Goal: Task Accomplishment & Management: Manage account settings

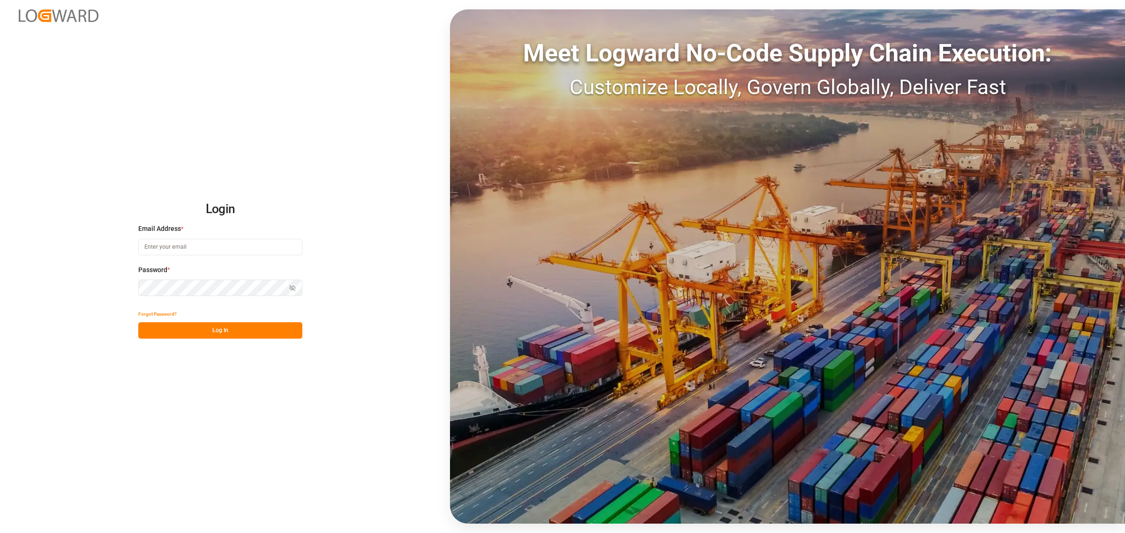
type input "[PERSON_NAME][EMAIL_ADDRESS][PERSON_NAME][DOMAIN_NAME]"
click at [217, 244] on input "[PERSON_NAME][EMAIL_ADDRESS][PERSON_NAME][DOMAIN_NAME]" at bounding box center [220, 247] width 164 height 16
click at [176, 329] on button "Log In" at bounding box center [220, 330] width 164 height 16
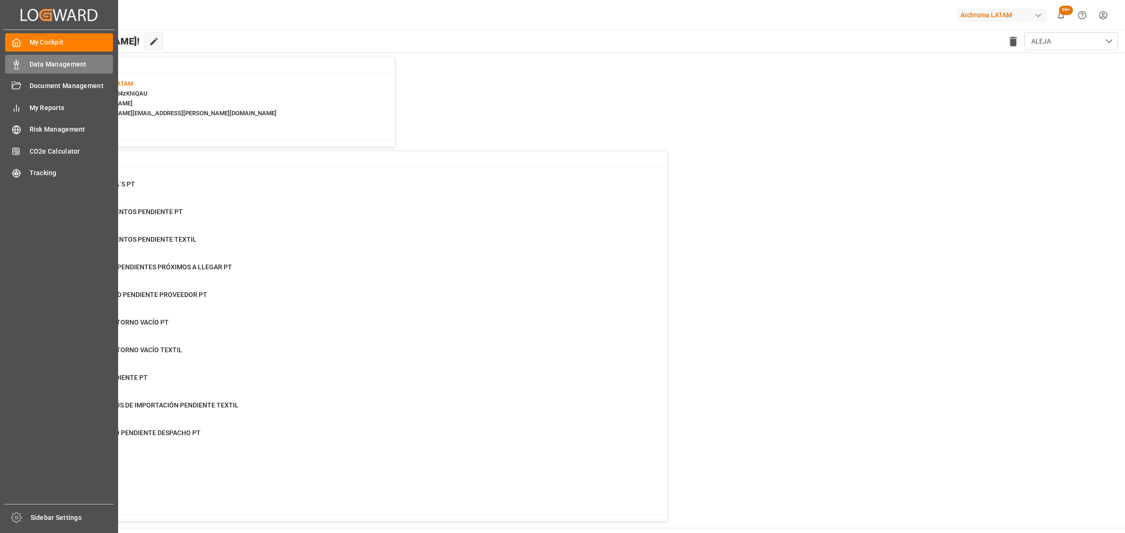
click at [32, 61] on span "Data Management" at bounding box center [72, 65] width 84 height 10
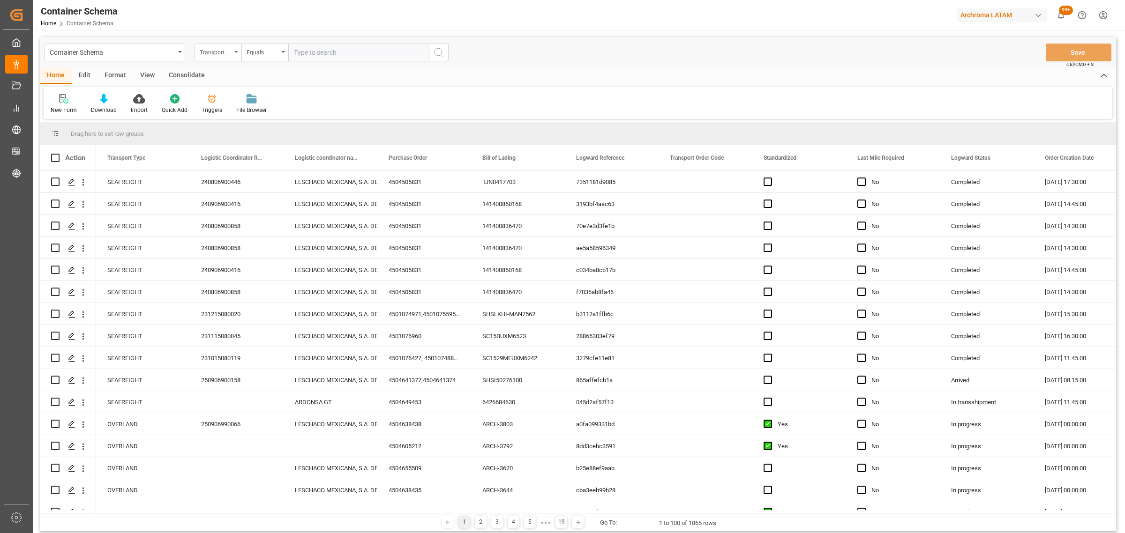
click at [230, 53] on div "Transport Type" at bounding box center [216, 51] width 32 height 11
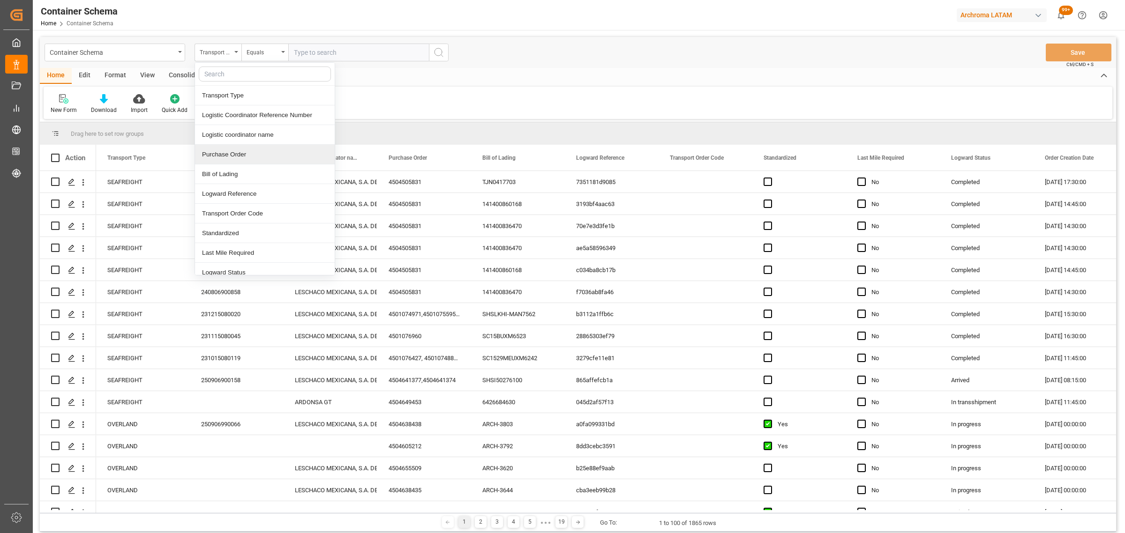
click at [240, 157] on div "Purchase Order" at bounding box center [265, 155] width 140 height 20
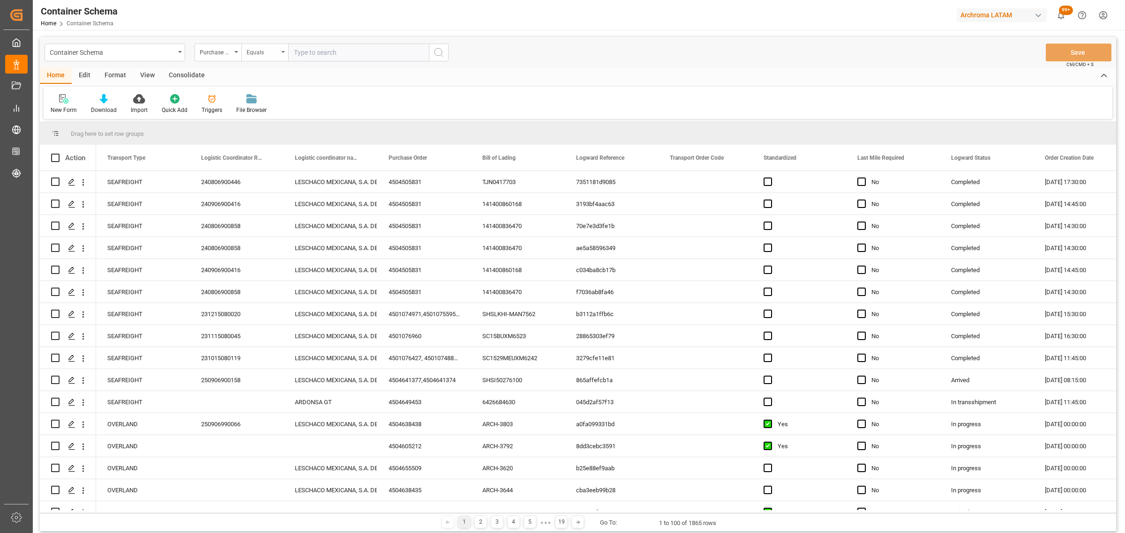
click at [259, 54] on div "Equals" at bounding box center [263, 51] width 32 height 11
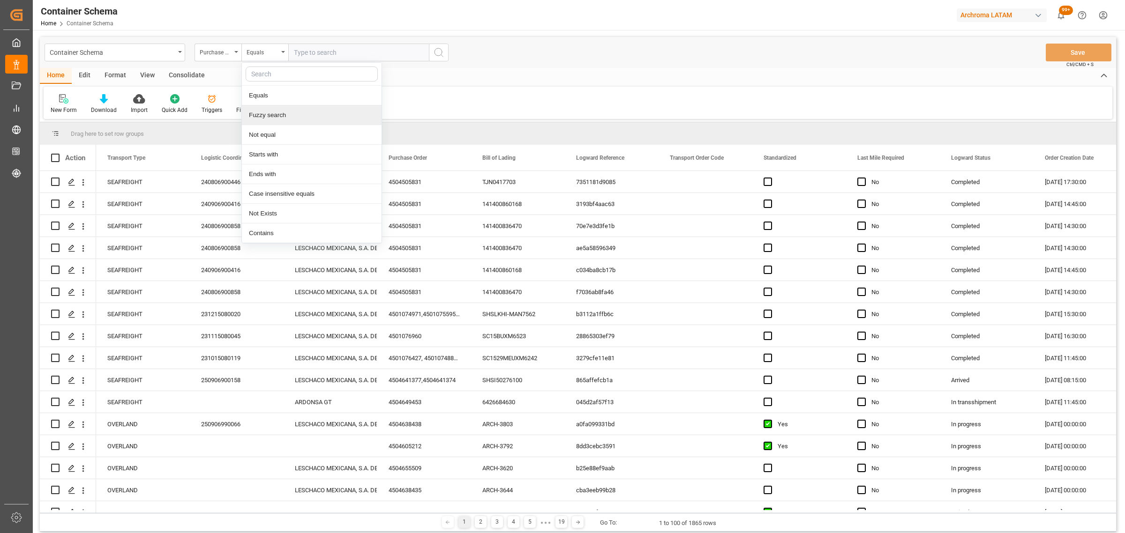
click at [276, 111] on div "Fuzzy search" at bounding box center [312, 115] width 140 height 20
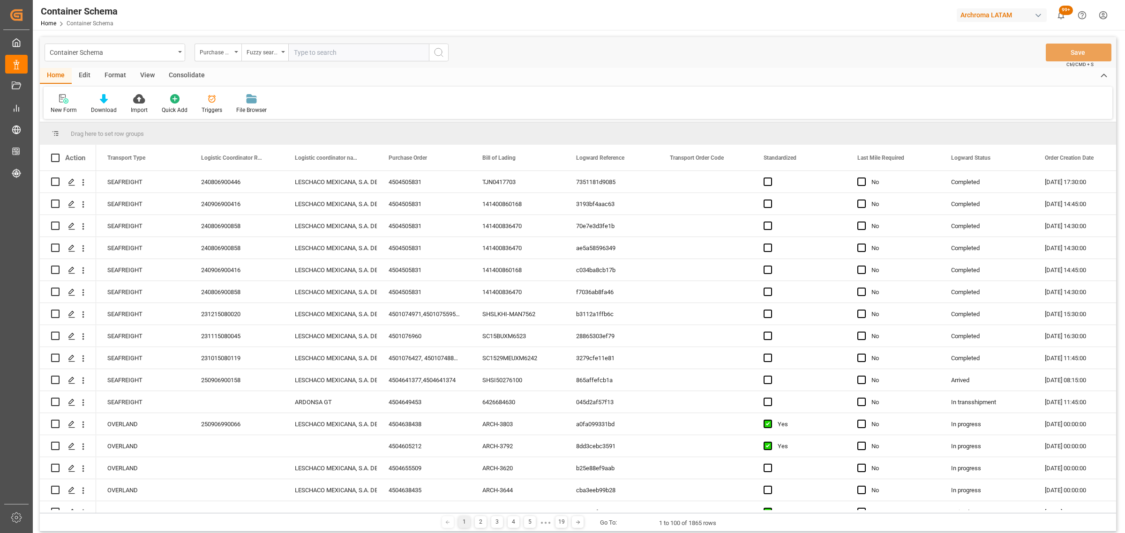
click at [310, 46] on input "text" at bounding box center [358, 53] width 141 height 18
paste input "4504648998"
type input "4504648998"
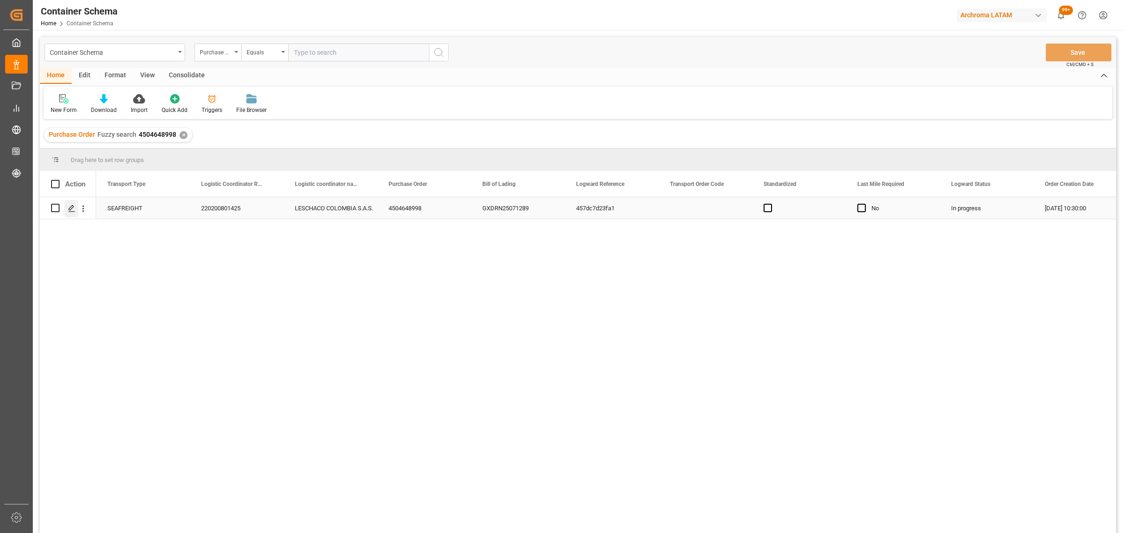
click at [76, 207] on div "Press SPACE to select this row." at bounding box center [71, 208] width 14 height 17
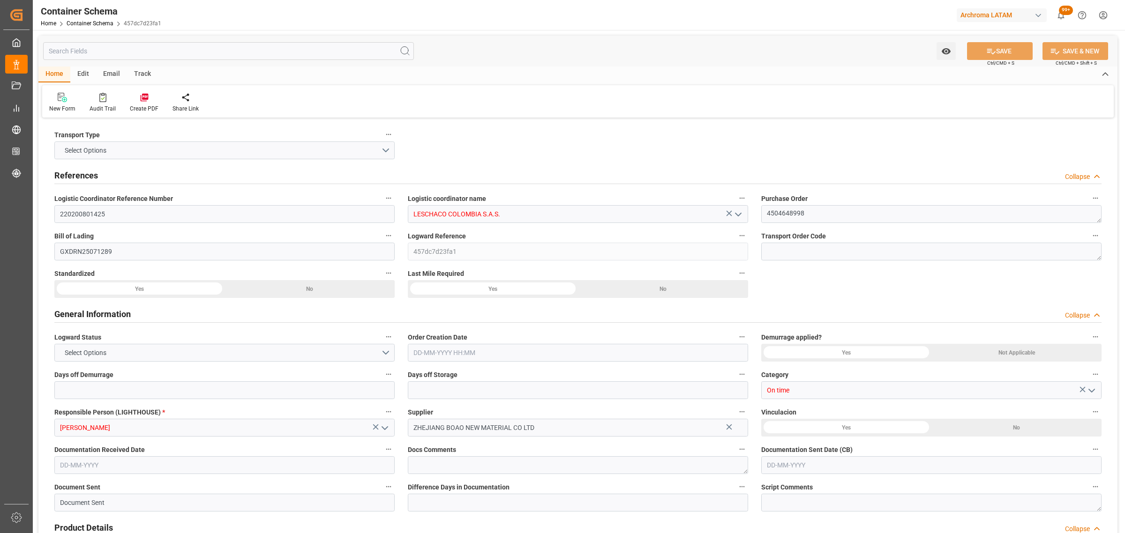
type input "0"
type input "3"
type input "1"
type input "450"
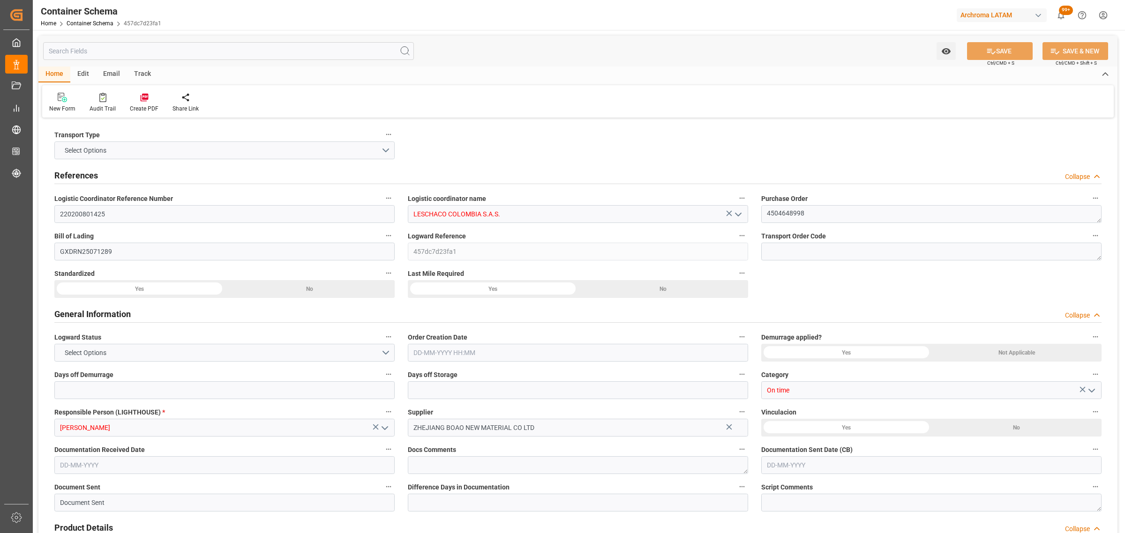
type input "490"
type input "Maersk"
type input "Maersk Line AS"
type input "CNSGH"
type input "CNSHA"
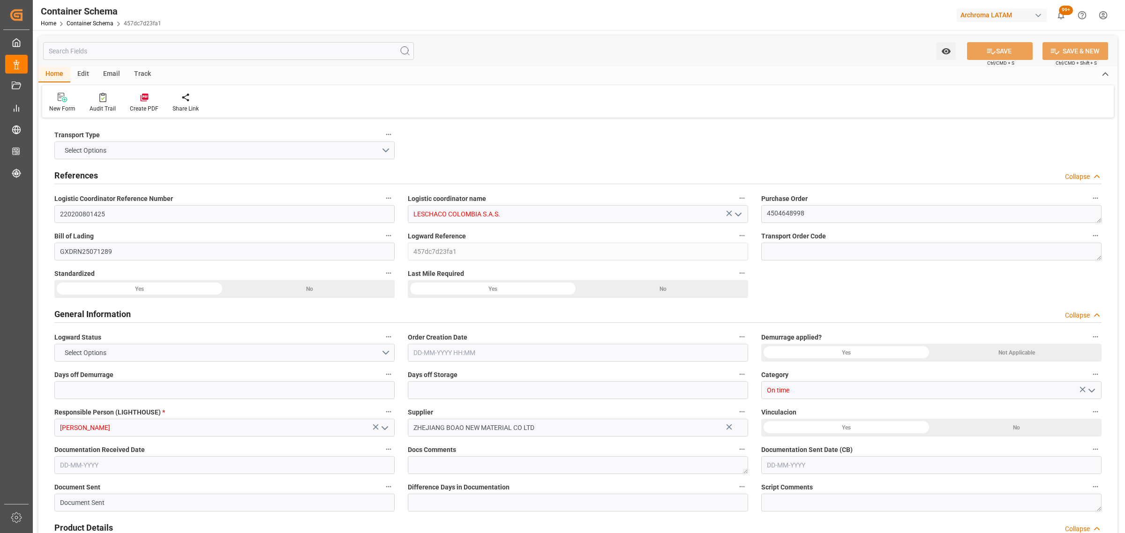
type input "COBUN"
type input "9627916"
type input "[DATE] 10:30"
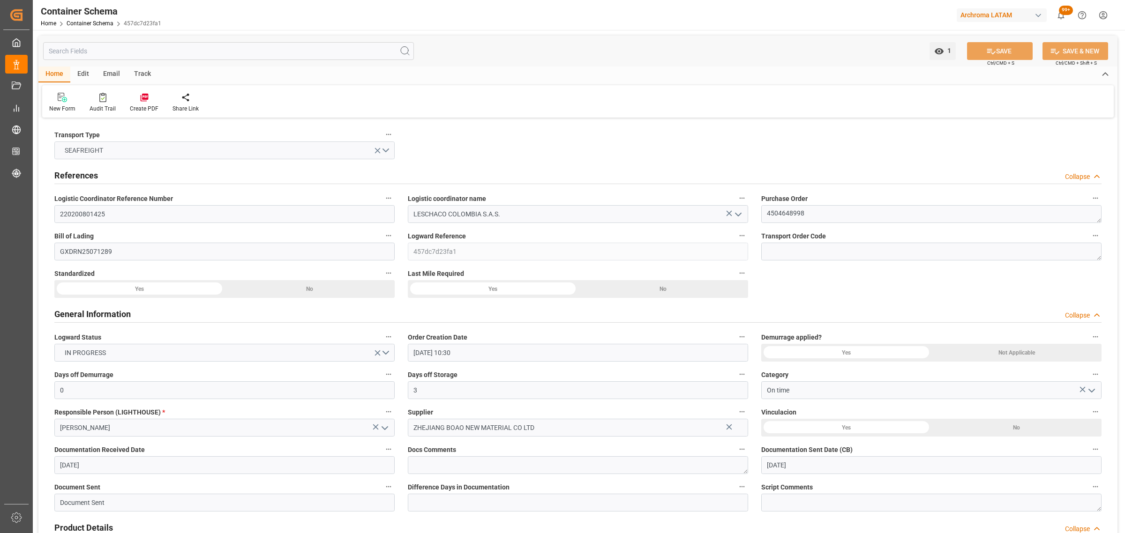
type input "[DATE]"
type input "[DATE] 00:00"
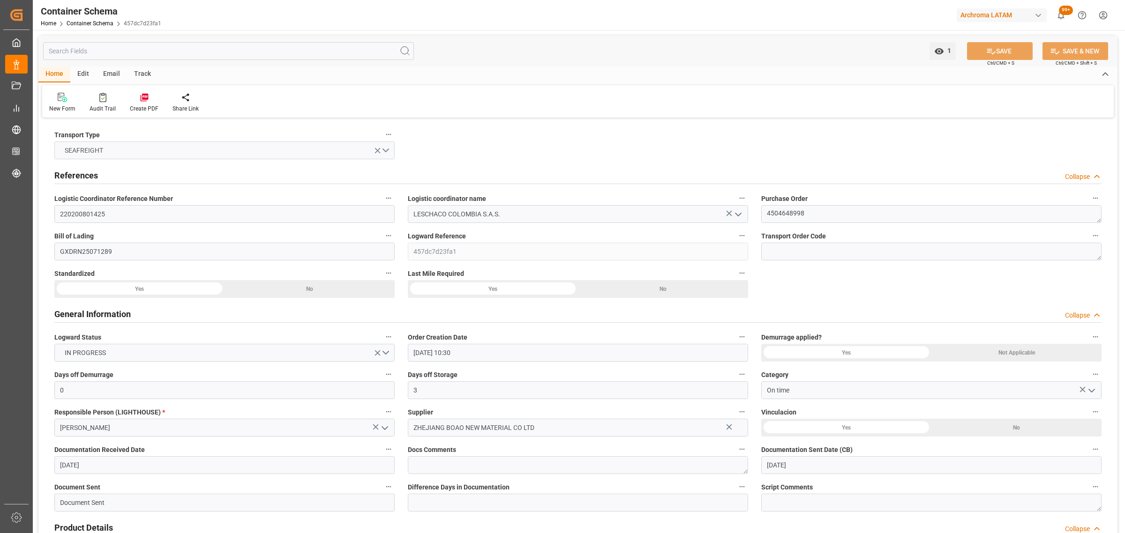
type input "[DATE] 00:00"
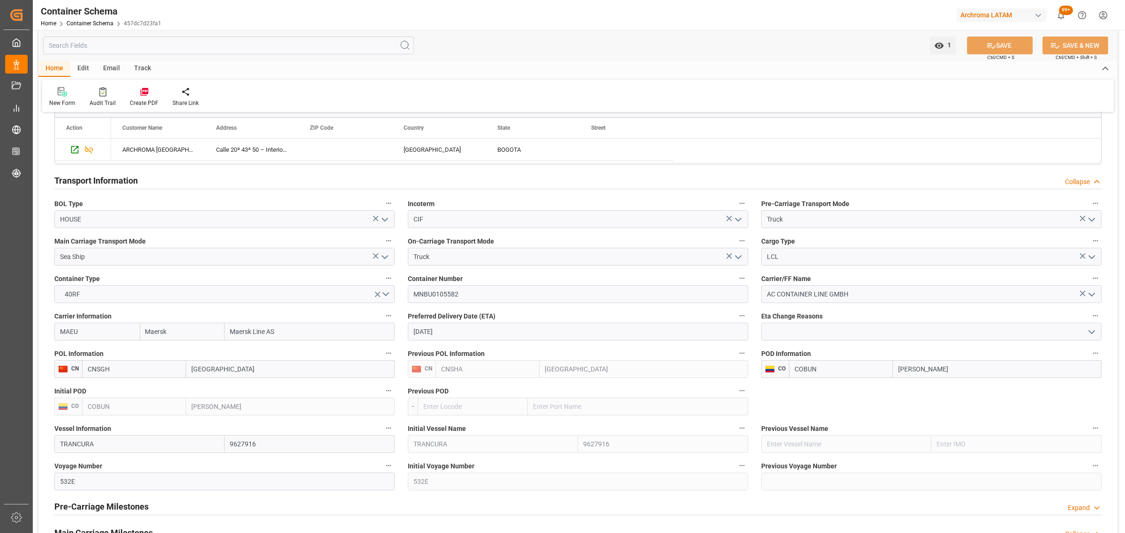
scroll to position [762, 0]
click at [143, 68] on div "Track" at bounding box center [142, 69] width 31 height 16
click at [59, 99] on div "Tracking" at bounding box center [60, 103] width 22 height 8
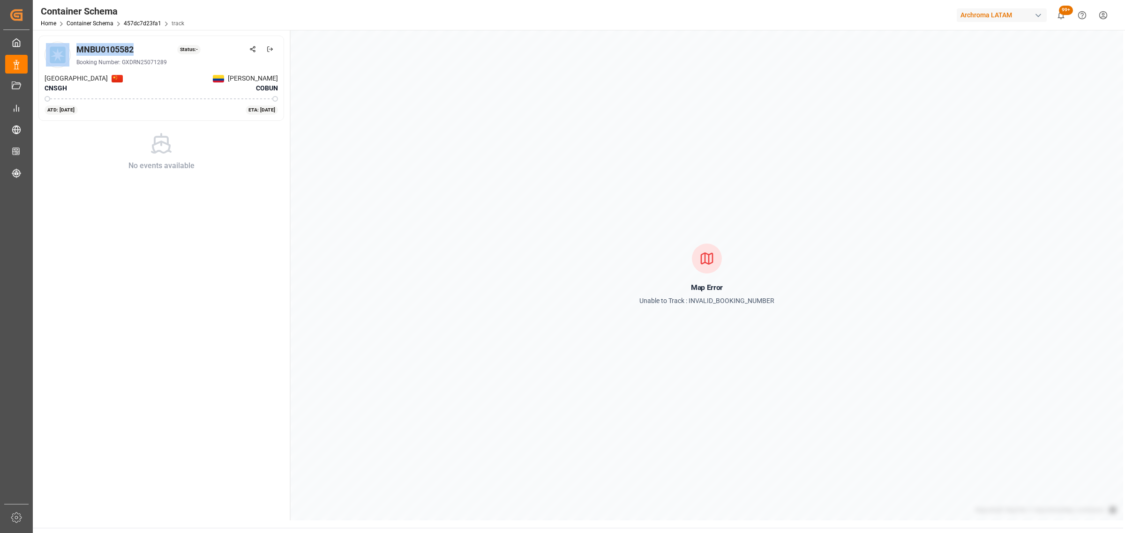
drag, startPoint x: 133, startPoint y: 51, endPoint x: 55, endPoint y: 41, distance: 77.9
click at [55, 42] on div "MNBU0105582 Status: - Booking Number: GXDRN25071289" at bounding box center [161, 55] width 233 height 26
click at [147, 48] on div "MNBU0105582 Status: -" at bounding box center [177, 49] width 202 height 13
drag, startPoint x: 145, startPoint y: 47, endPoint x: 78, endPoint y: 47, distance: 67.5
click at [78, 47] on div "MNBU0105582 Status: -" at bounding box center [177, 49] width 202 height 13
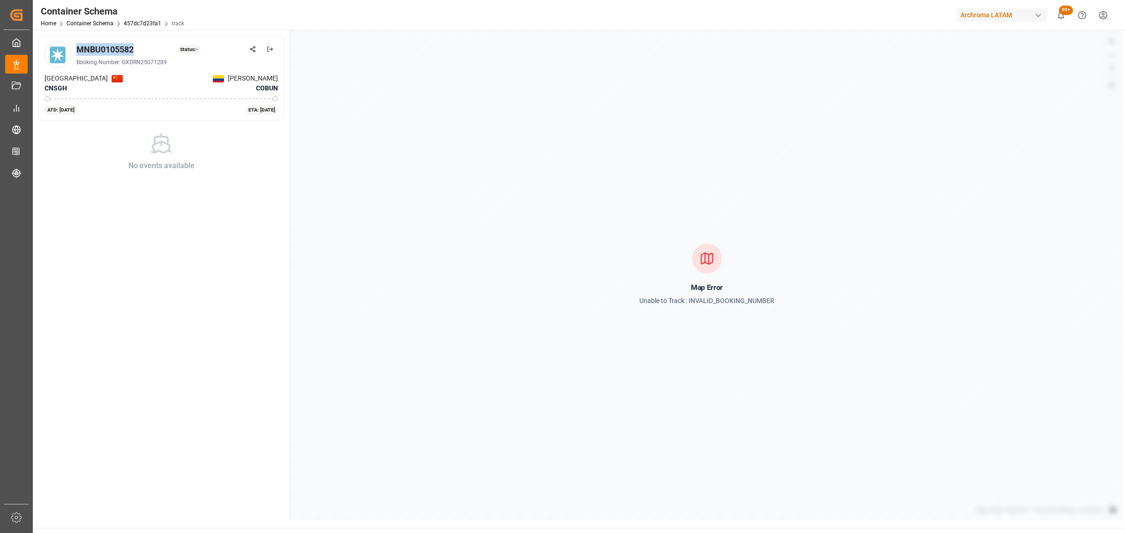
copy div "MNBU0105582"
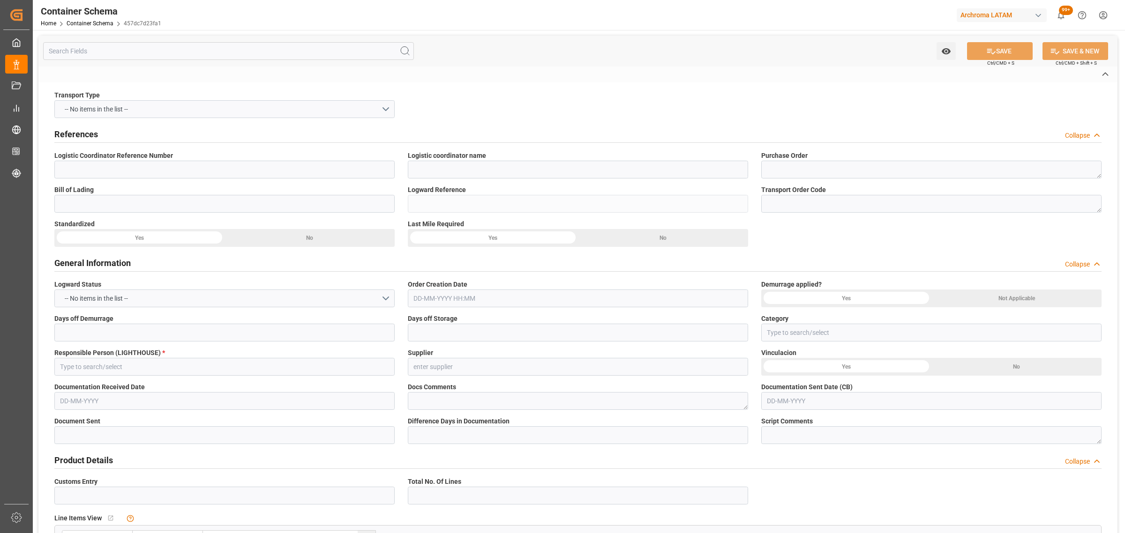
type input "220200801425"
type input "LESCHACO COLOMBIA S.A.S."
type textarea "4504648998"
type input "GXDRN25071289"
type input "457dc7d23fa1"
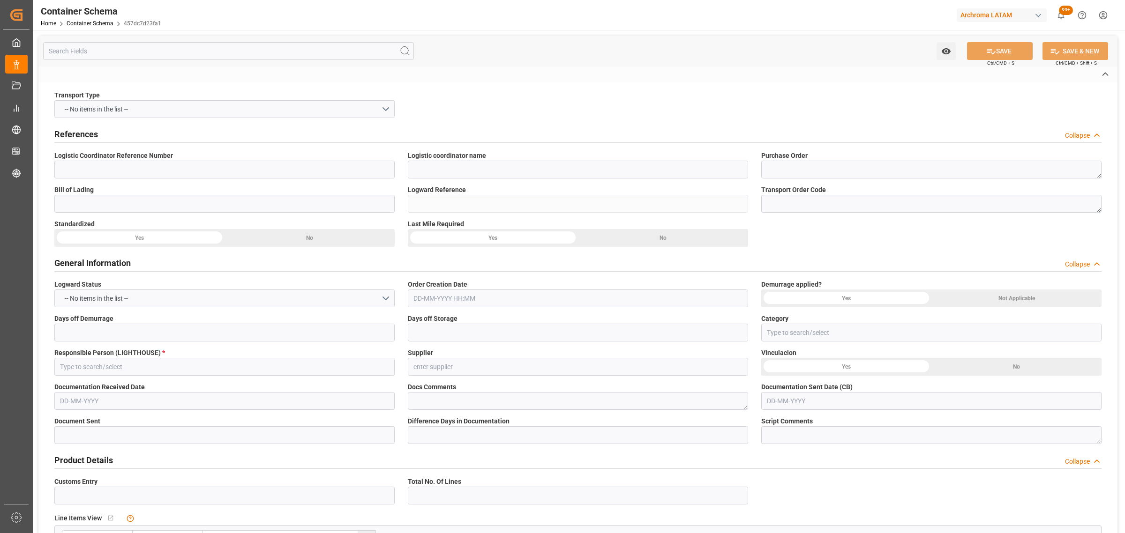
type input "On time"
type input "[PERSON_NAME]"
type input "ZHEJIANG BOAO NEW MATERIAL CO LTD"
type input "Document Sent"
type input "BUENAVENTURA"
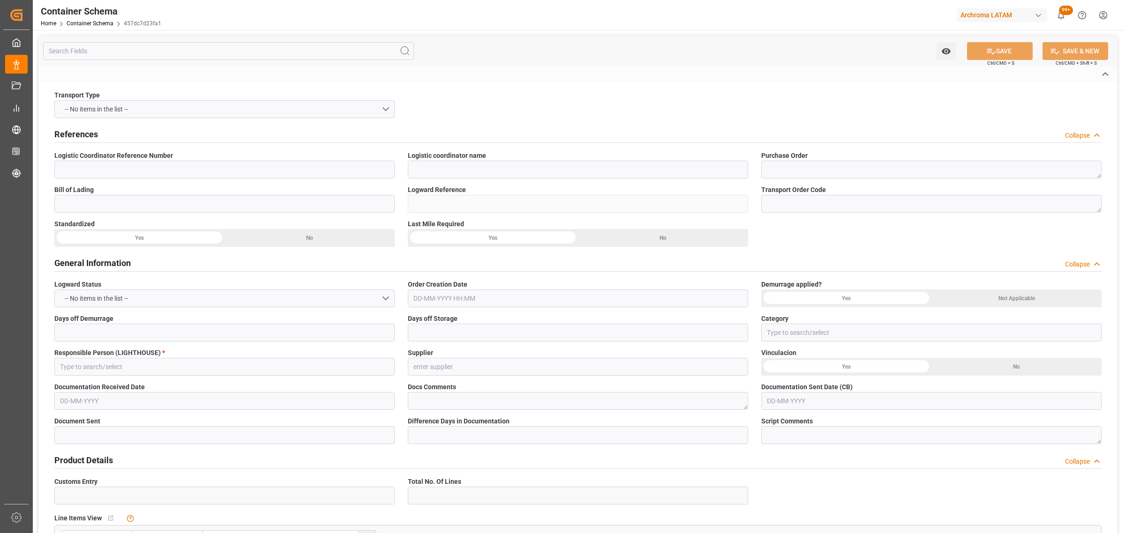
type input "TEXTIL"
type textarea "PALLET"
type input "1 PALLET"
type input "ARCHROMA [GEOGRAPHIC_DATA] S.A.S"
type textarea "[STREET_ADDRESS]"
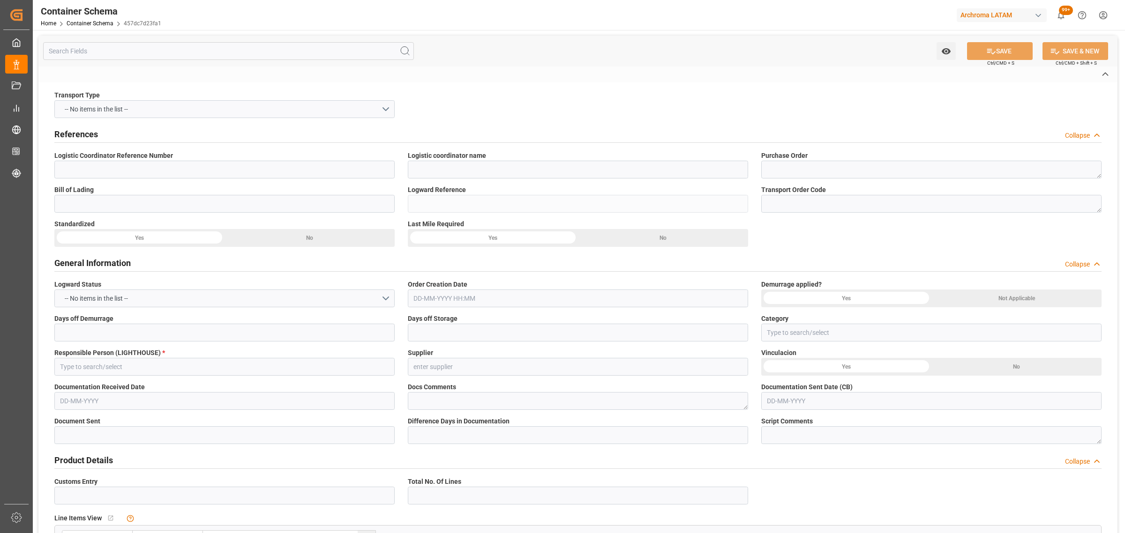
type input "HOUSE"
type input "CIF"
type input "Truck"
type input "Sea Ship"
type input "Truck"
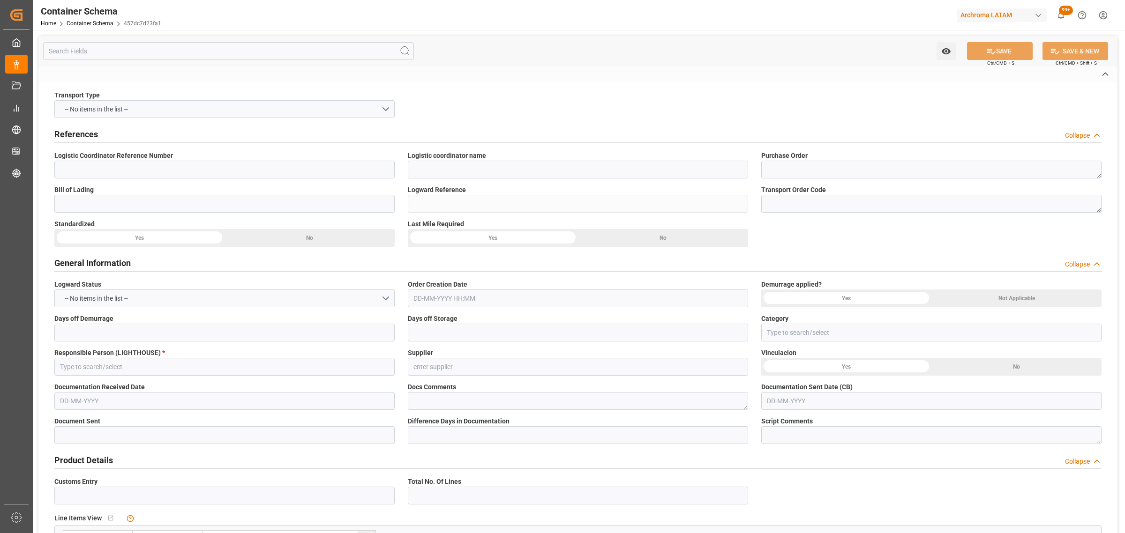
type input "LCL"
type input "MNBU0105582"
type input "AC CONTAINER LINE GMBH"
type input "MAEU"
type input "[GEOGRAPHIC_DATA]"
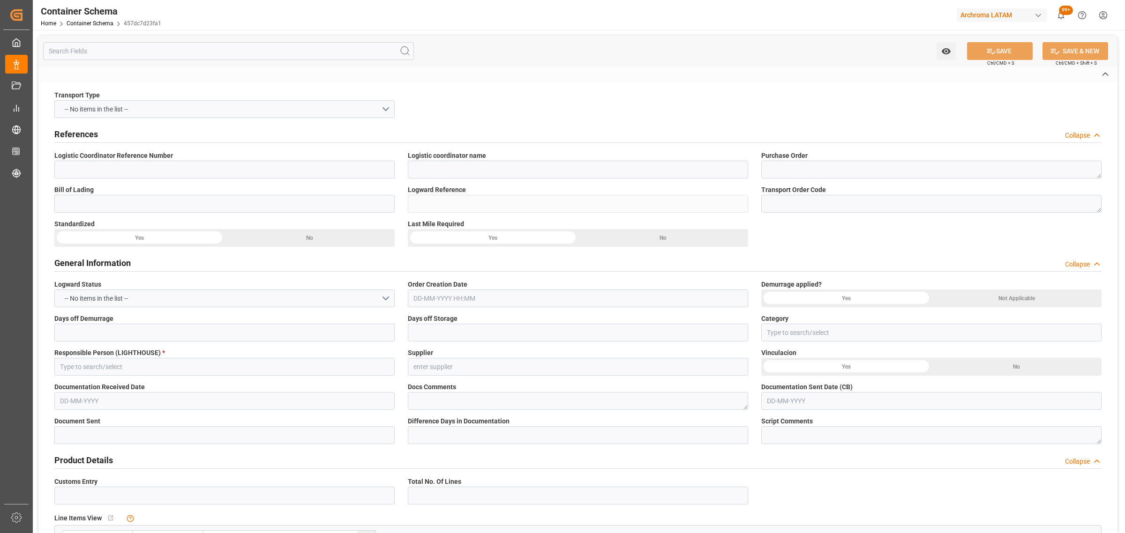
type input "[GEOGRAPHIC_DATA]"
type input "[PERSON_NAME]"
type input "TRANCURA"
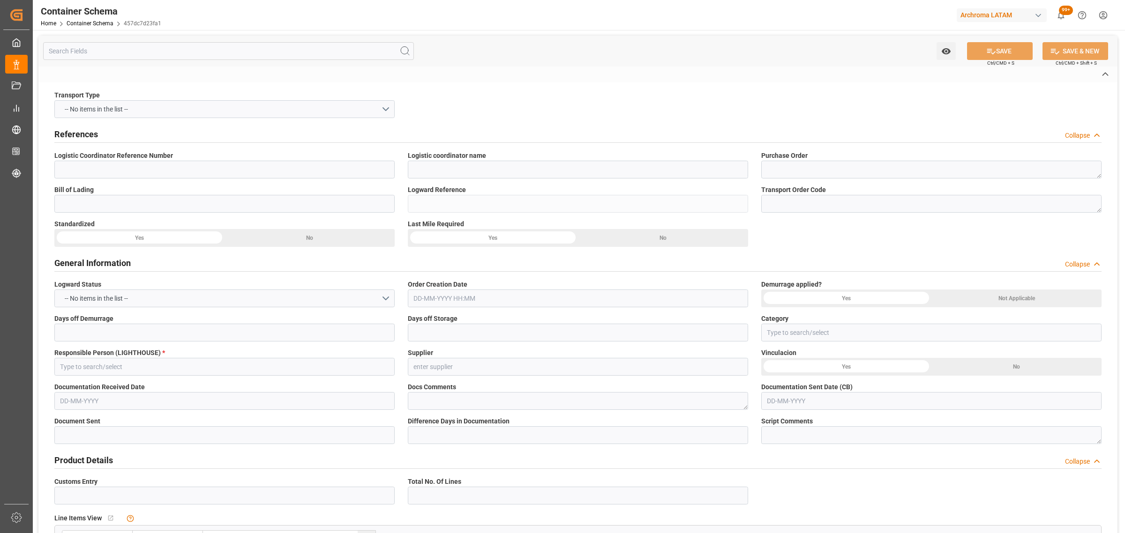
type input "532E"
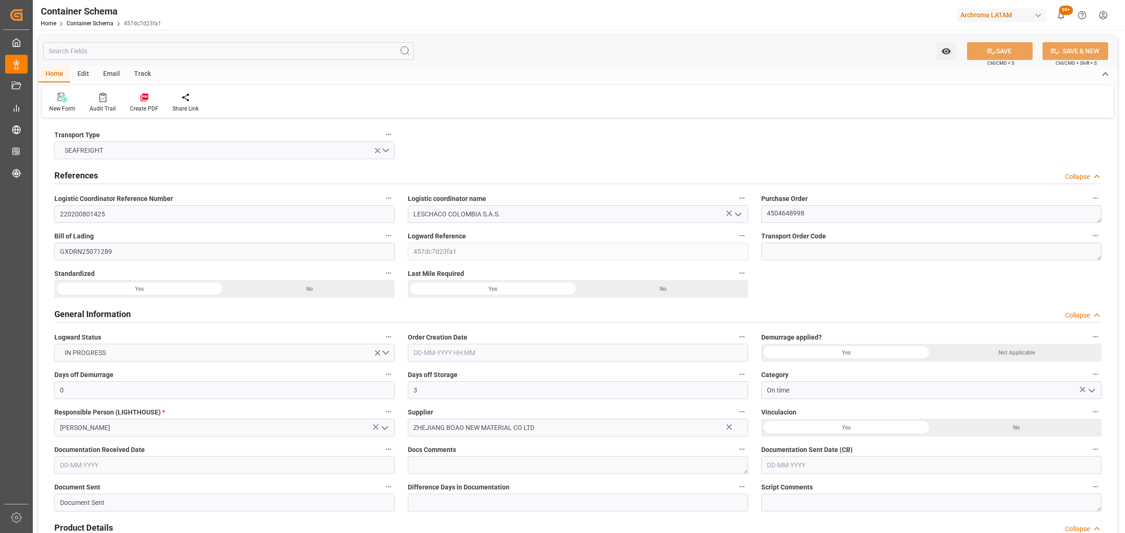
type input "0"
type input "3"
type input "1"
type input "450"
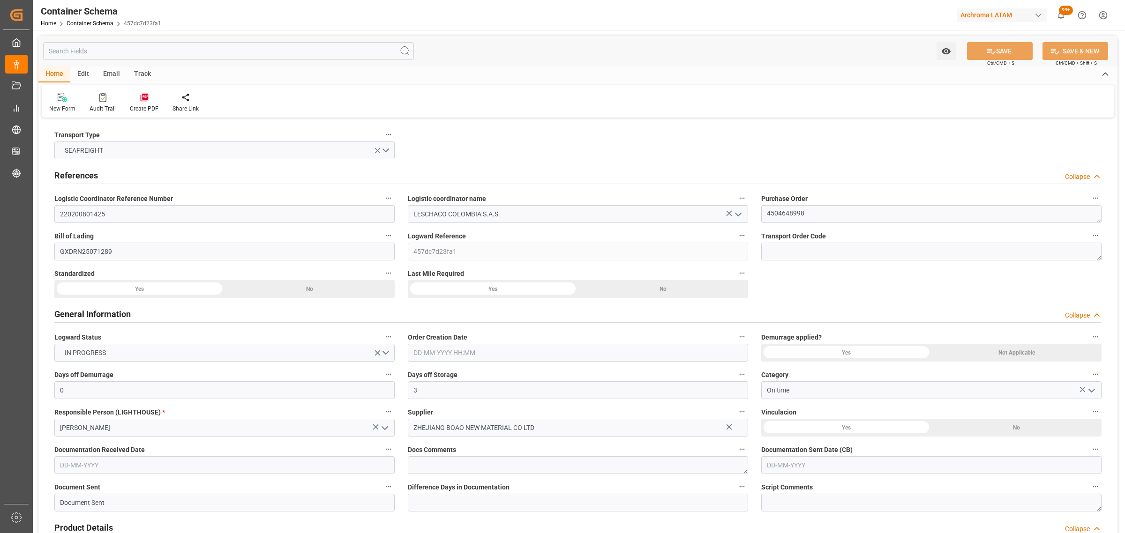
type input "490"
type input "Maersk"
type input "Maersk Line AS"
type input "CNSGH"
type input "CNSHA"
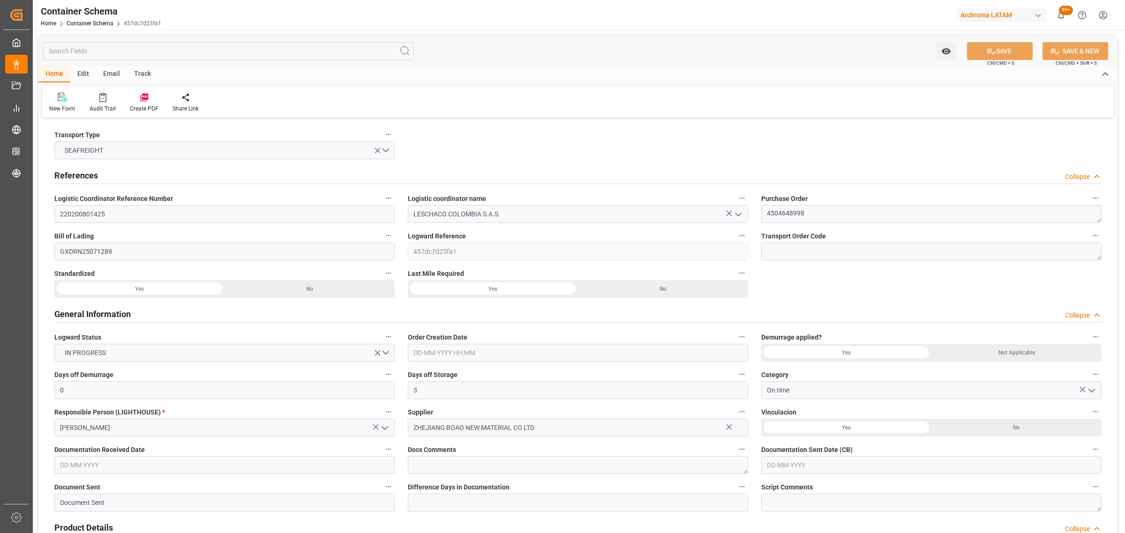
type input "COBUN"
type input "9627916"
type input "[DATE] 10:30"
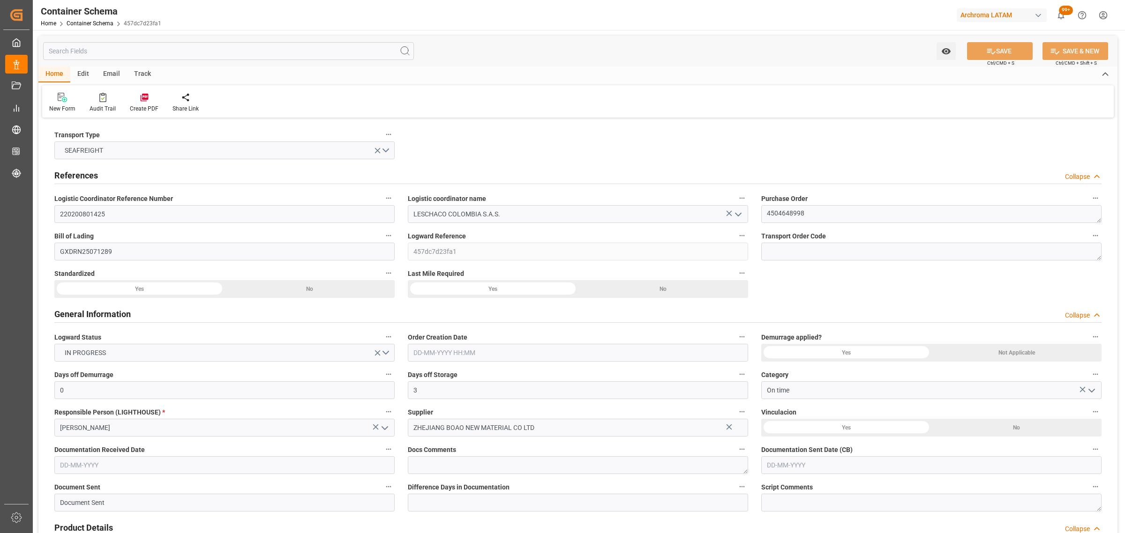
type input "[DATE]"
type input "[DATE] 00:00"
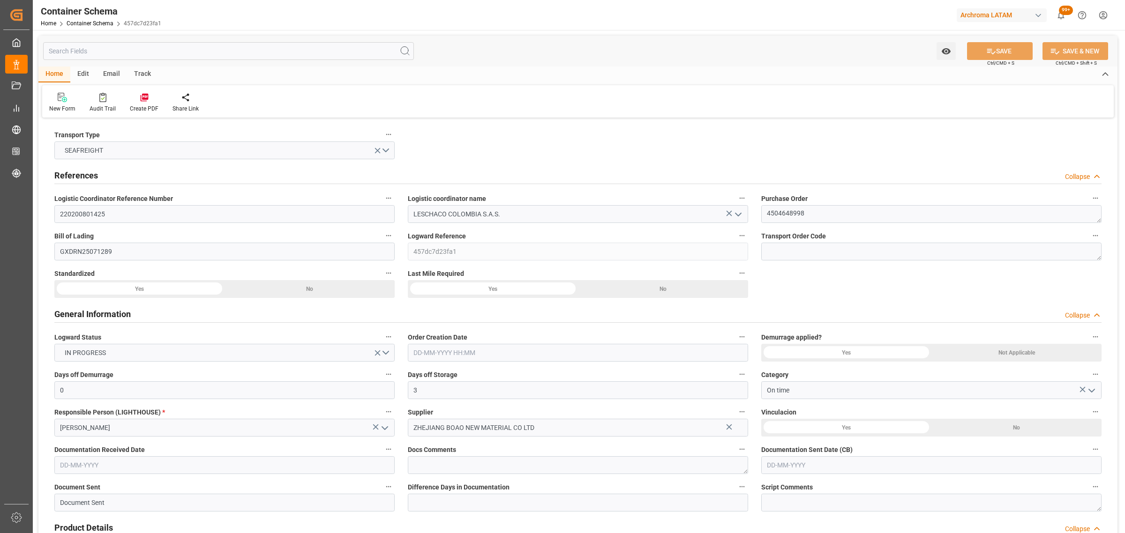
type input "[DATE] 00:00"
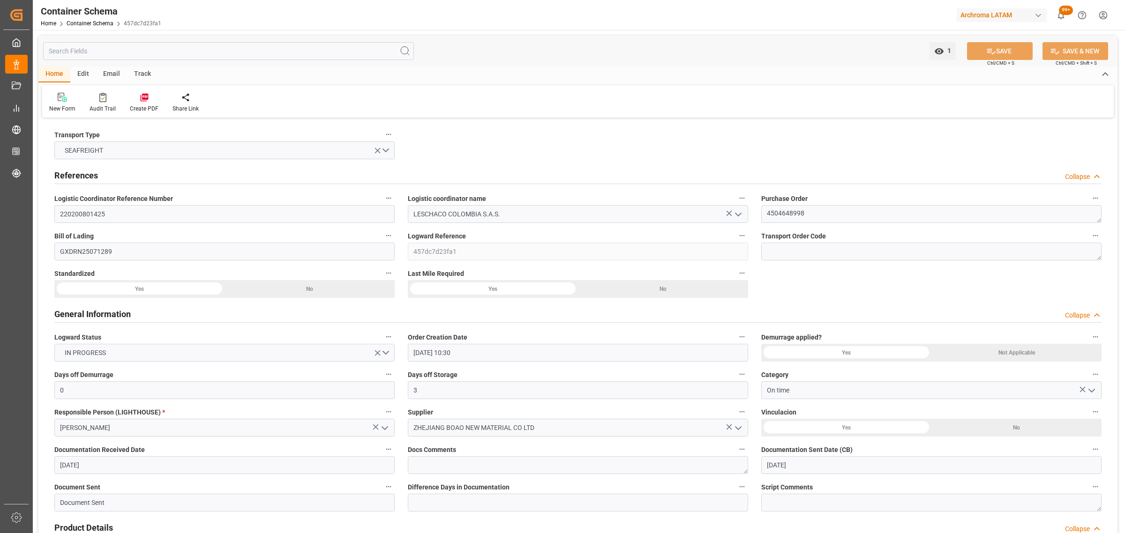
click at [111, 76] on div "Email" at bounding box center [111, 75] width 31 height 16
click at [67, 106] on div "Send Email" at bounding box center [63, 109] width 29 height 8
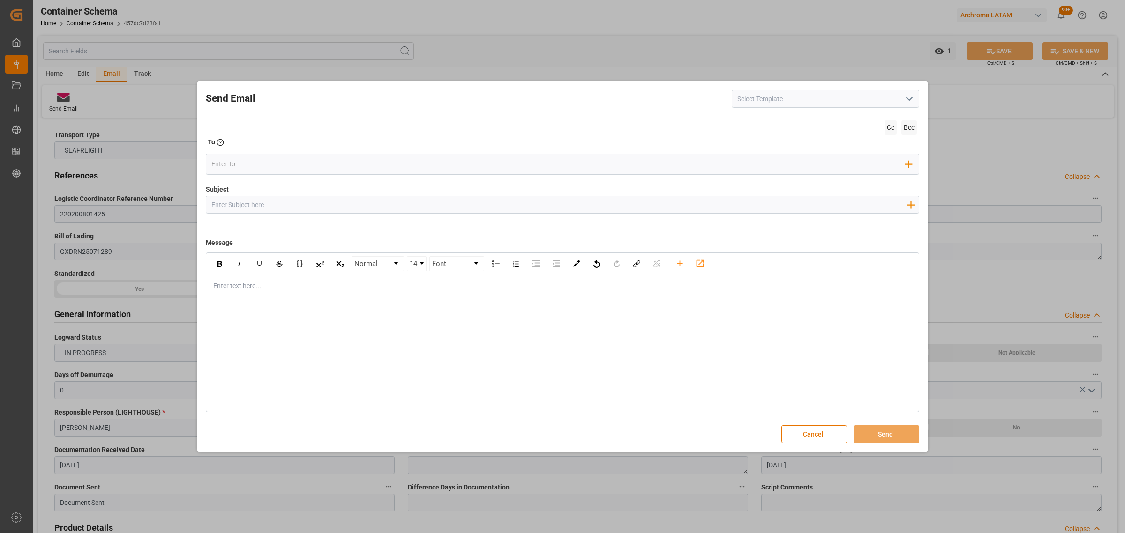
click at [343, 205] on input "Subject" at bounding box center [558, 204] width 705 height 16
paste input "PO 4504648998//TE//LOGWARD STATUS//ZHEJIANG BOAO NEW MATERIAL CO,LTD//ARCHROMA …"
type input "PO 4504648998//TE//LOGWARD STATUS//ZHEJIANG BOAO NEW MATERIAL CO,LTD//ARCHROMA …"
click at [275, 298] on div "Enter text here..." at bounding box center [562, 286] width 711 height 23
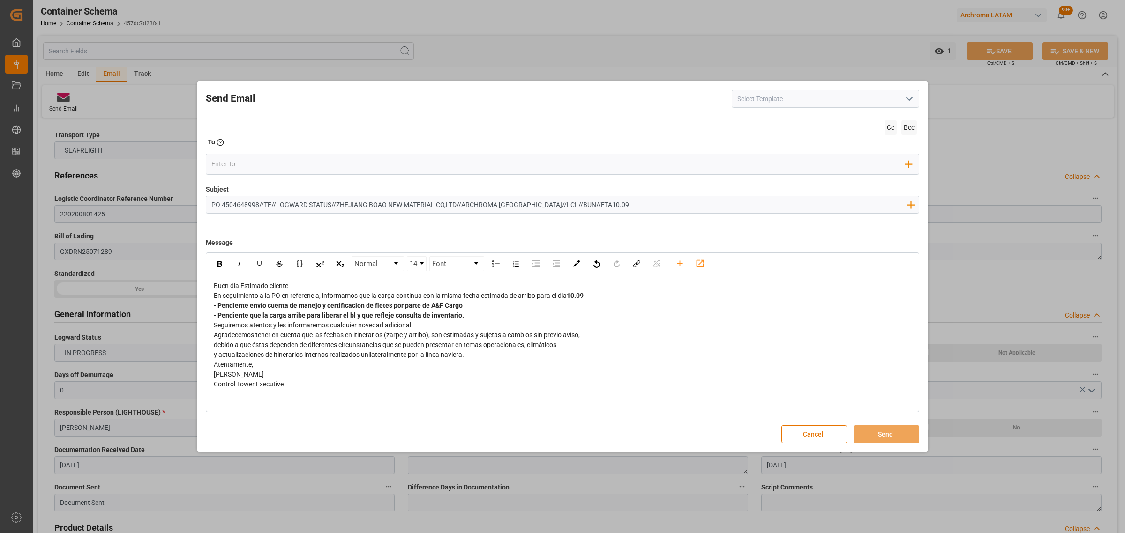
click at [331, 281] on div "Buen dia Estimado cliente En seguimiento a la PO en referencia, informamos que …" at bounding box center [562, 335] width 711 height 121
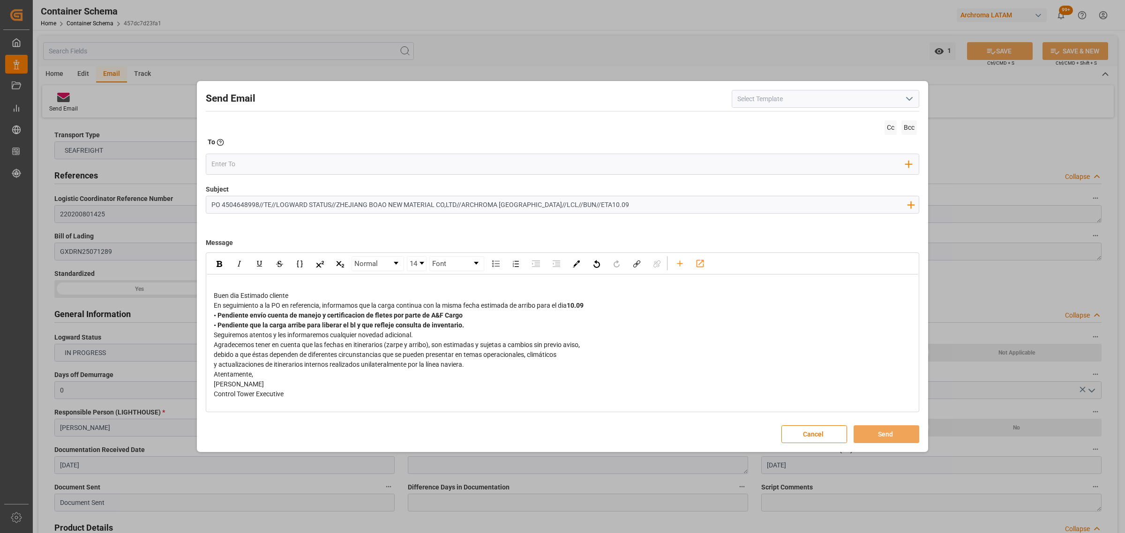
click at [615, 309] on div "En seguimiento a la PO en referencia, informamos que la carga continua con la m…" at bounding box center [563, 306] width 698 height 10
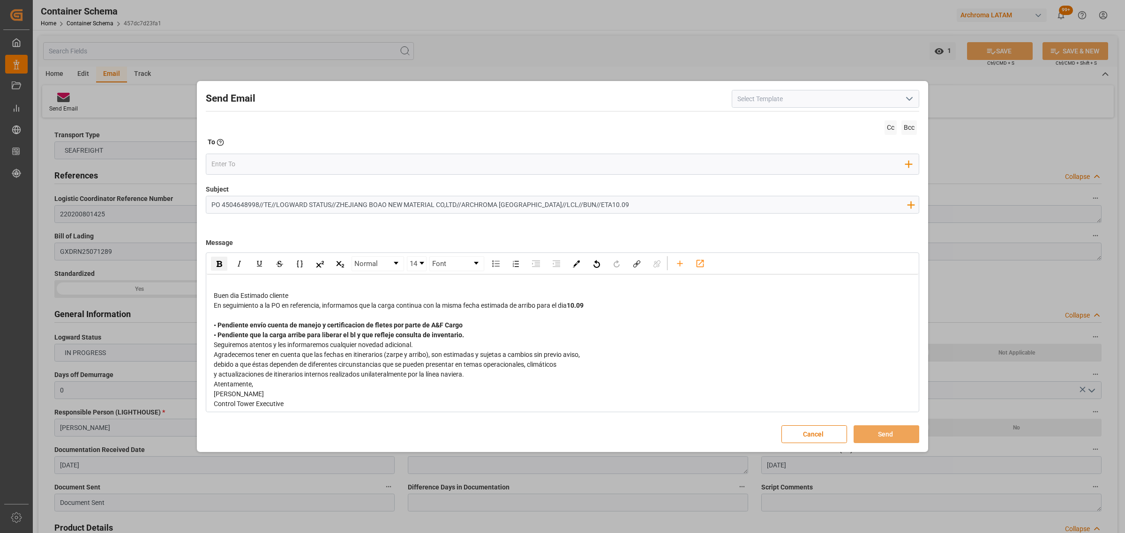
click at [467, 335] on div "• Pendiente que la carga arribe para liberar el bl y que refleje consulta de in…" at bounding box center [563, 335] width 698 height 10
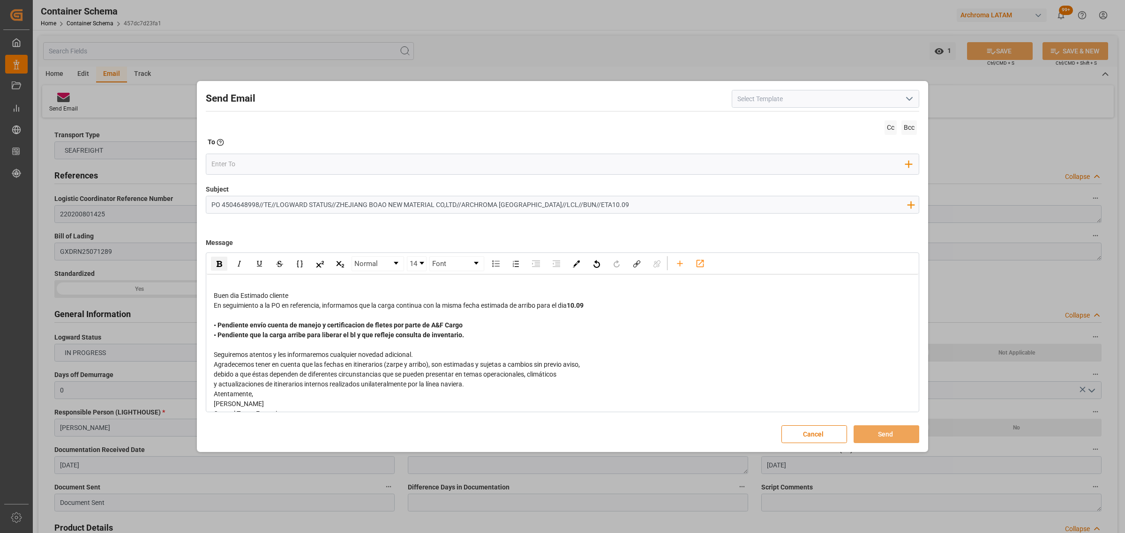
click at [490, 388] on div "y actualizaciones de itinerarios internos realizados unilateralmente por la lín…" at bounding box center [563, 385] width 698 height 10
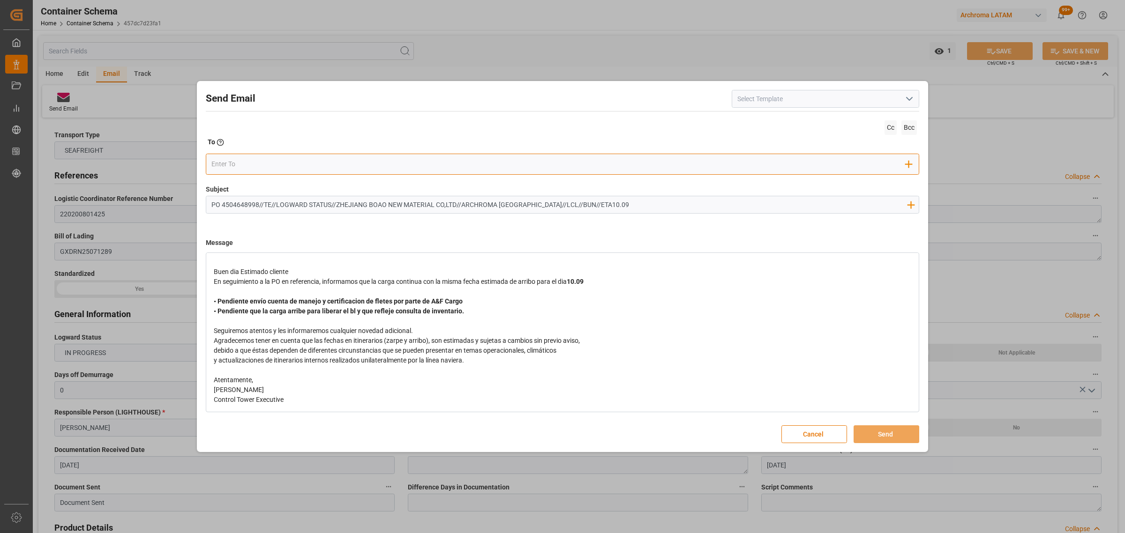
click at [242, 165] on input "email" at bounding box center [558, 164] width 695 height 14
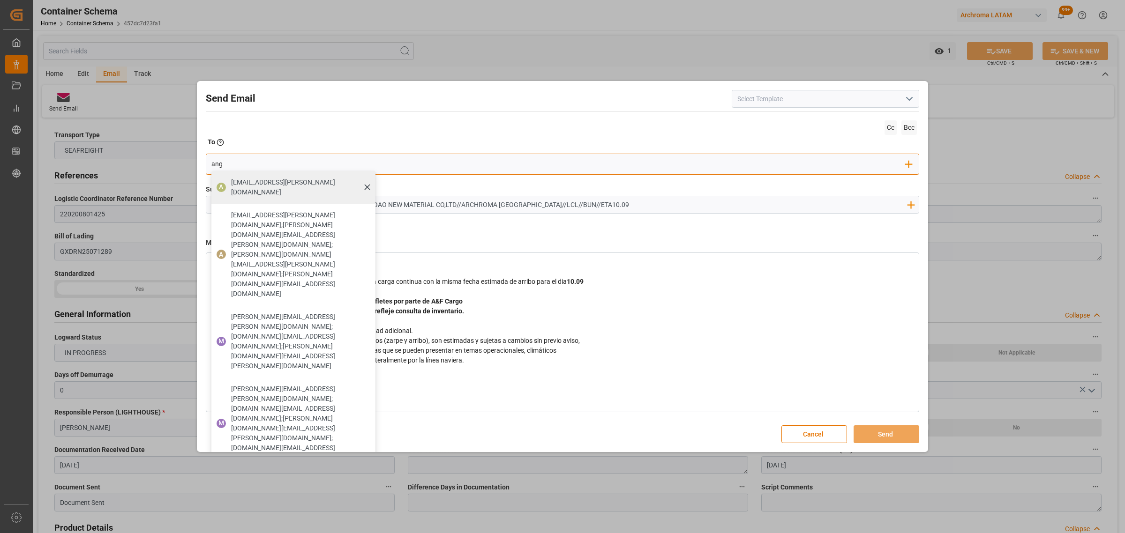
type input "ang"
click at [251, 181] on span "[EMAIL_ADDRESS][PERSON_NAME][DOMAIN_NAME]" at bounding box center [300, 188] width 138 height 20
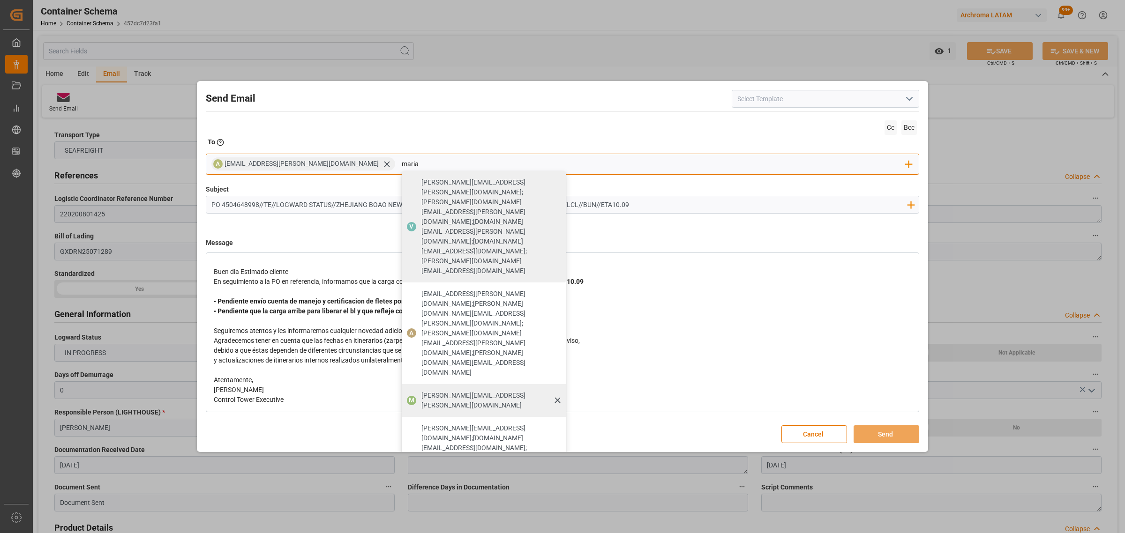
type input "maria"
click at [421, 391] on span "[PERSON_NAME][EMAIL_ADDRESS][PERSON_NAME][DOMAIN_NAME]" at bounding box center [490, 401] width 138 height 20
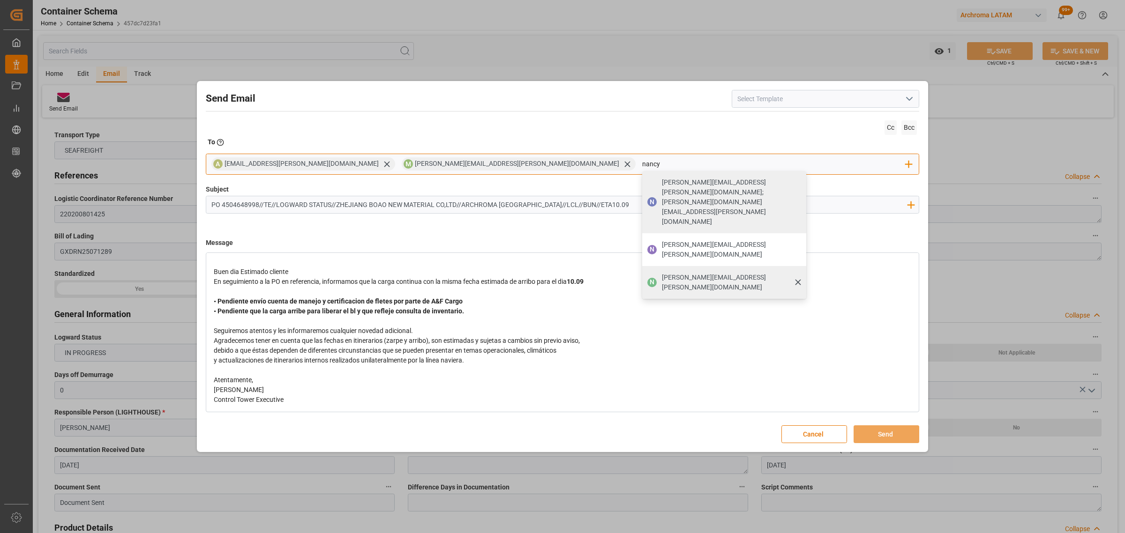
type input "nancy"
click at [662, 273] on span "[PERSON_NAME][EMAIL_ADDRESS][PERSON_NAME][DOMAIN_NAME]" at bounding box center [731, 283] width 138 height 20
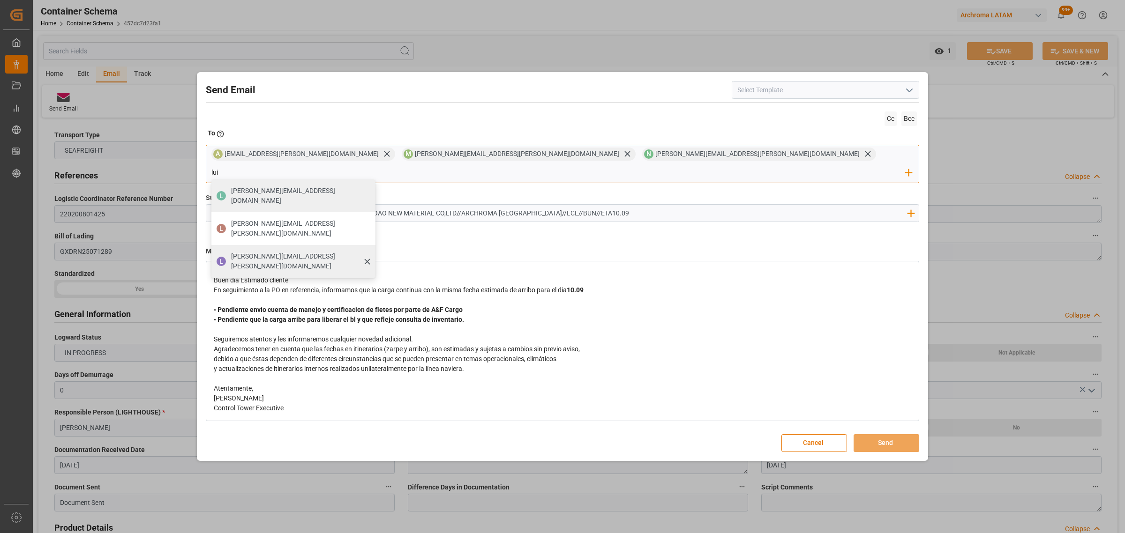
type input "lui"
click at [369, 252] on span "[PERSON_NAME][EMAIL_ADDRESS][PERSON_NAME][DOMAIN_NAME]" at bounding box center [300, 262] width 138 height 20
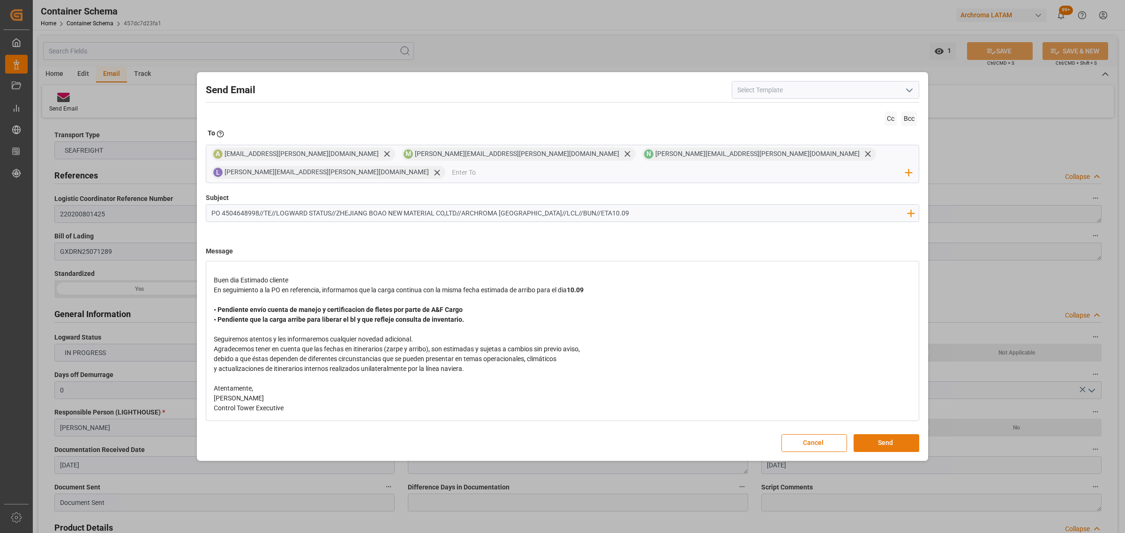
click at [886, 437] on button "Send" at bounding box center [887, 443] width 66 height 18
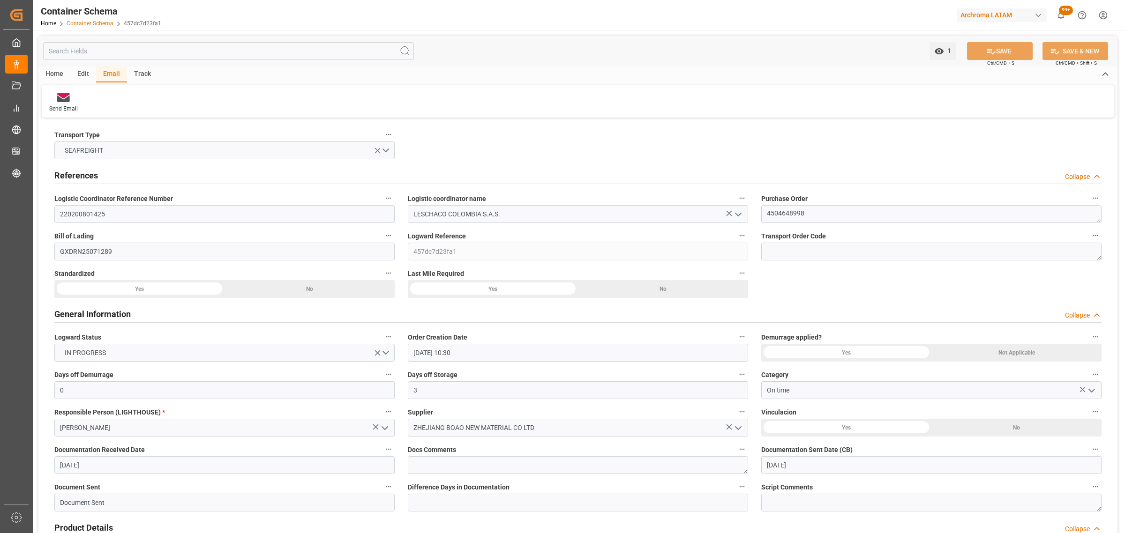
click at [88, 26] on link "Container Schema" at bounding box center [90, 23] width 47 height 7
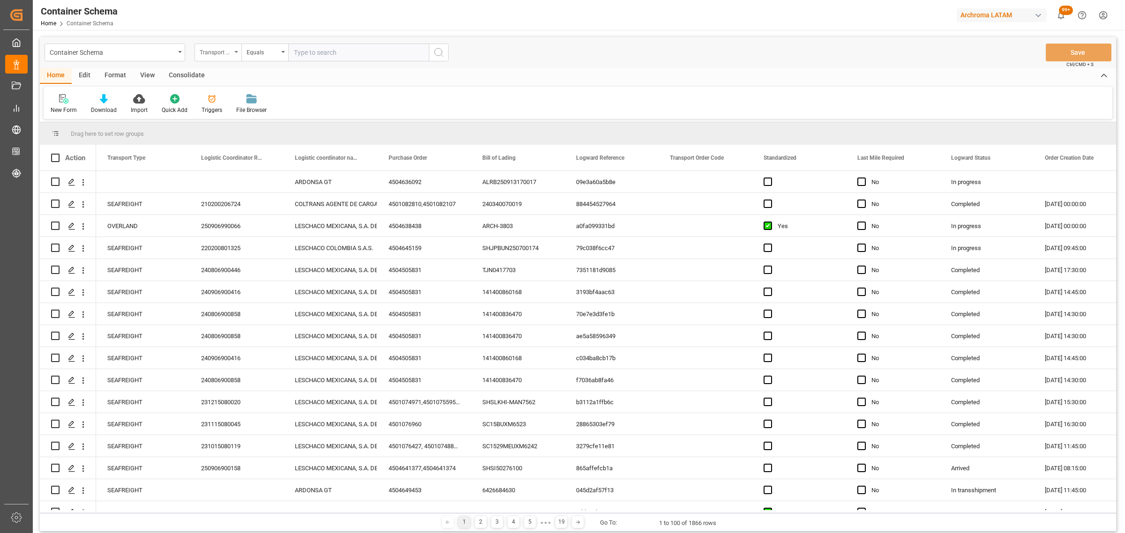
click at [232, 52] on div "Transport Type" at bounding box center [218, 53] width 47 height 18
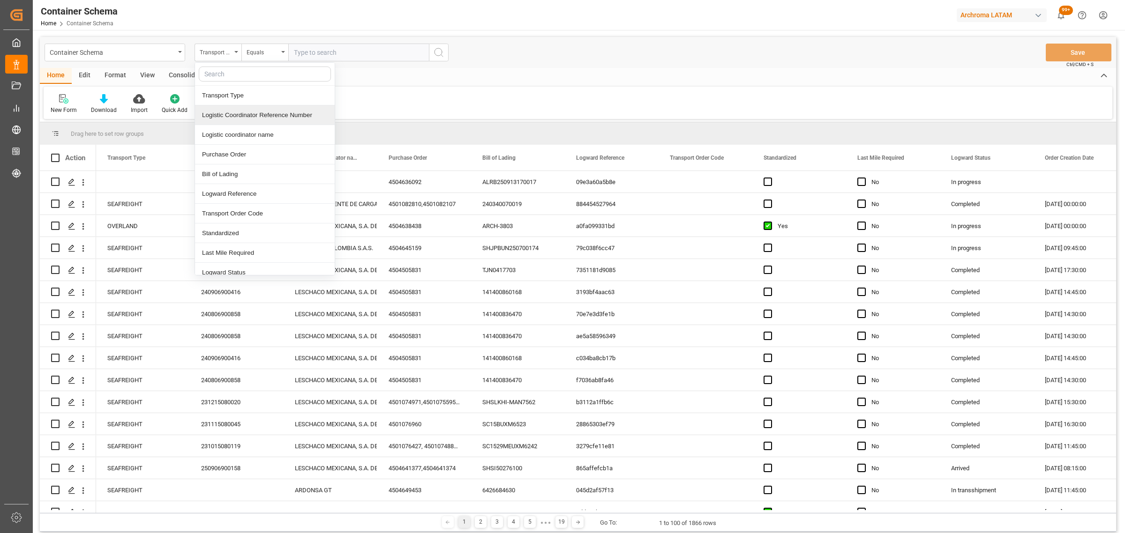
click at [239, 108] on div "Logistic Coordinator Reference Number" at bounding box center [265, 115] width 140 height 20
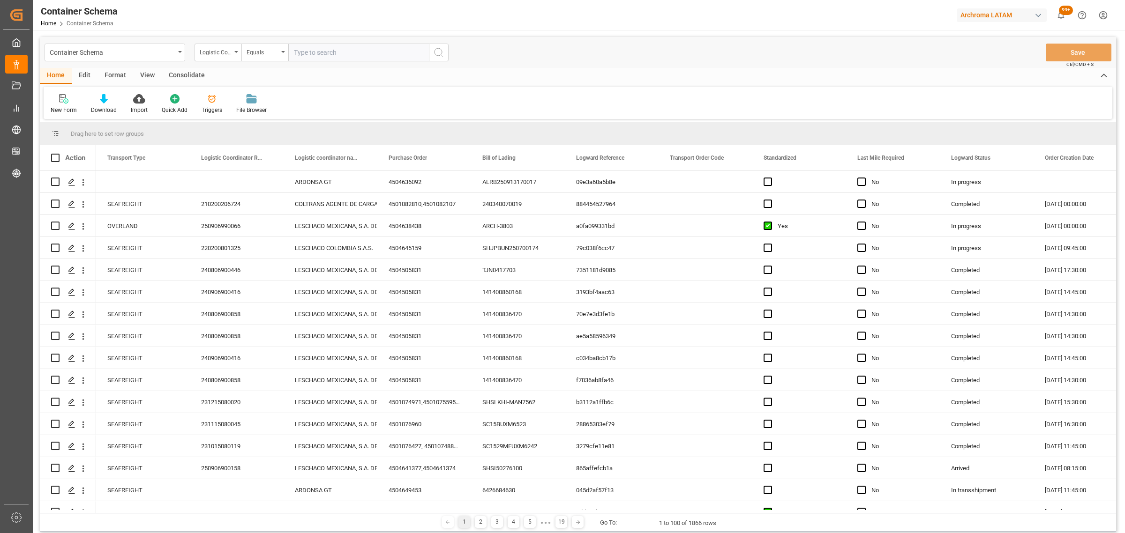
click at [259, 61] on div "Container Schema Logistic Coordinator Reference Number Equals Save Ctrl/CMD + S" at bounding box center [578, 52] width 1076 height 31
click at [259, 55] on div "Equals" at bounding box center [263, 51] width 32 height 11
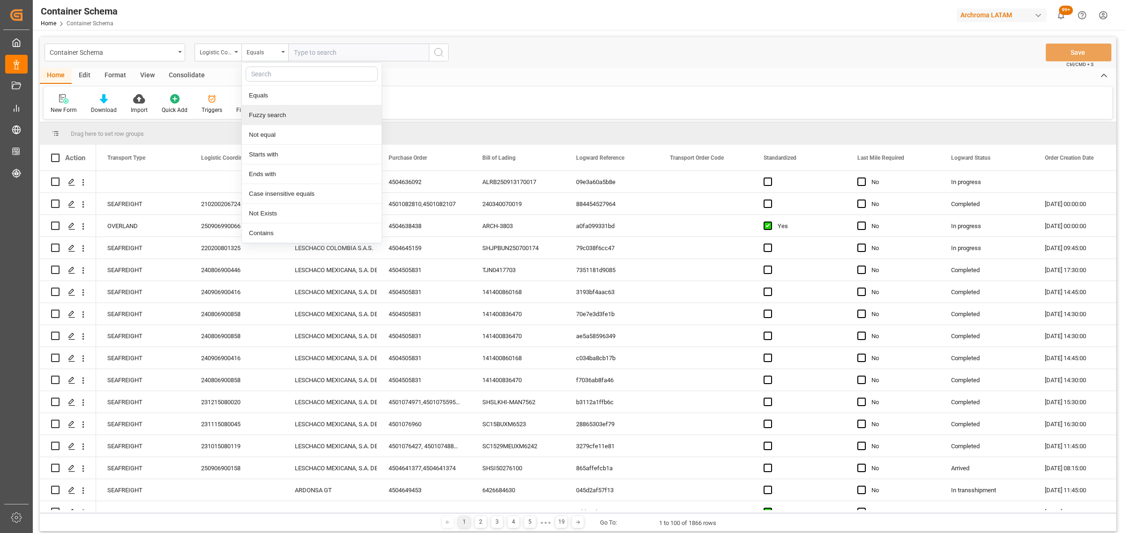
click at [272, 110] on div "Fuzzy search" at bounding box center [312, 115] width 140 height 20
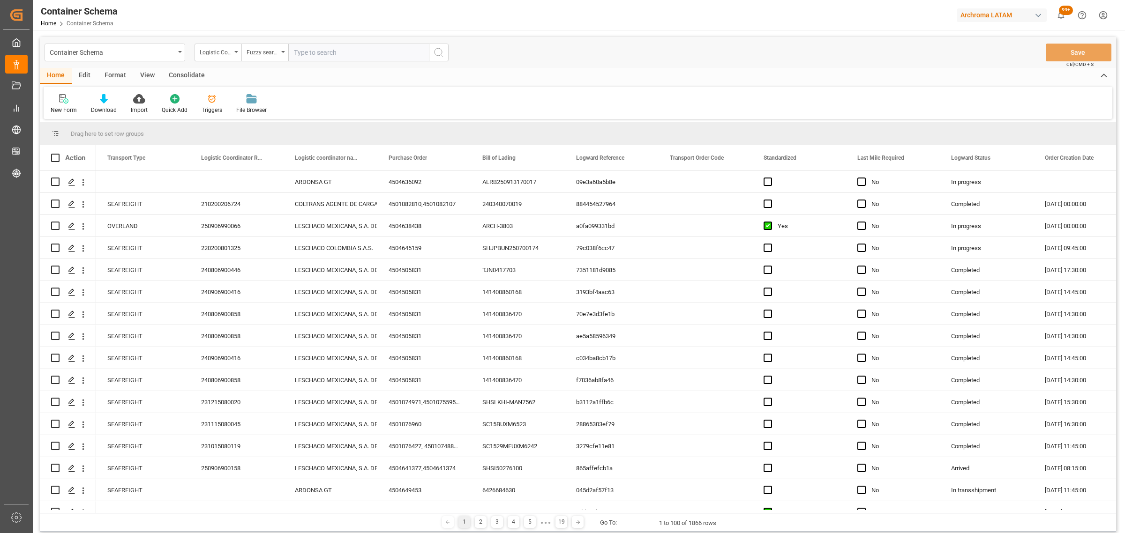
drag, startPoint x: 312, startPoint y: 64, endPoint x: 313, endPoint y: 54, distance: 9.4
click at [312, 62] on div "Container Schema Logistic Coordinator Reference Number Fuzzy search Save Ctrl/C…" at bounding box center [578, 52] width 1076 height 31
click at [313, 53] on input "text" at bounding box center [358, 53] width 141 height 18
paste input "210200206724"
type input "210200206724"
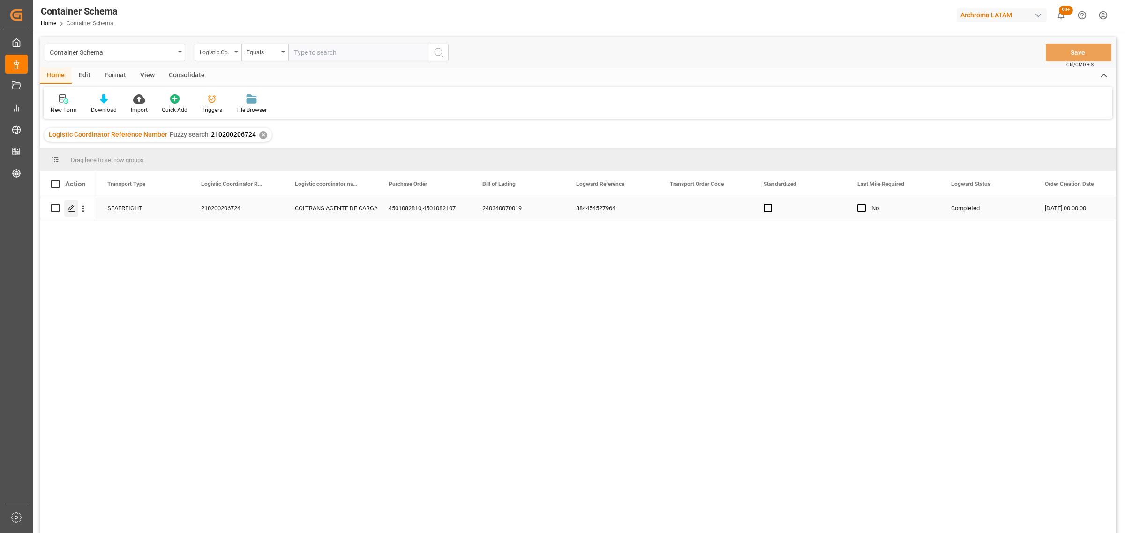
click at [73, 205] on icon "Press SPACE to select this row." at bounding box center [71, 208] width 7 height 7
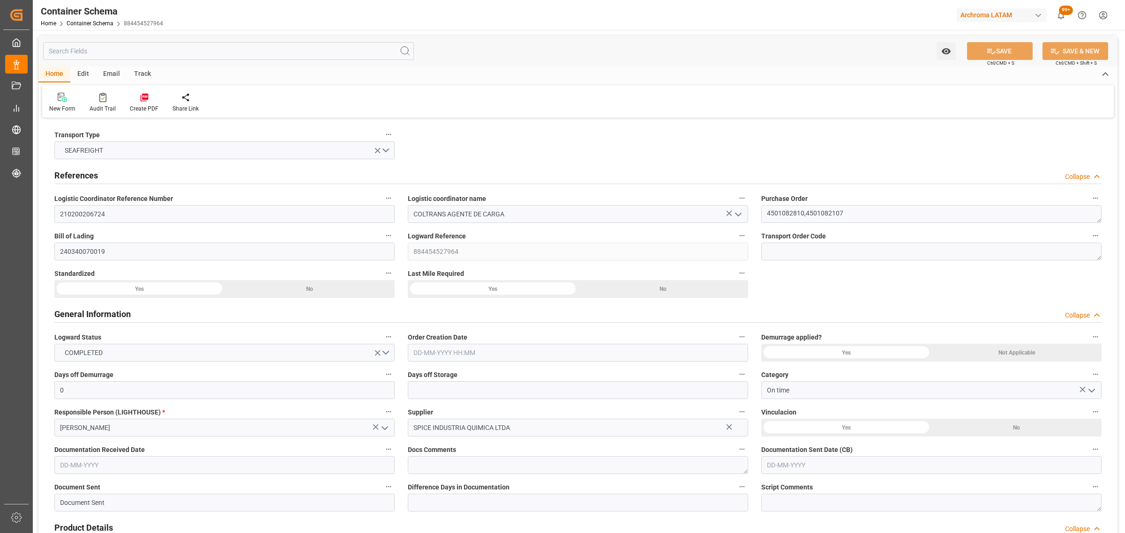
type input "0"
type input "2"
type input "3"
type input "2215"
type input "2348.705"
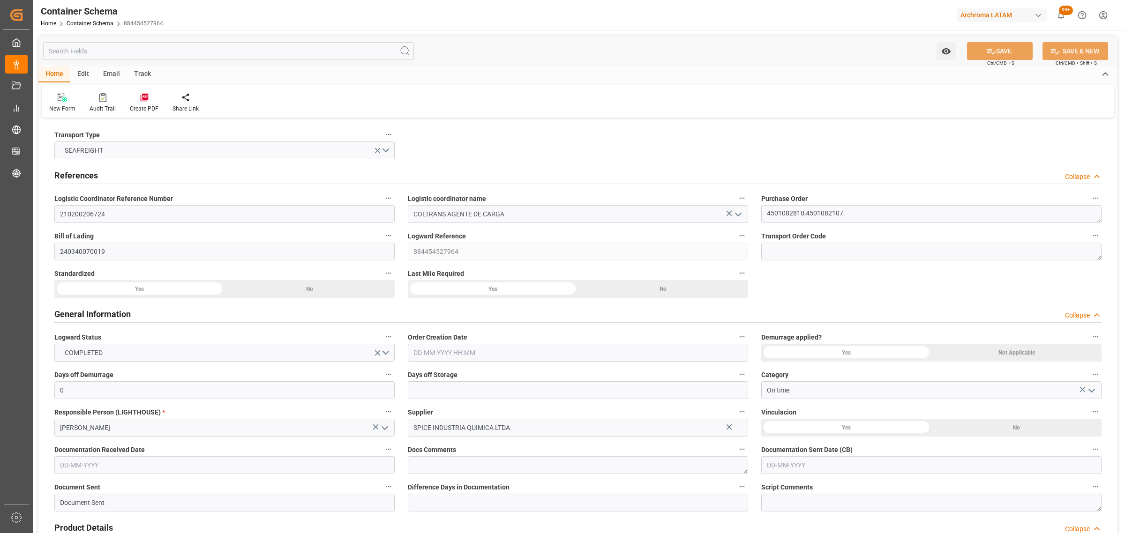
type input "ONE"
type input "Ocean Network Express"
type input "BRSSZ"
type input "COCTG"
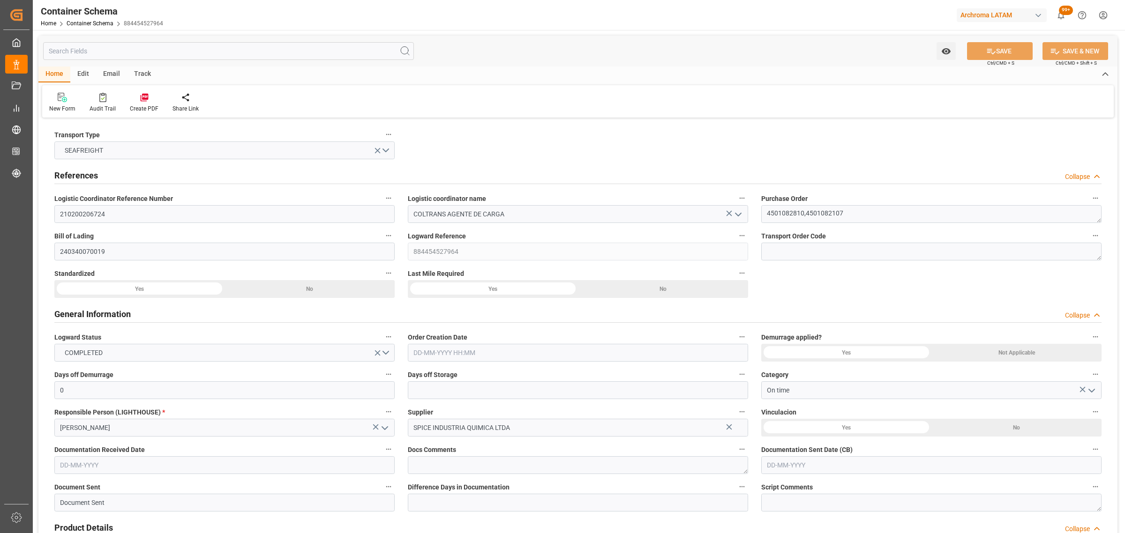
type input "COCTG"
type input "9629380"
type input "[DATE] 00:00"
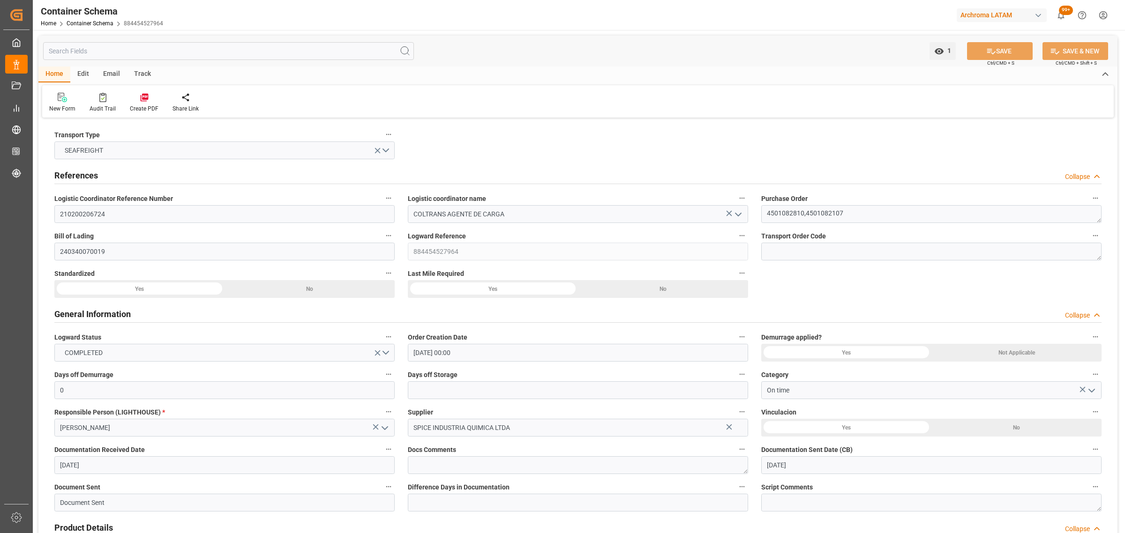
type input "[DATE]"
type input "[DATE] 00:00"
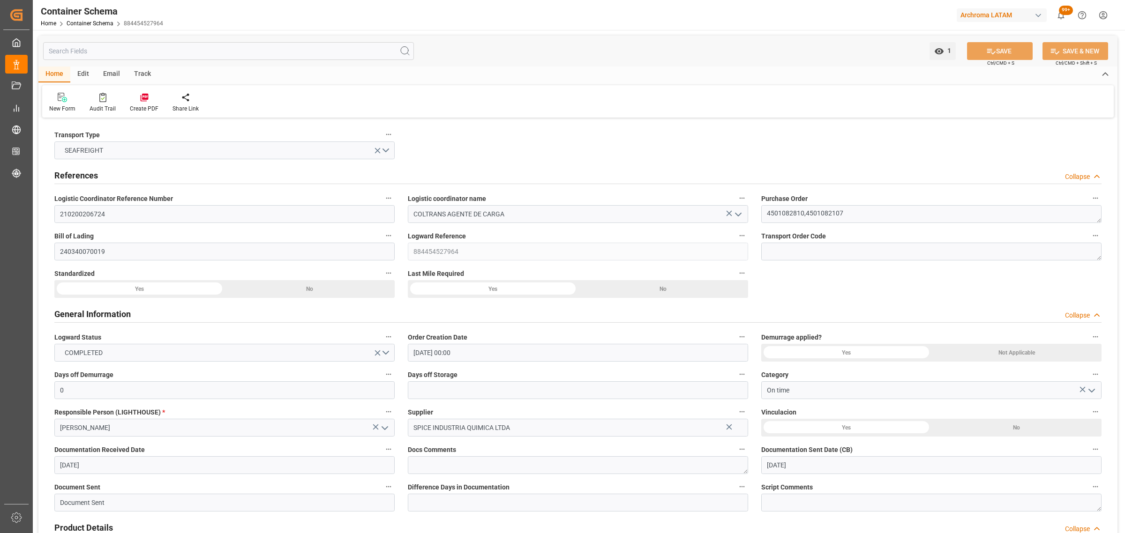
type input "[DATE] 00:00"
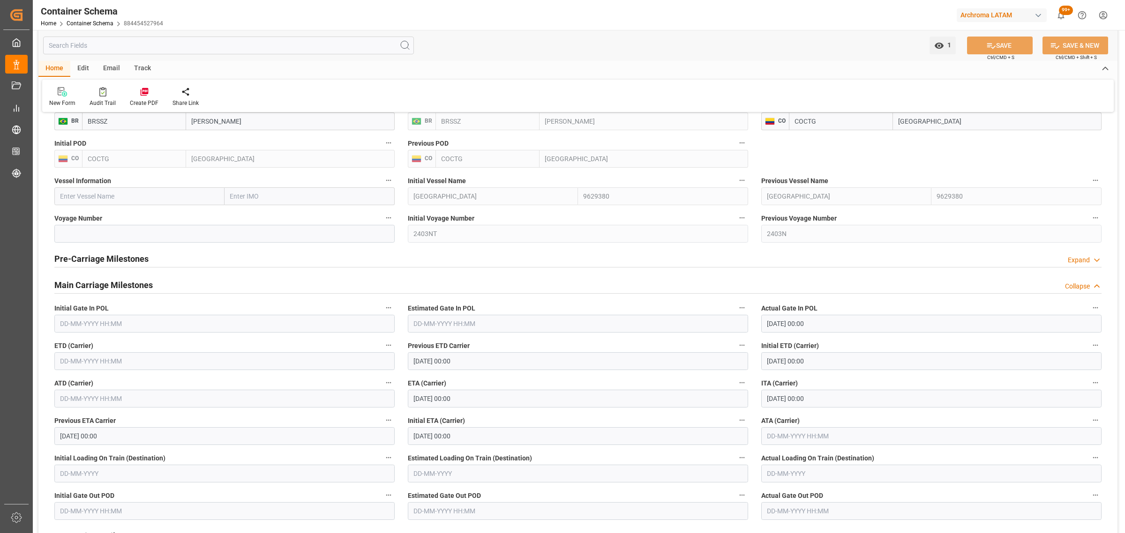
scroll to position [1055, 0]
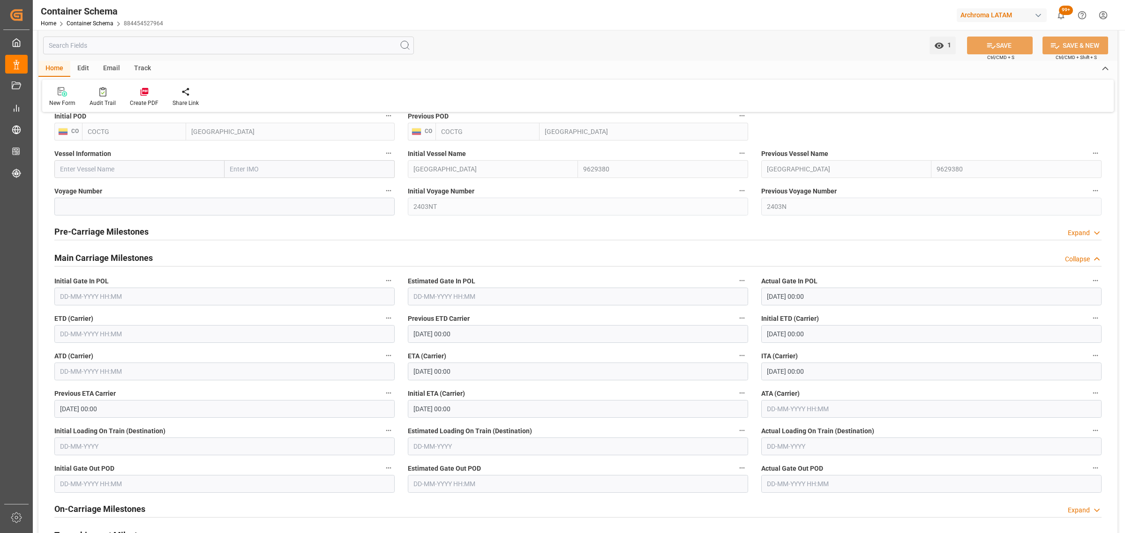
click at [168, 337] on input "text" at bounding box center [224, 334] width 340 height 18
click at [481, 374] on input "[DATE] 00:00" at bounding box center [578, 372] width 340 height 18
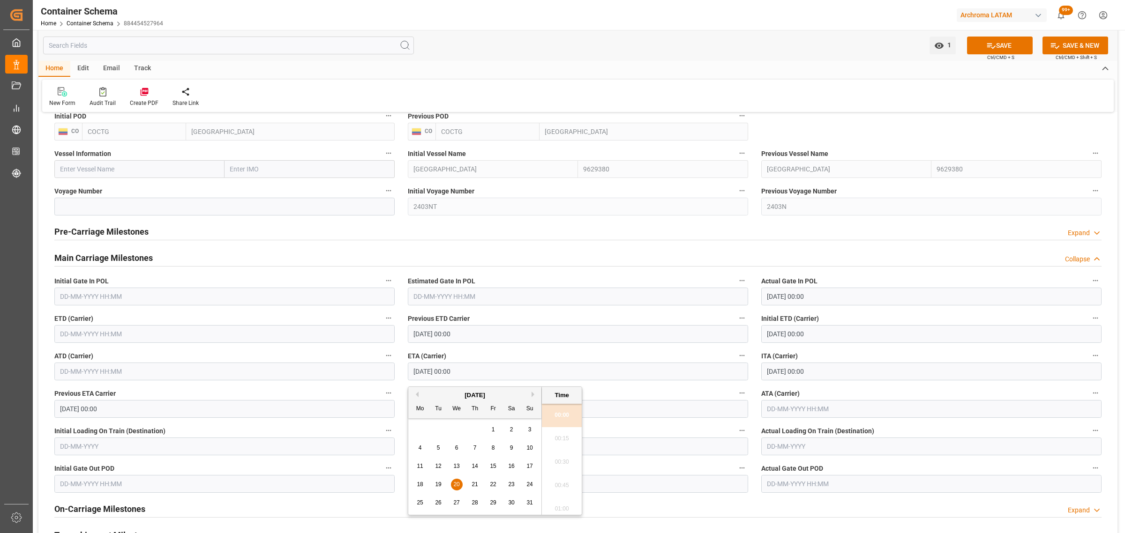
click at [482, 373] on input "[DATE] 00:00" at bounding box center [578, 372] width 340 height 18
click at [421, 502] on span "25" at bounding box center [420, 503] width 6 height 7
type input "[DATE] 00:00"
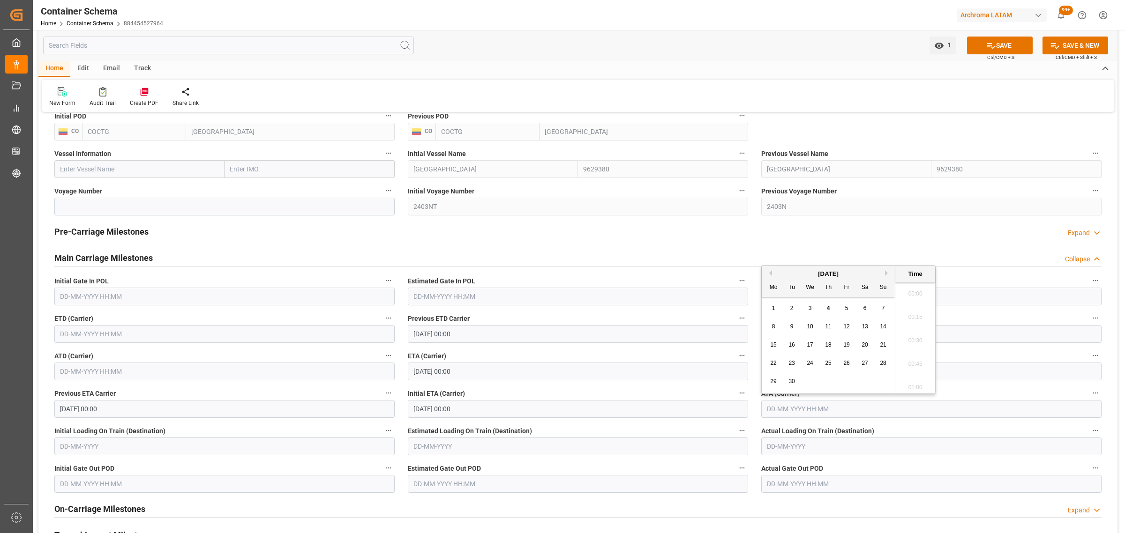
click at [775, 412] on input "text" at bounding box center [931, 409] width 340 height 18
click at [830, 361] on span "25" at bounding box center [828, 363] width 6 height 7
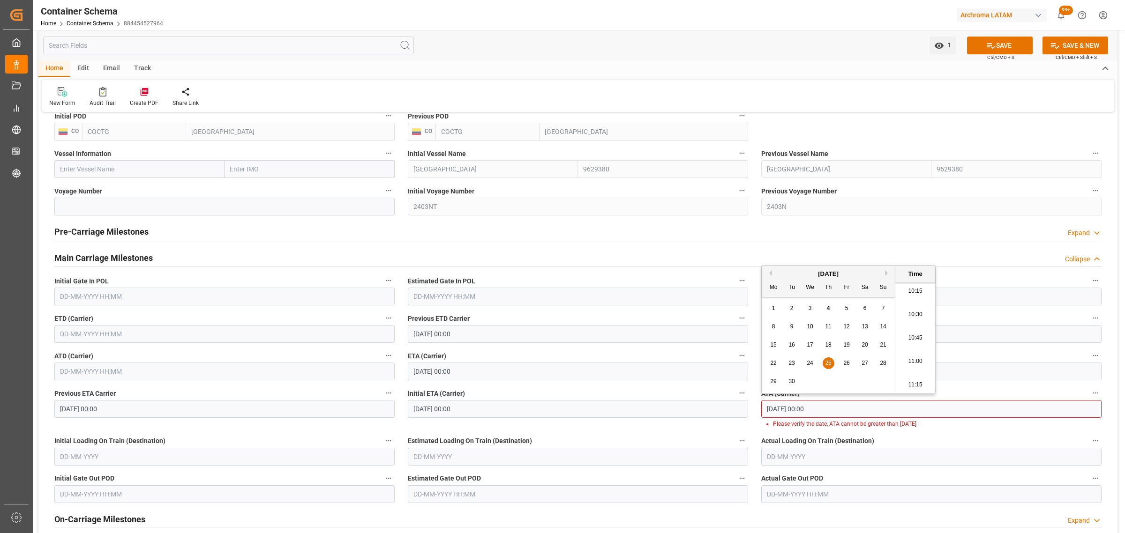
click at [768, 272] on button "Previous Month" at bounding box center [769, 273] width 6 height 6
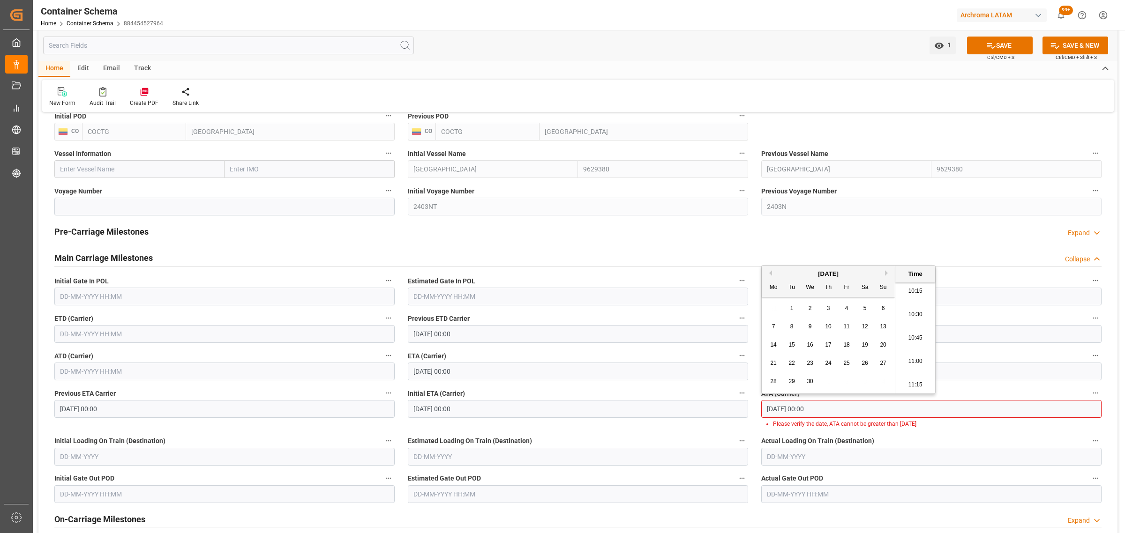
click at [768, 272] on button "Previous Month" at bounding box center [769, 273] width 6 height 6
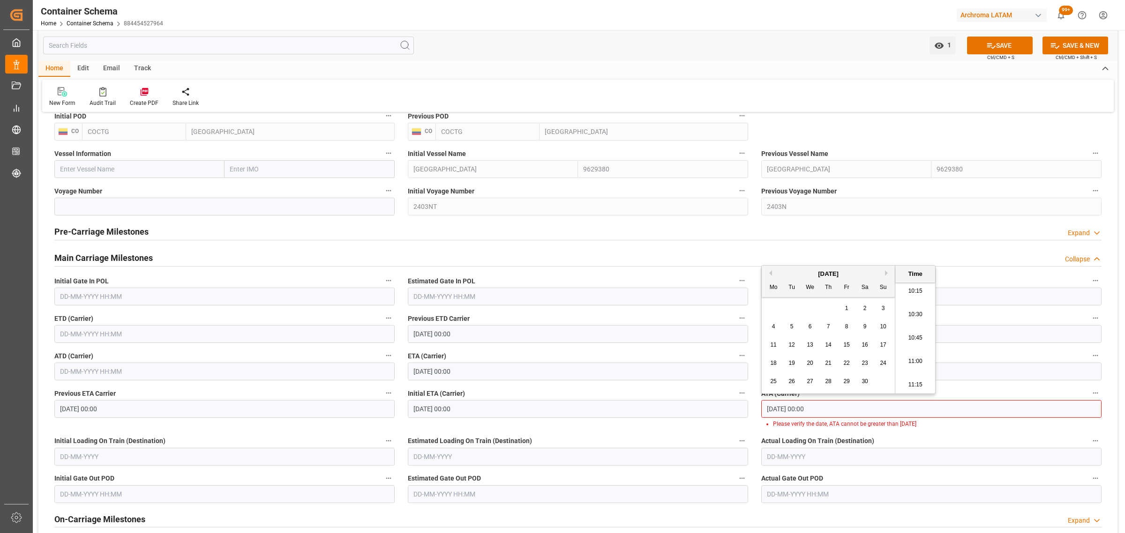
click at [768, 272] on button "Previous Month" at bounding box center [769, 273] width 6 height 6
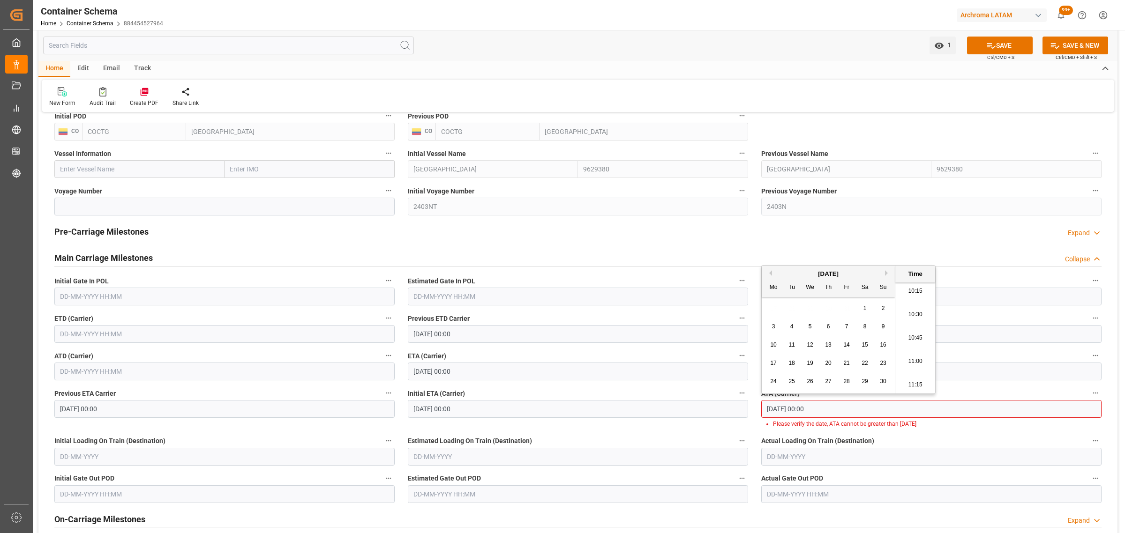
click at [768, 272] on button "Previous Month" at bounding box center [769, 273] width 6 height 6
click at [776, 383] on span "25" at bounding box center [773, 381] width 6 height 7
type input "[DATE] 00:00"
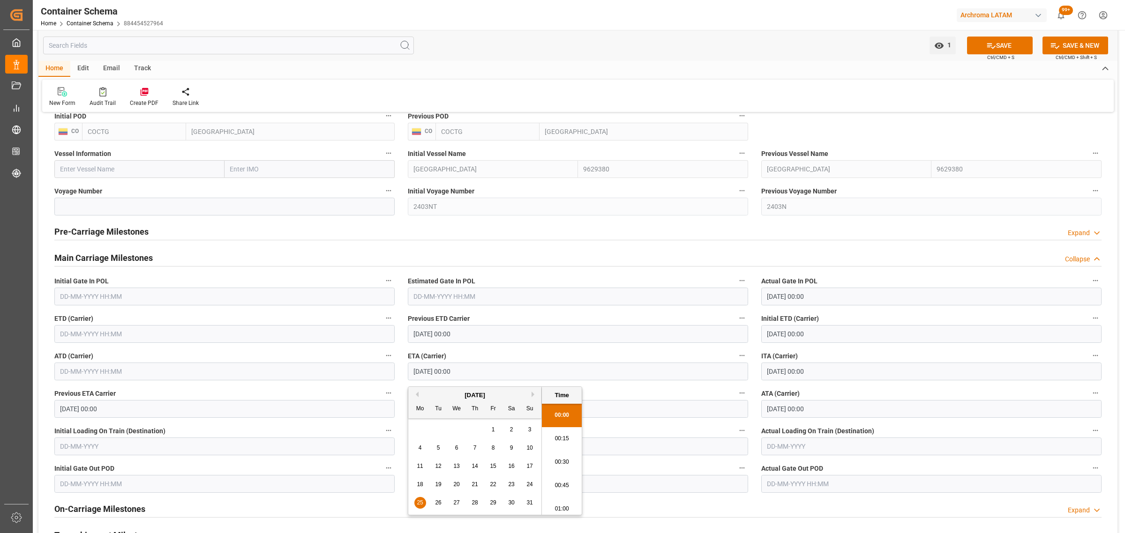
click at [488, 372] on input "[DATE] 00:00" at bounding box center [578, 372] width 340 height 18
click at [1013, 47] on button "SAVE" at bounding box center [1000, 46] width 66 height 18
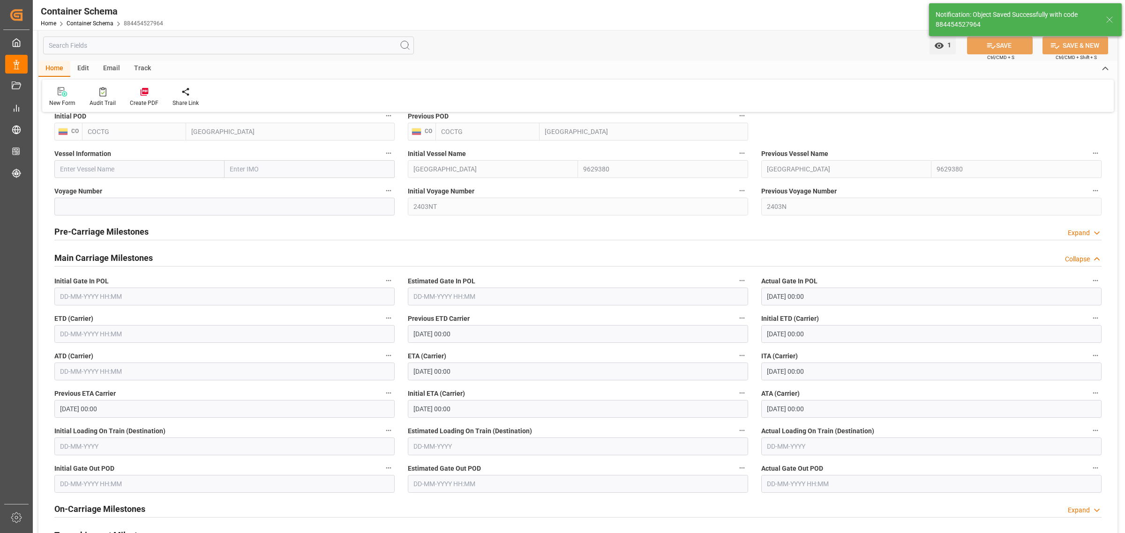
type input "[DATE] 00:00"
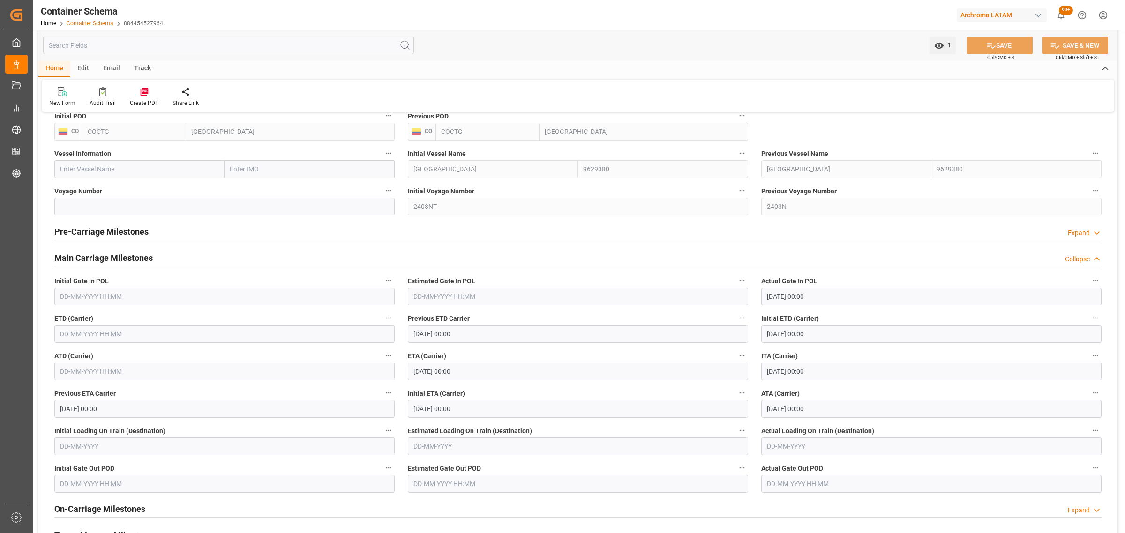
click at [92, 20] on link "Container Schema" at bounding box center [90, 23] width 47 height 7
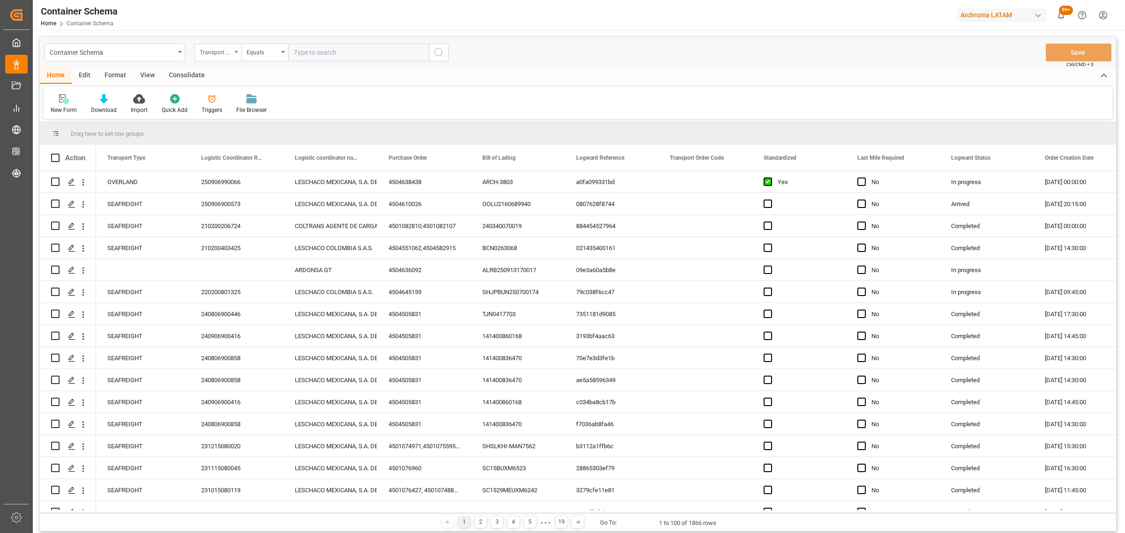
click at [219, 52] on div "Transport Type" at bounding box center [216, 51] width 32 height 11
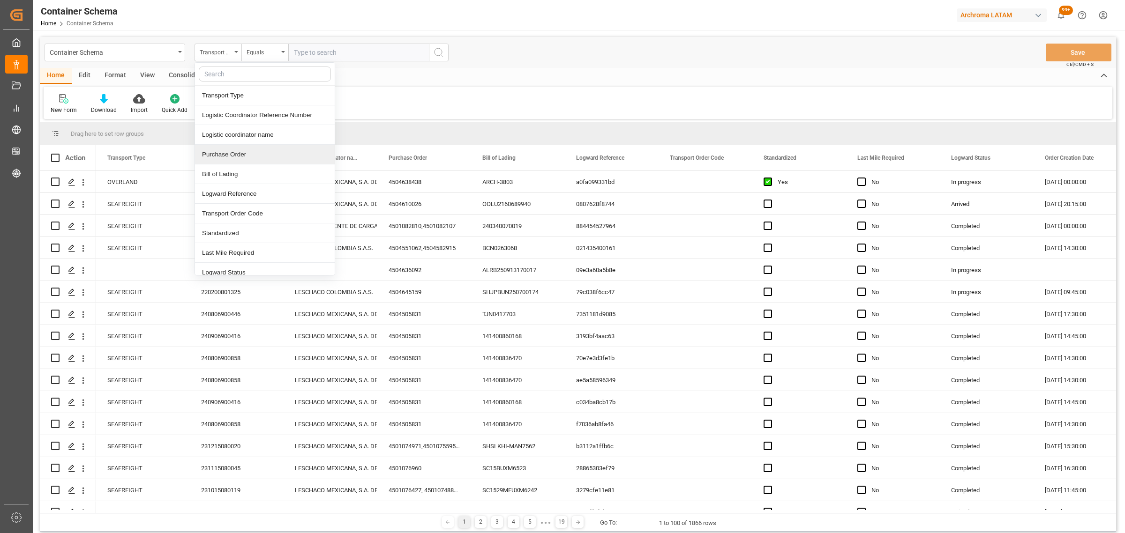
click at [233, 151] on div "Purchase Order" at bounding box center [265, 155] width 140 height 20
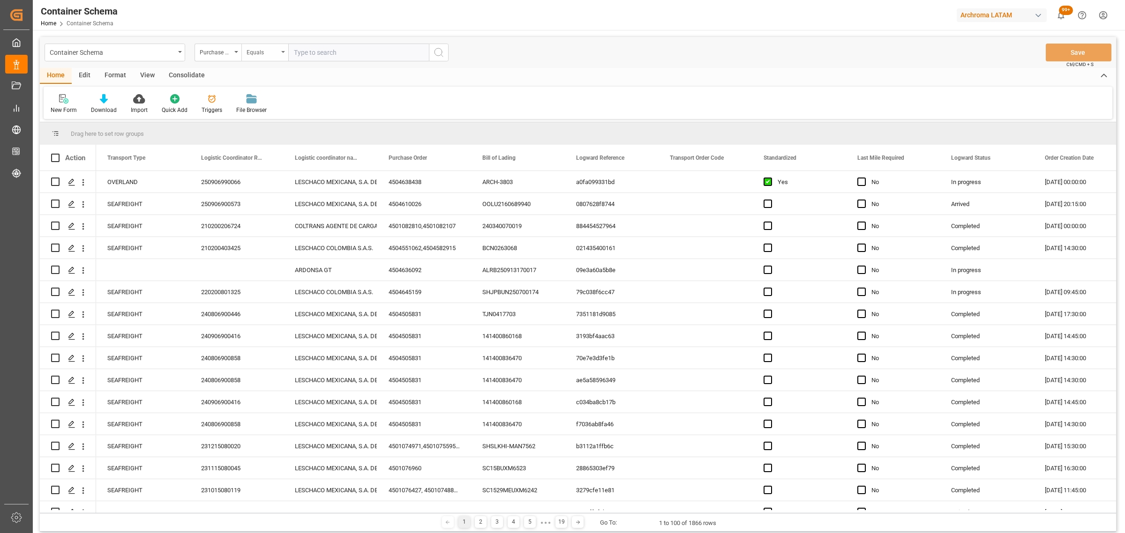
drag, startPoint x: 259, startPoint y: 62, endPoint x: 261, endPoint y: 55, distance: 7.3
click at [259, 61] on div "Container Schema Purchase Order Equals Save Ctrl/CMD + S" at bounding box center [578, 52] width 1076 height 31
click at [261, 54] on div "Equals" at bounding box center [263, 51] width 32 height 11
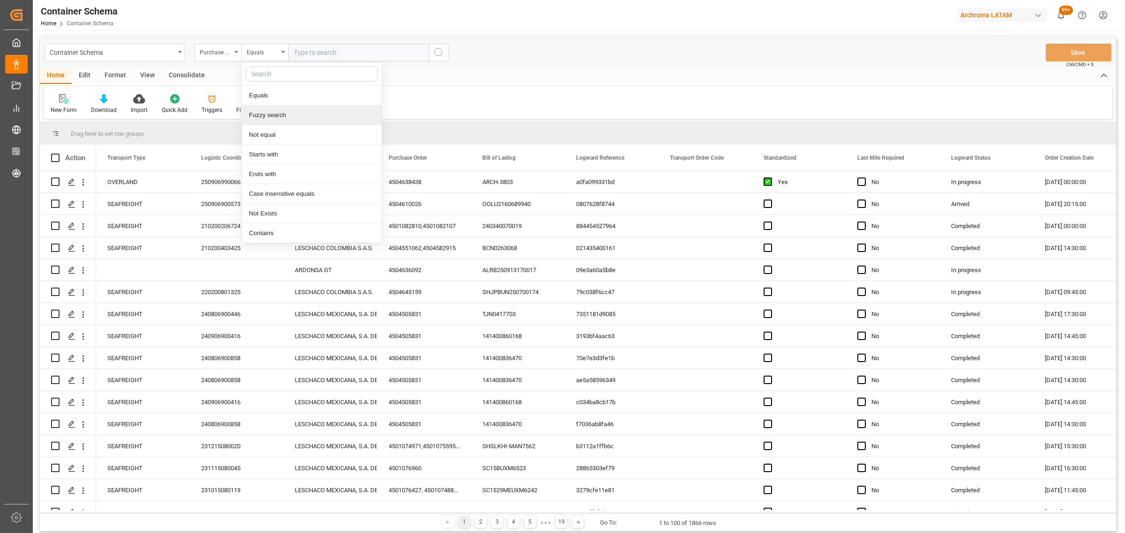
click at [275, 116] on div "Fuzzy search" at bounding box center [312, 115] width 140 height 20
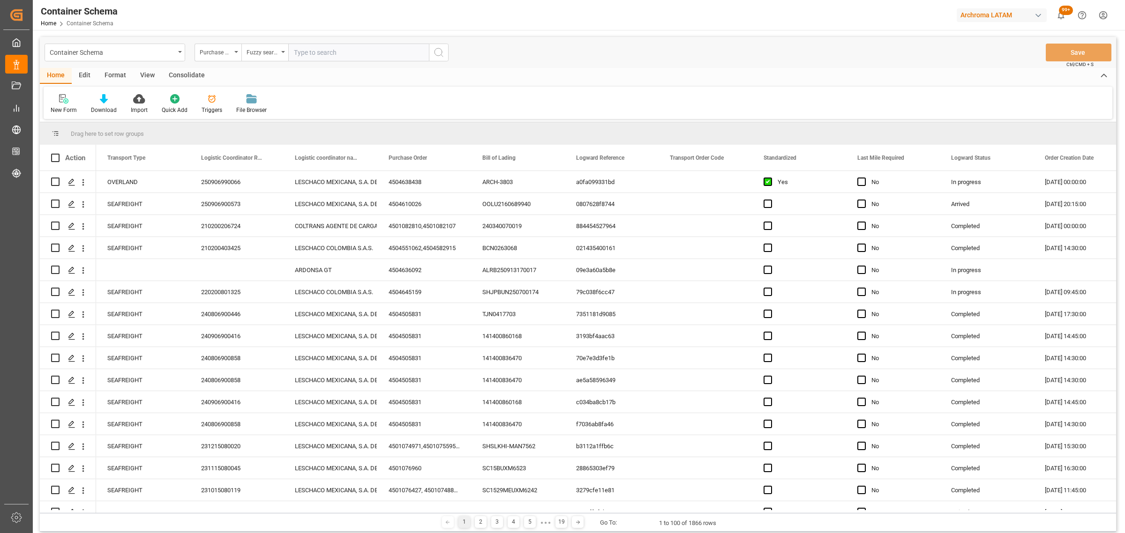
click at [310, 54] on input "text" at bounding box center [358, 53] width 141 height 18
paste input "4504551062"
type input "4504551062"
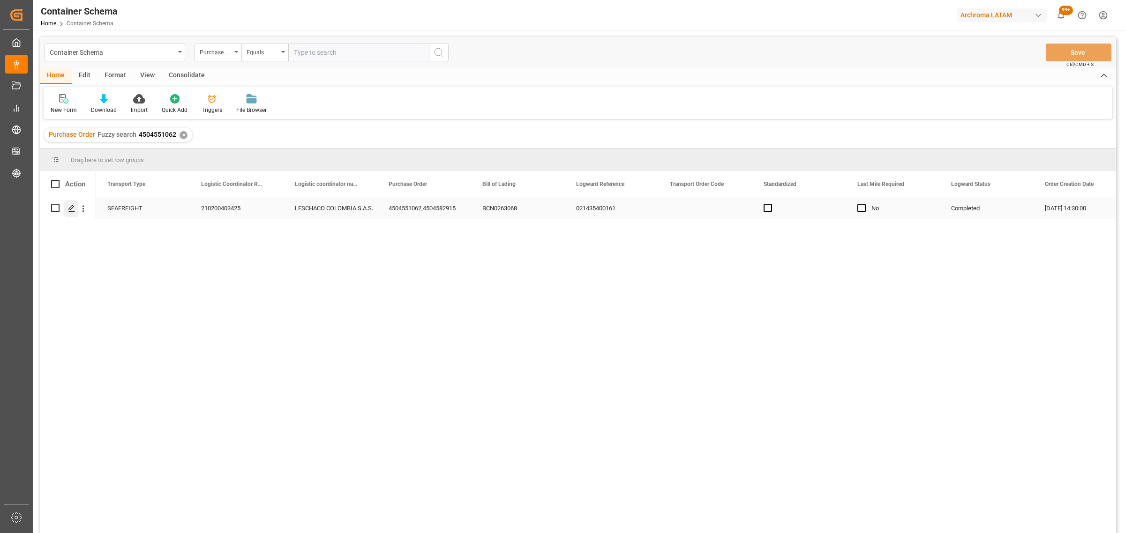
click at [68, 213] on div "Press SPACE to select this row." at bounding box center [71, 208] width 14 height 17
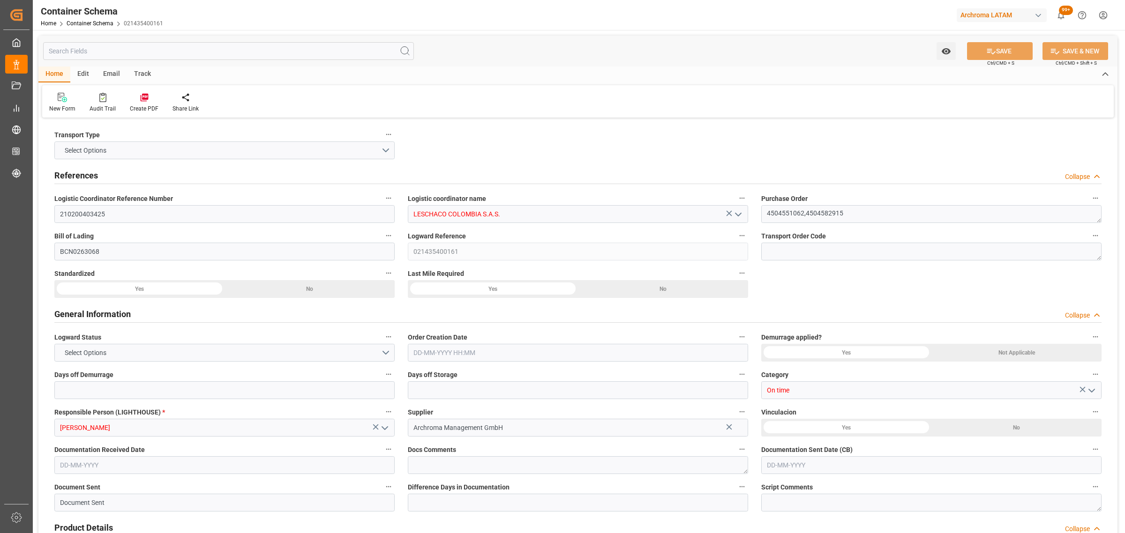
type input "0"
type input "7"
type input "2"
type input "13"
type input "17200"
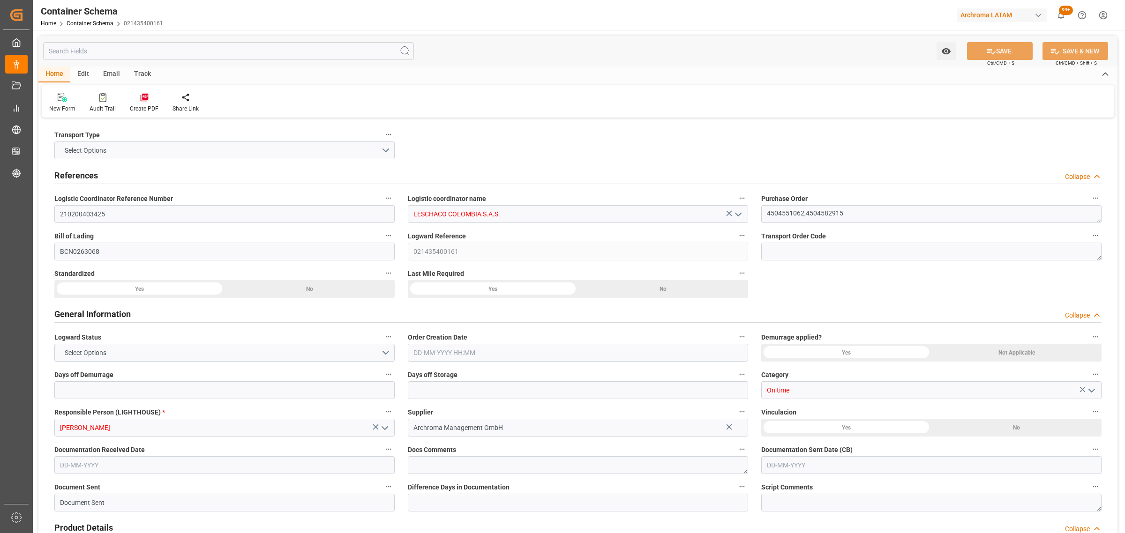
type input "18223"
type input "MSC"
type input "Mediterranean Shipping Company"
type input "ESBCN"
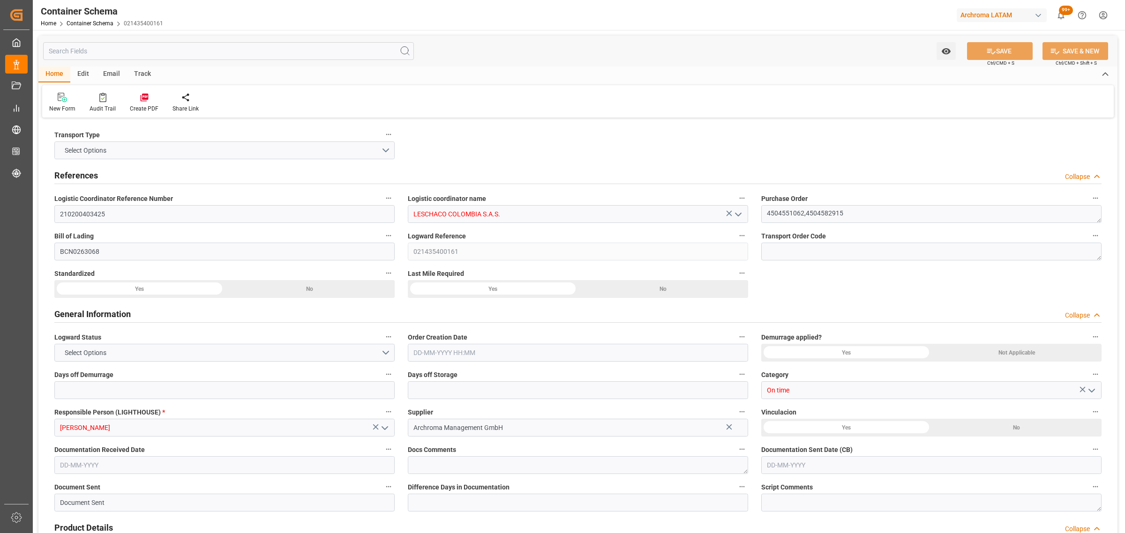
type input "COCTG"
type input "9704960"
type input "[DATE] 14:30"
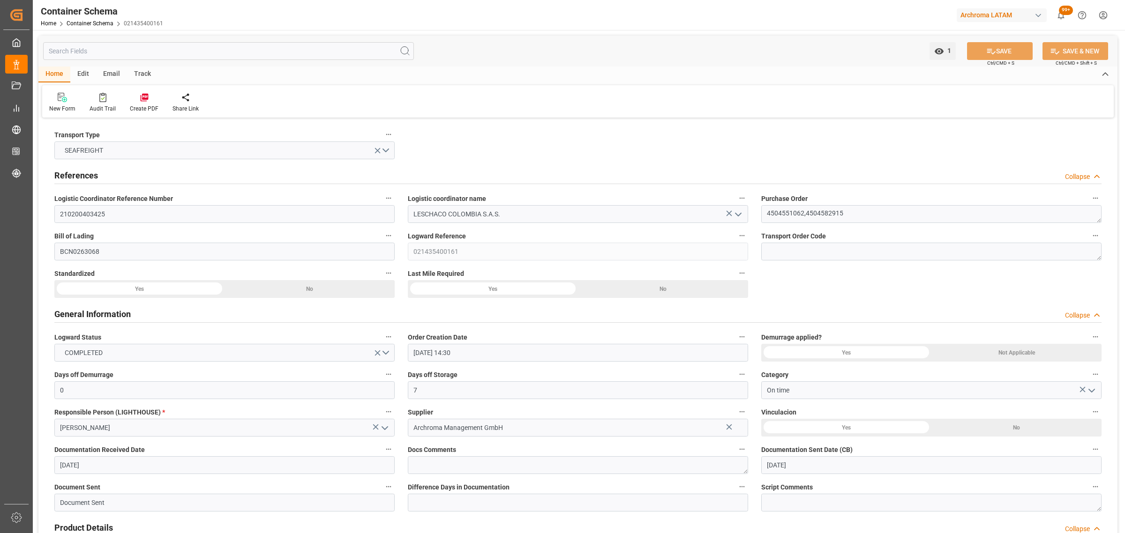
type input "[DATE]"
type input "[DATE] 11:00"
type input "[DATE] 00:00"
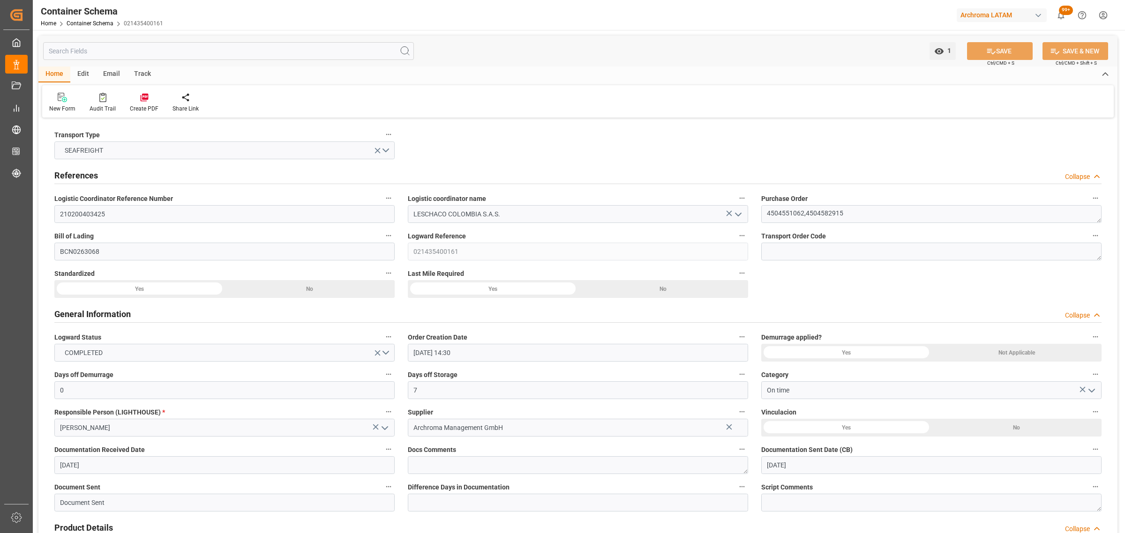
type input "[DATE] 00:00"
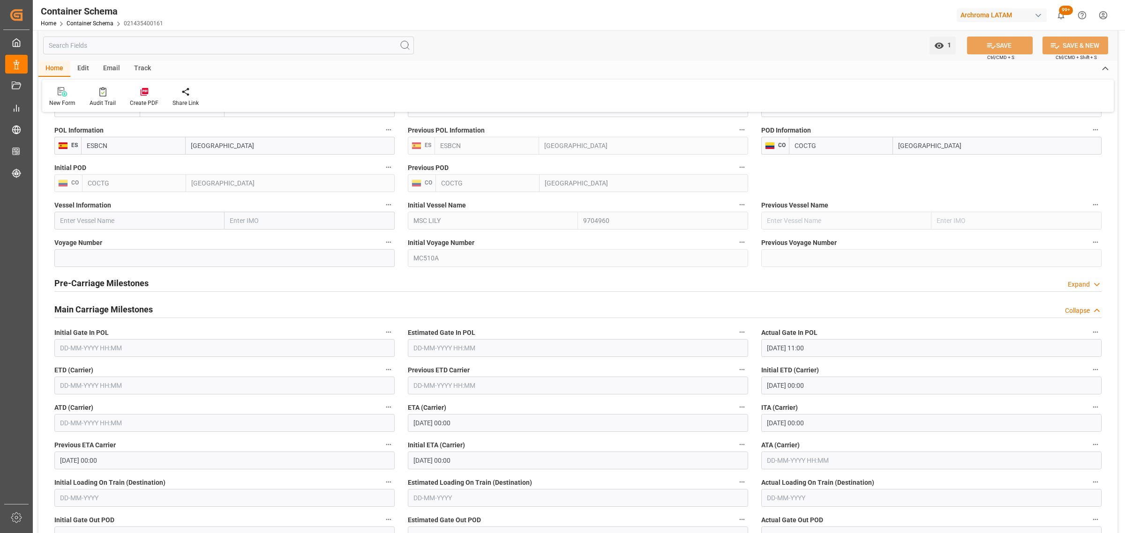
scroll to position [1113, 0]
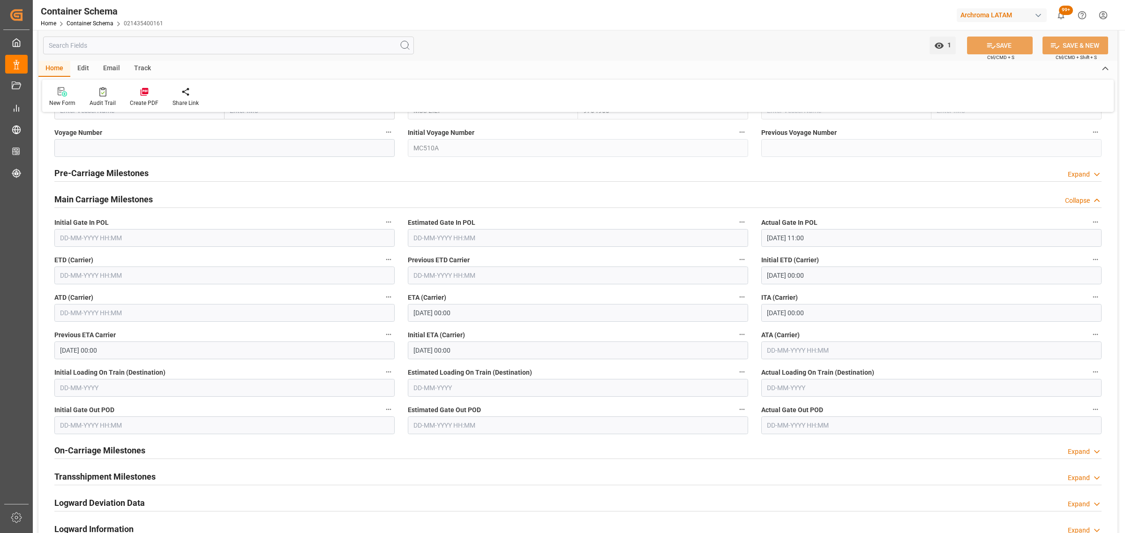
click at [779, 347] on input "text" at bounding box center [931, 351] width 340 height 18
click at [769, 375] on button "Previous Month" at bounding box center [769, 374] width 6 height 6
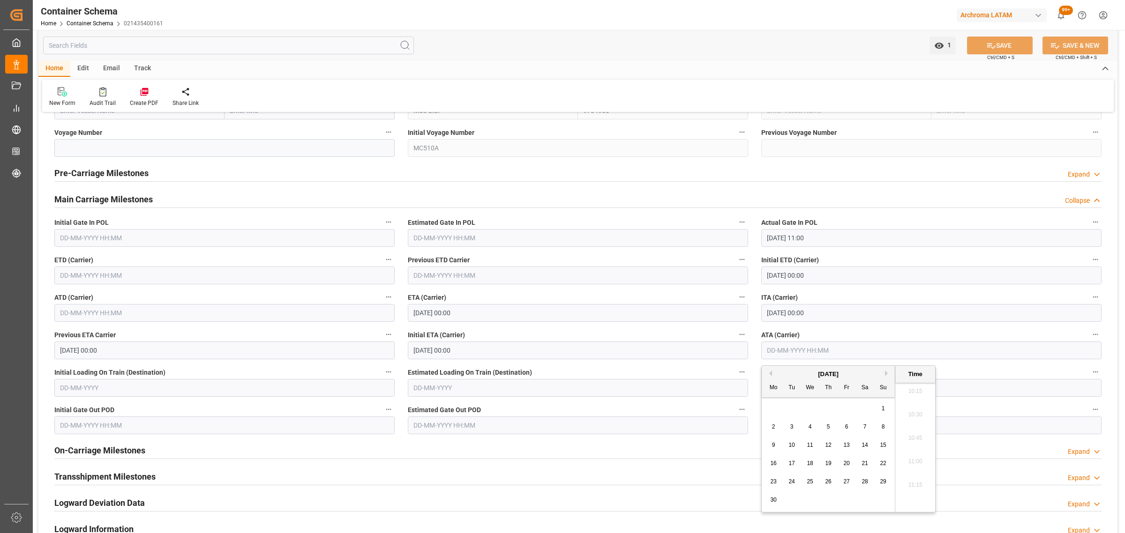
click at [769, 375] on button "Previous Month" at bounding box center [769, 374] width 6 height 6
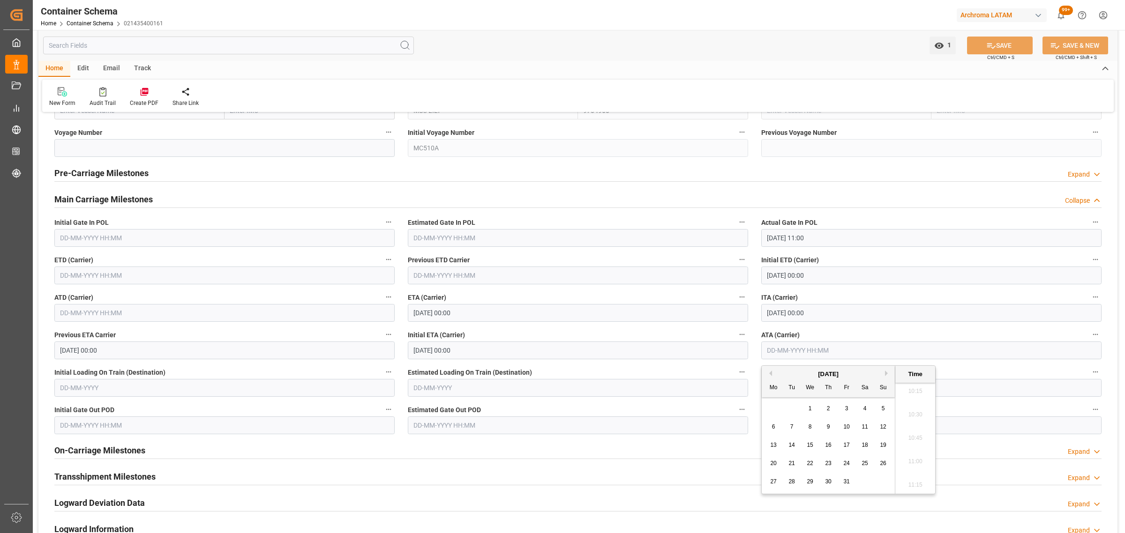
click at [770, 373] on button "Previous Month" at bounding box center [769, 374] width 6 height 6
click at [885, 374] on button "Next Month" at bounding box center [888, 374] width 6 height 6
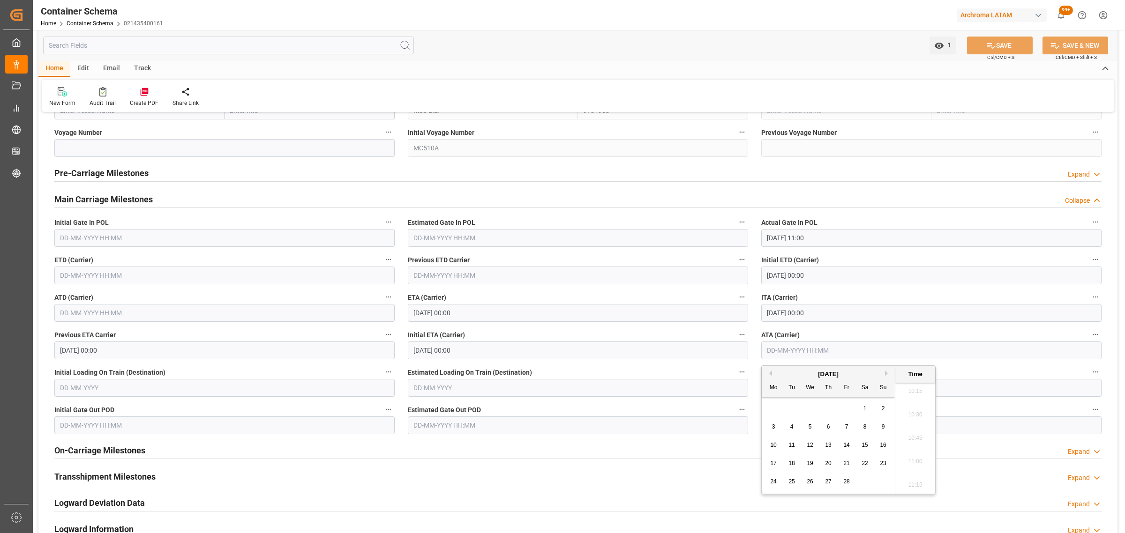
click at [885, 374] on button "Next Month" at bounding box center [888, 374] width 6 height 6
click at [828, 466] on span "24" at bounding box center [828, 463] width 6 height 7
click at [867, 445] on span "19" at bounding box center [864, 445] width 6 height 7
type input "[DATE] 00:00"
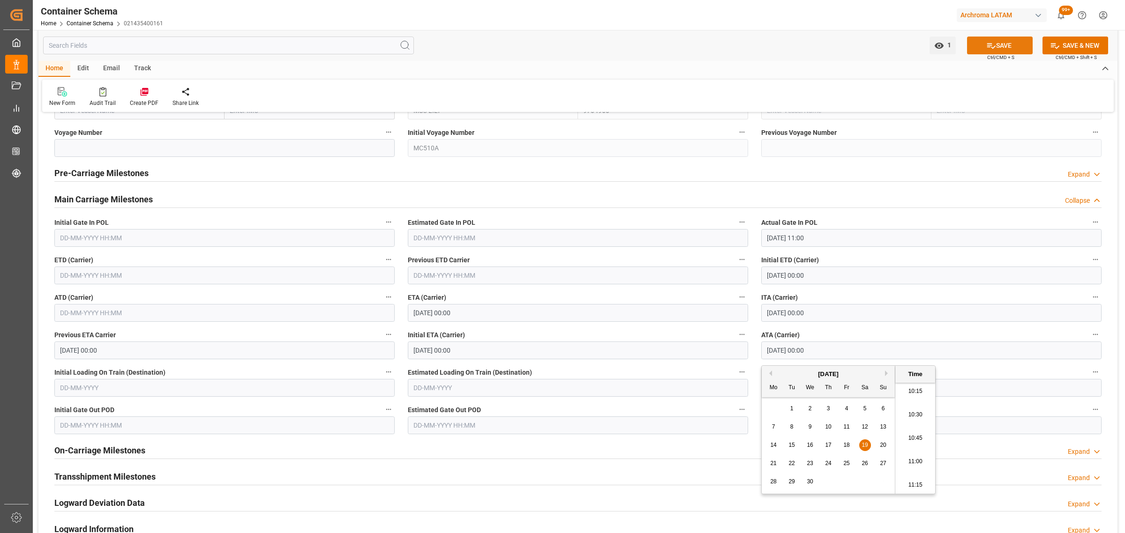
drag, startPoint x: 995, startPoint y: 46, endPoint x: 987, endPoint y: 47, distance: 8.1
click at [995, 45] on button "SAVE" at bounding box center [1000, 46] width 66 height 18
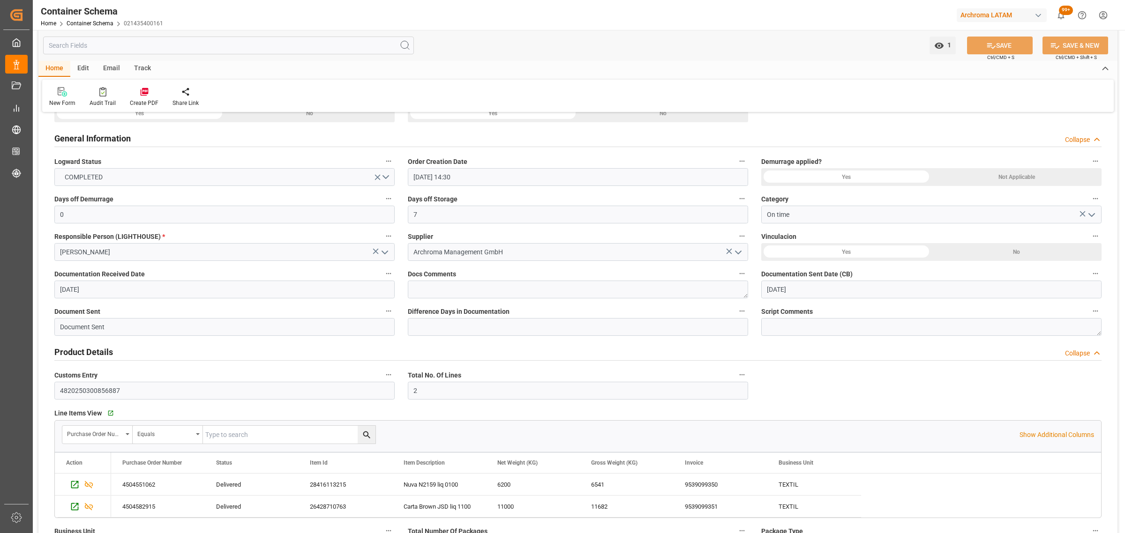
scroll to position [0, 0]
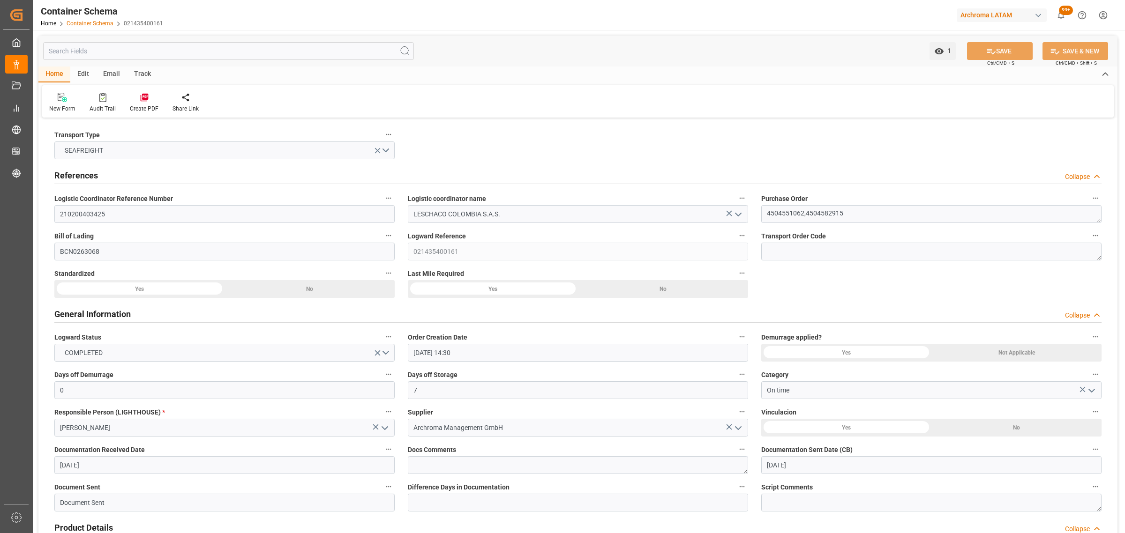
click at [93, 25] on link "Container Schema" at bounding box center [90, 23] width 47 height 7
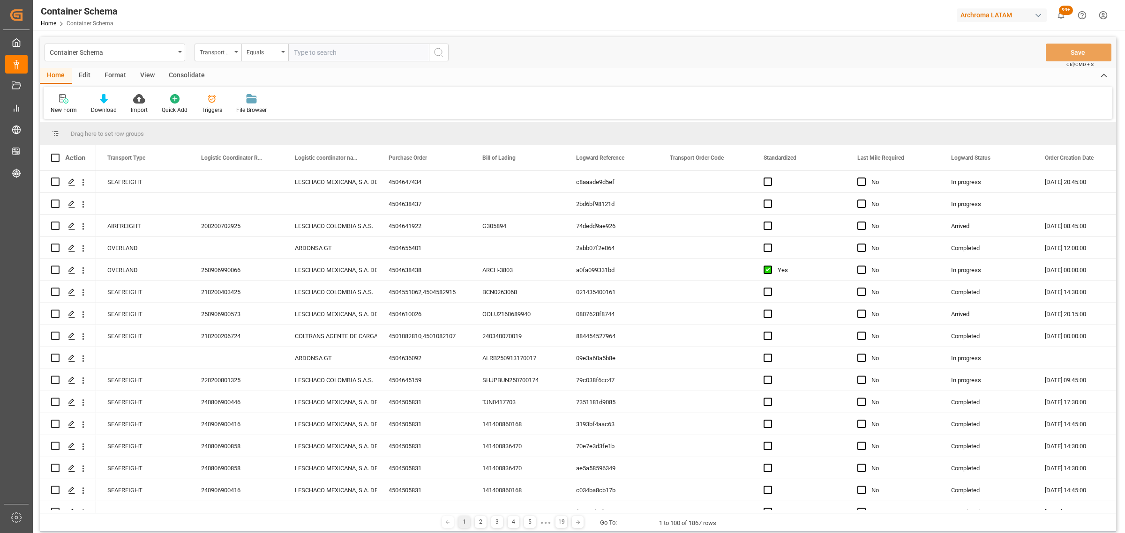
click at [229, 51] on div "Transport Type" at bounding box center [216, 51] width 32 height 11
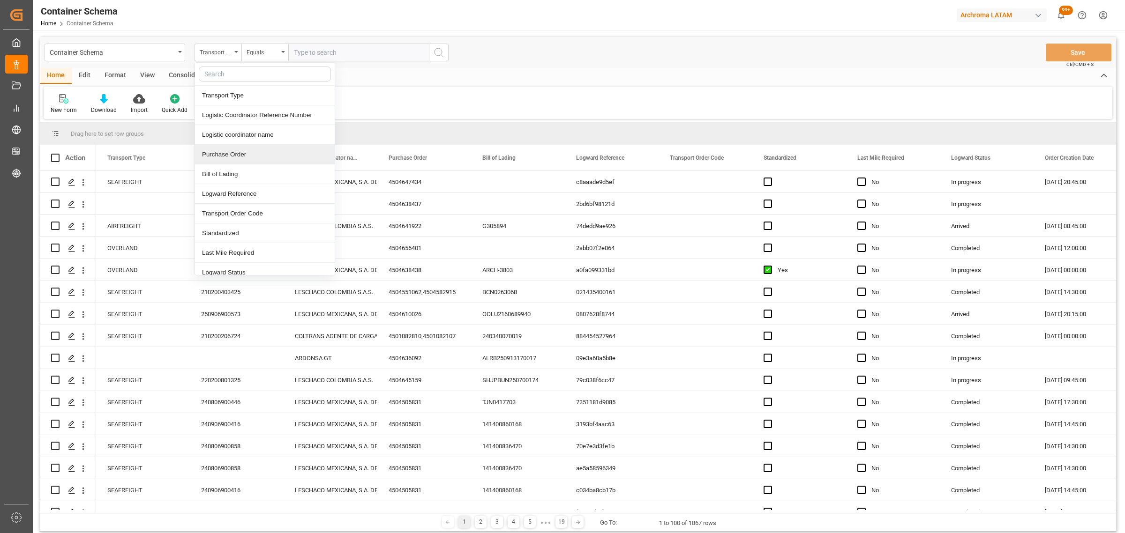
click at [233, 161] on div "Purchase Order" at bounding box center [265, 155] width 140 height 20
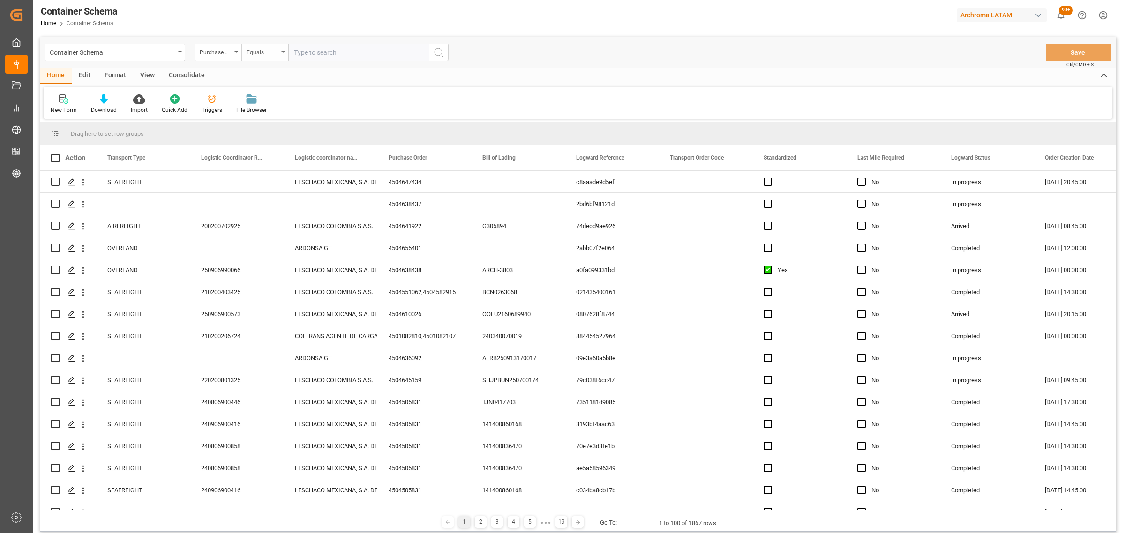
click at [277, 55] on div "Equals" at bounding box center [263, 51] width 32 height 11
click at [317, 119] on div "Fuzzy search" at bounding box center [312, 115] width 140 height 20
click at [331, 55] on input "text" at bounding box center [358, 53] width 141 height 18
paste input "4504621583"
type input "4504621583"
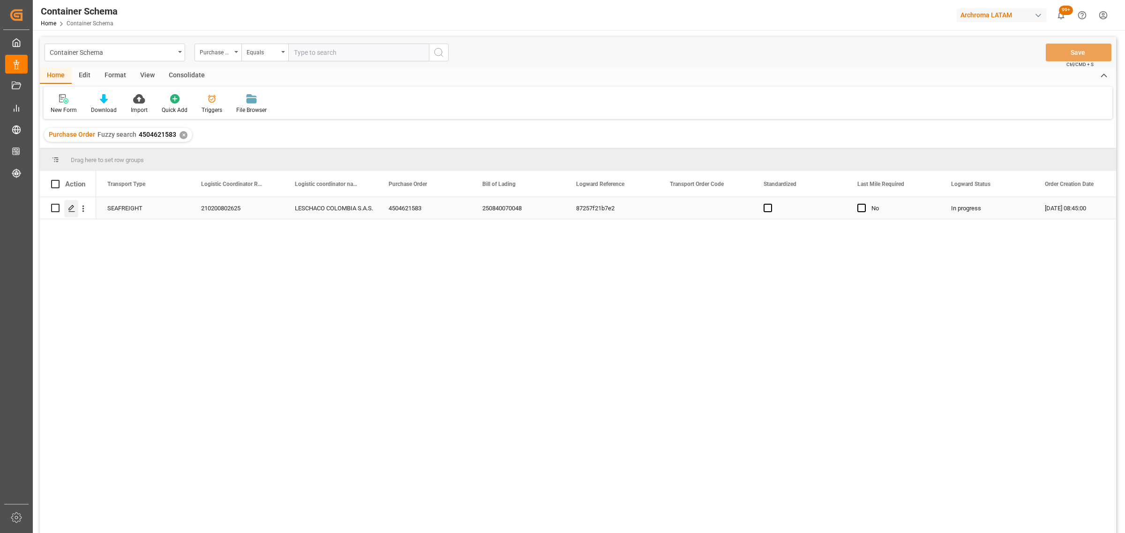
click at [74, 212] on div "Press SPACE to select this row." at bounding box center [71, 208] width 14 height 17
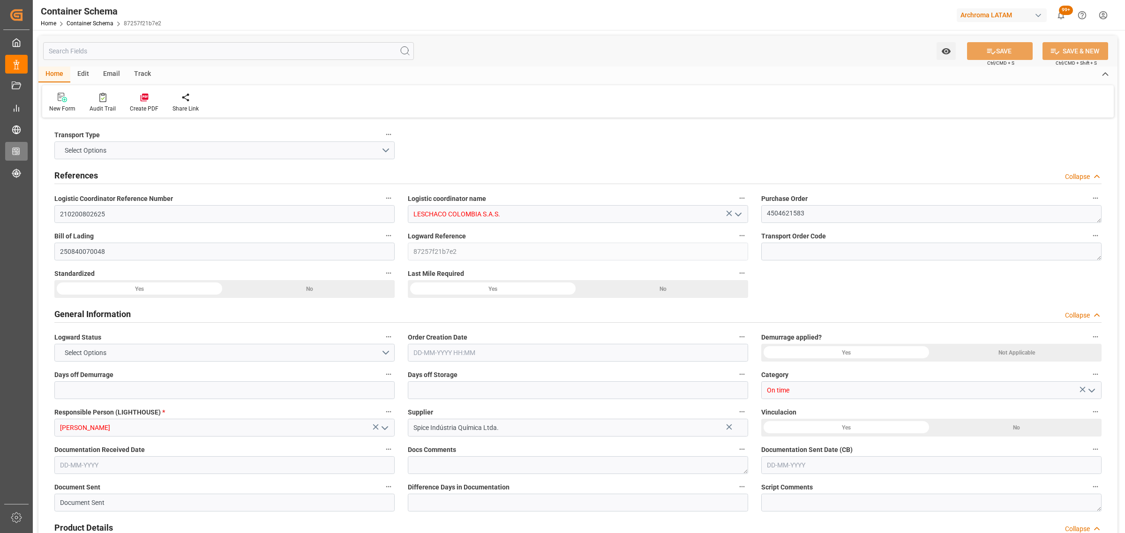
type input "0"
type input "3"
type input "1"
type input "23"
type input "5290"
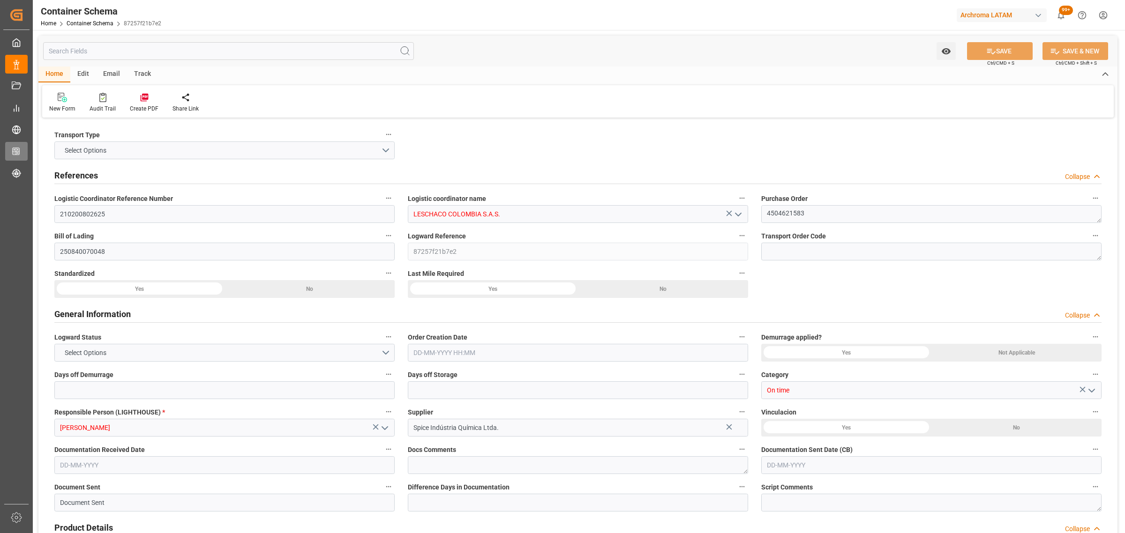
type input "5637.6"
type input "ONE"
type input "Ocean Network Express"
type input "BRSSZ"
type input "COCTG"
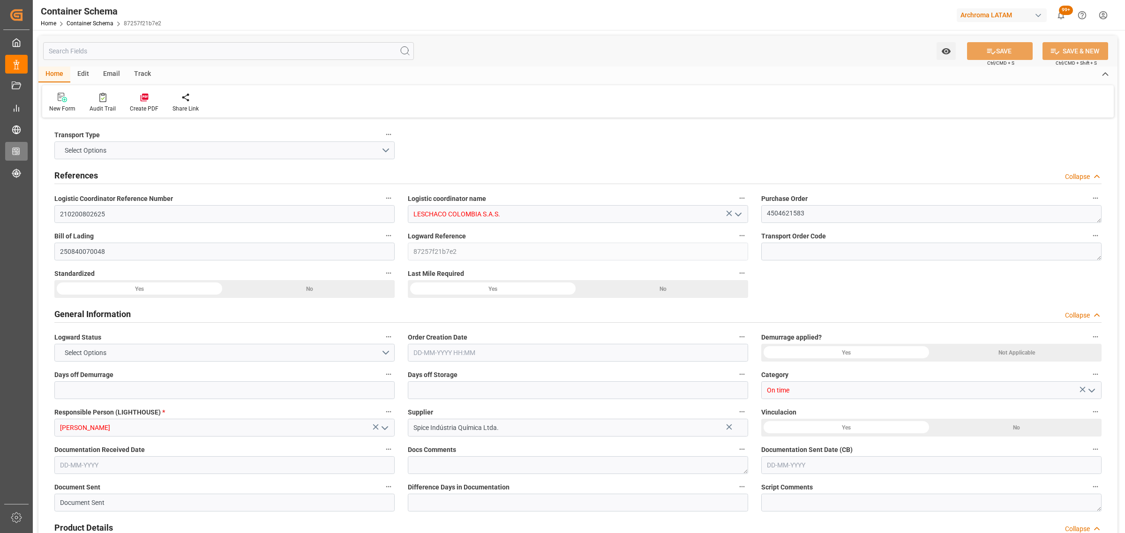
type input "COCTG"
type input "9407160"
type input "[DATE] 08:45"
type input "[DATE]"
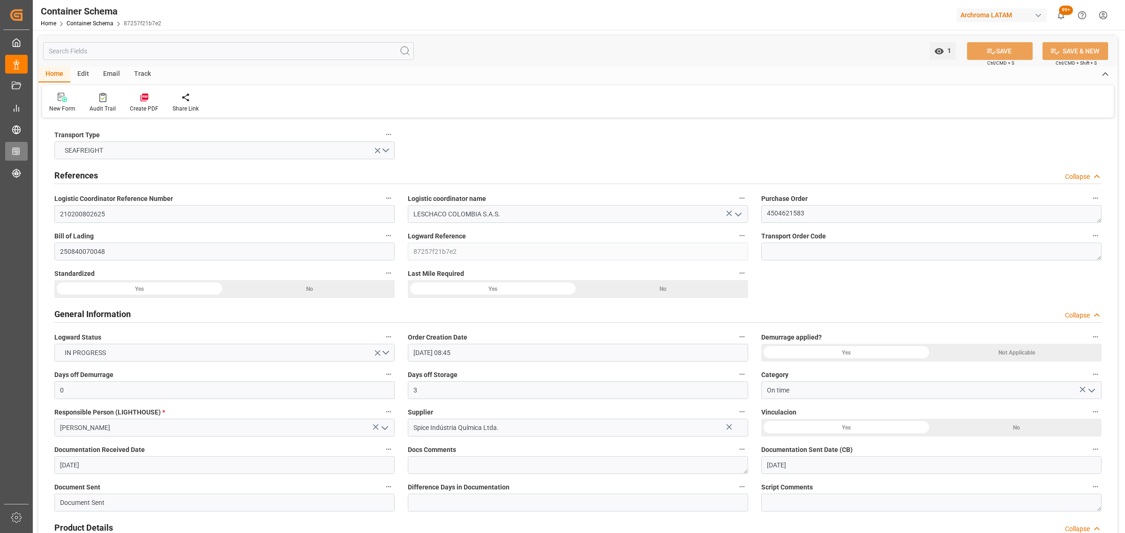
type input "[DATE]"
type input "[DATE] 00:00"
type input "[DATE] 08:30"
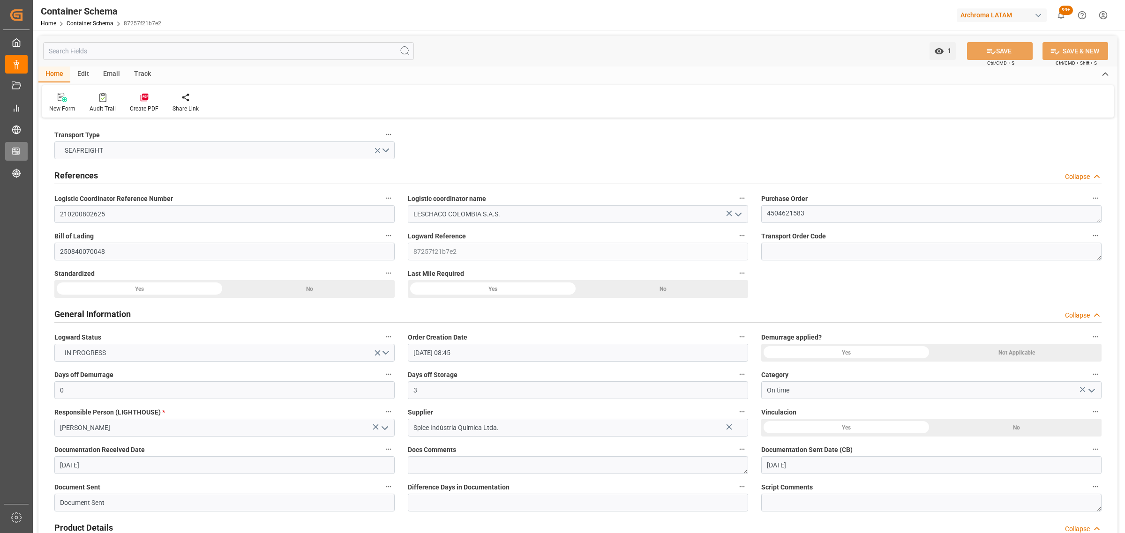
type input "[DATE] 00:00"
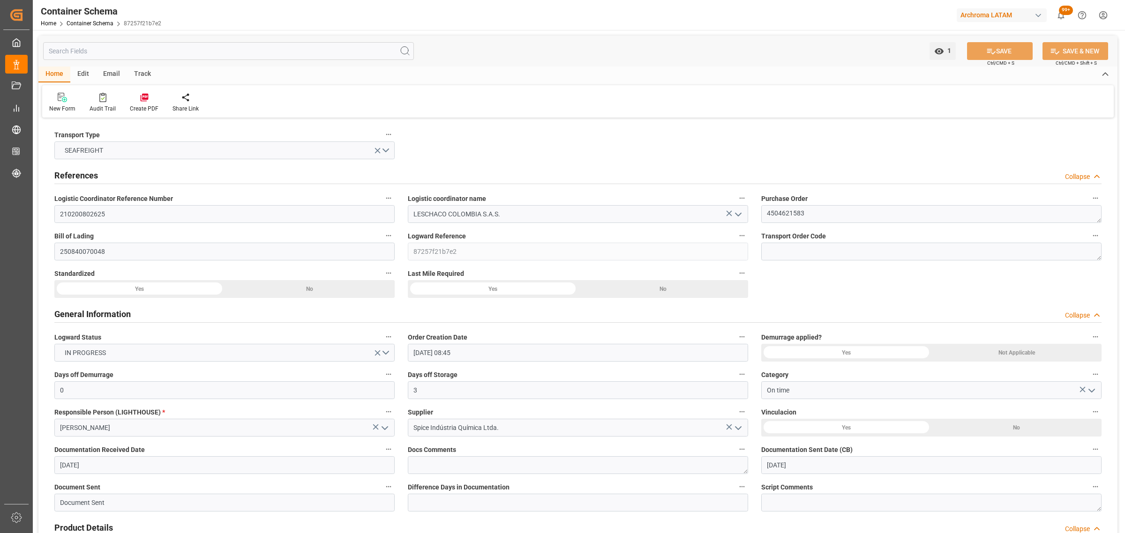
drag, startPoint x: 139, startPoint y: 75, endPoint x: 127, endPoint y: 78, distance: 11.5
click at [139, 75] on div "Track" at bounding box center [142, 75] width 31 height 16
click at [113, 73] on div "Email" at bounding box center [111, 75] width 31 height 16
click at [73, 103] on div "Send Email" at bounding box center [63, 102] width 43 height 21
click at [68, 106] on body "Created by potrace 1.15, written by [PERSON_NAME] [DATE]-[DATE] Created by potr…" at bounding box center [562, 266] width 1125 height 533
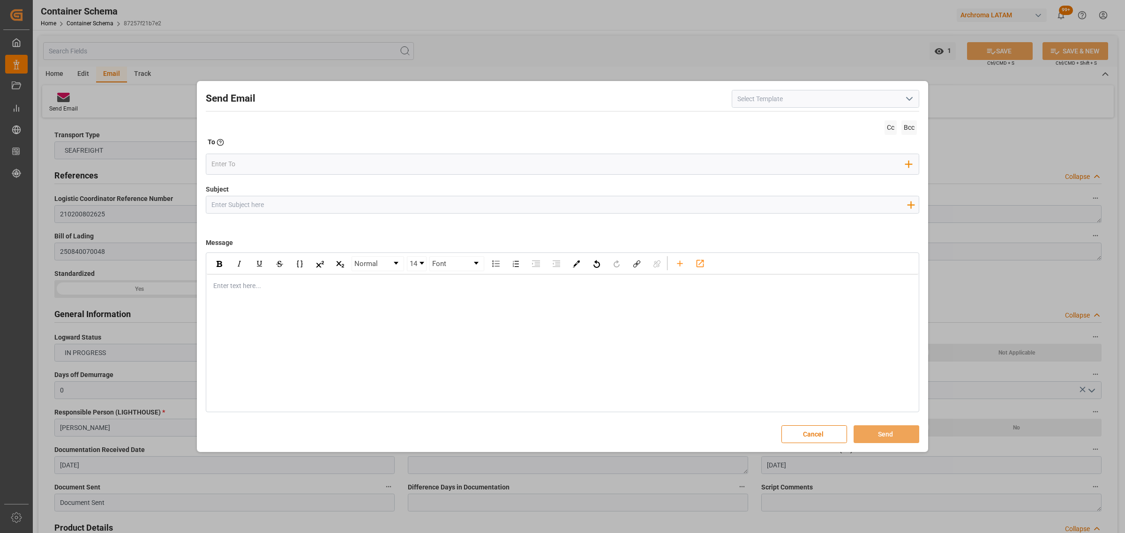
click at [231, 200] on input "Subject" at bounding box center [558, 204] width 705 height 16
click at [308, 210] on input "Subject" at bounding box center [558, 204] width 705 height 16
paste input "PO 4504621583 //TE//LOGWARD STATUS//PRIORIDAD//SPICE INDUSTRIA QUIMICA LTDA / A…"
type input "PO 4504621583 //TE//LOGWARD STATUS//PRIORIDAD//SPICE INDUSTRIA QUIMICA LTDA / A…"
click at [243, 282] on div "rdw-editor" at bounding box center [563, 286] width 698 height 10
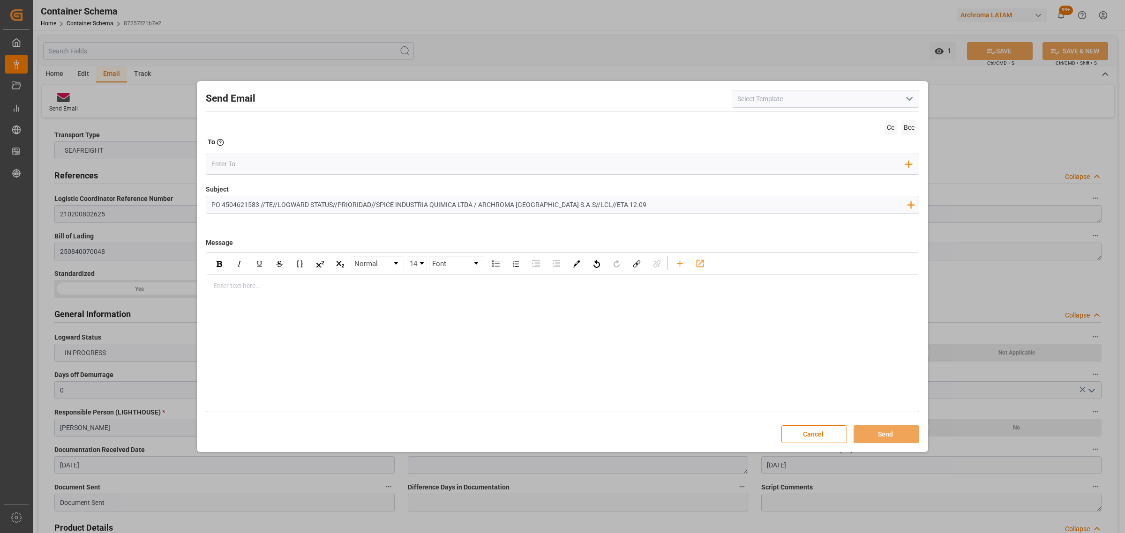
click at [273, 283] on div "rdw-editor" at bounding box center [563, 286] width 698 height 10
click at [291, 287] on div "rdw-editor" at bounding box center [563, 286] width 698 height 10
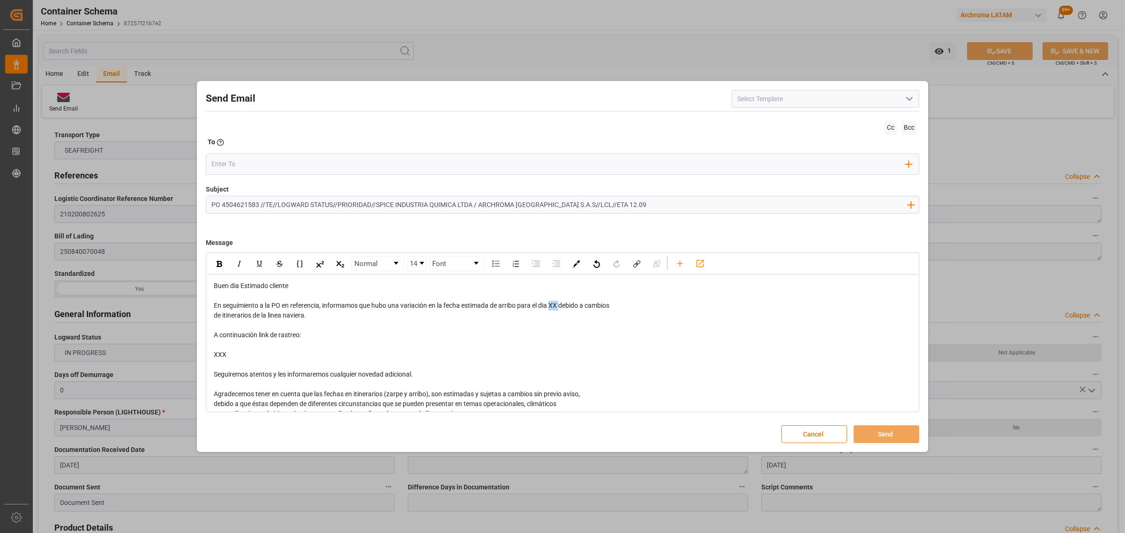
drag, startPoint x: 561, startPoint y: 306, endPoint x: 551, endPoint y: 307, distance: 9.9
click at [551, 307] on span "En seguimiento a la PO en referencia, informamos que hubo una variación en la f…" at bounding box center [412, 305] width 396 height 7
drag, startPoint x: 270, startPoint y: 350, endPoint x: 221, endPoint y: 338, distance: 50.6
click at [212, 334] on div "Buen dia Estimado cliente En seguimiento a la PO en referencia, informamos que …" at bounding box center [562, 375] width 711 height 200
drag, startPoint x: 237, startPoint y: 356, endPoint x: 205, endPoint y: 336, distance: 38.0
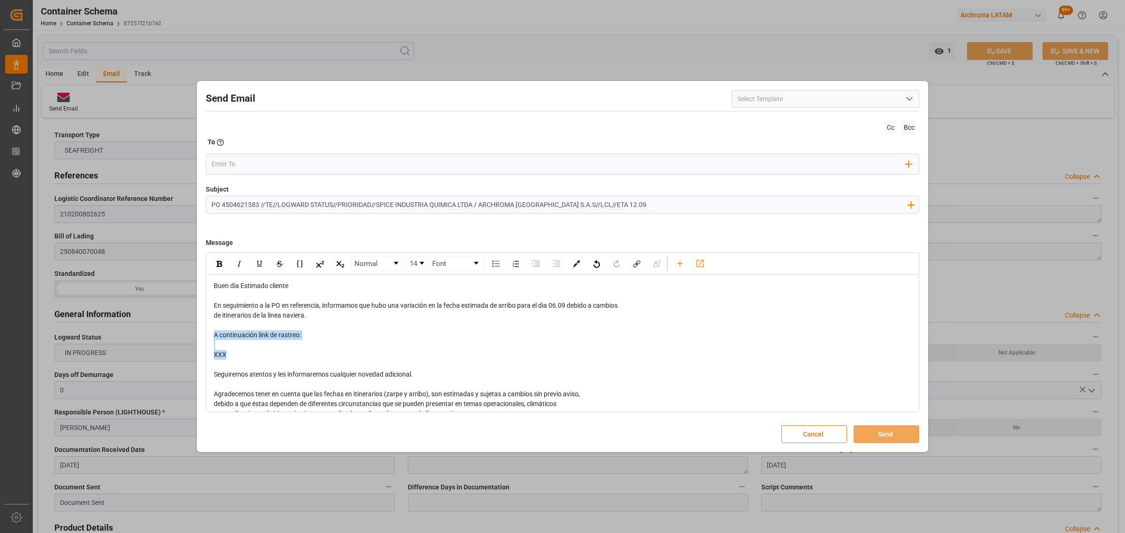
click at [206, 336] on div "Normal 14 Font Buen dia Estimado cliente En seguimiento a la PO en referencia, …" at bounding box center [562, 333] width 713 height 160
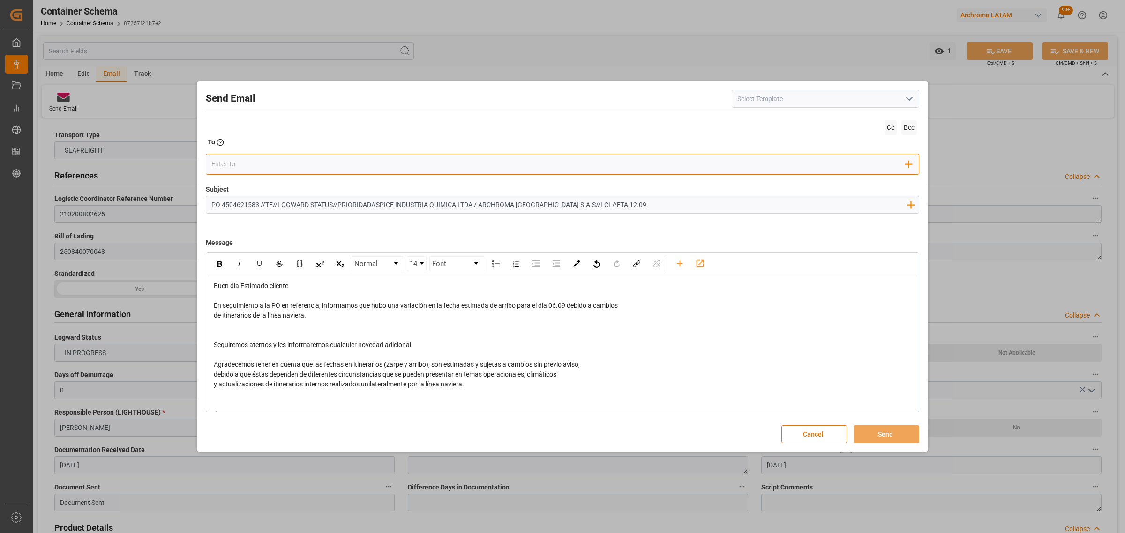
click at [245, 163] on input "email" at bounding box center [558, 164] width 695 height 14
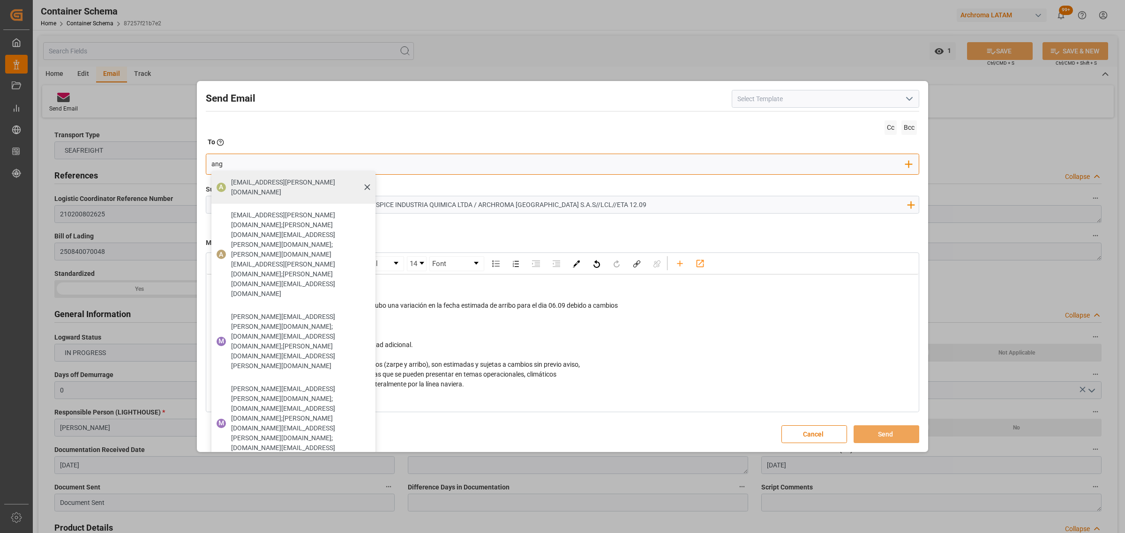
type input "ang"
click at [249, 180] on span "[EMAIL_ADDRESS][PERSON_NAME][DOMAIN_NAME]" at bounding box center [300, 188] width 138 height 20
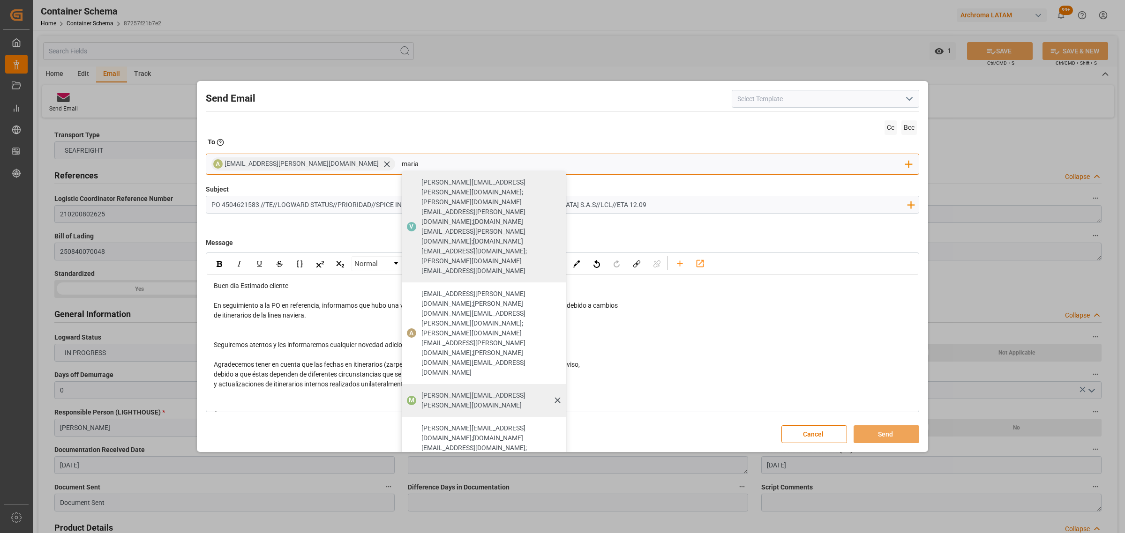
type input "maria"
click at [434, 391] on span "[PERSON_NAME][EMAIL_ADDRESS][PERSON_NAME][DOMAIN_NAME]" at bounding box center [490, 401] width 138 height 20
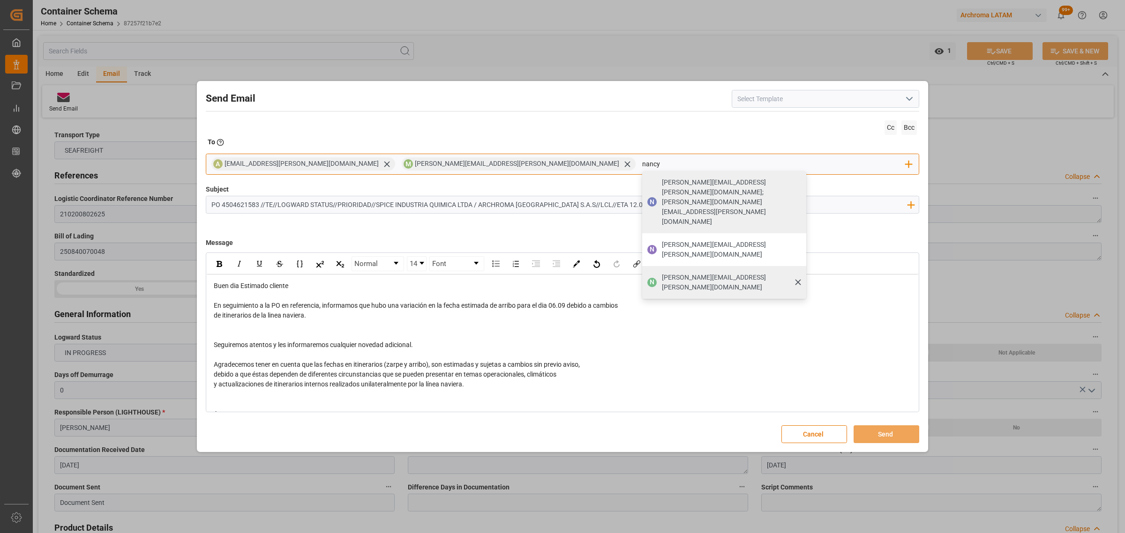
type input "nancy"
click at [662, 273] on span "[PERSON_NAME][EMAIL_ADDRESS][PERSON_NAME][DOMAIN_NAME]" at bounding box center [731, 283] width 138 height 20
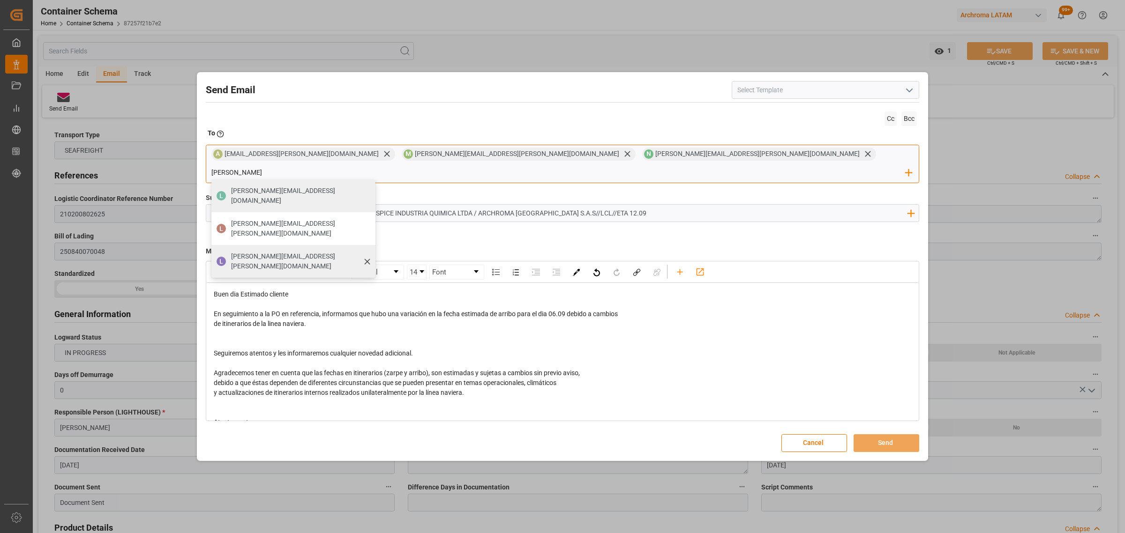
type input "[PERSON_NAME]"
click at [369, 252] on span "[PERSON_NAME][EMAIL_ADDRESS][PERSON_NAME][DOMAIN_NAME]" at bounding box center [300, 262] width 138 height 20
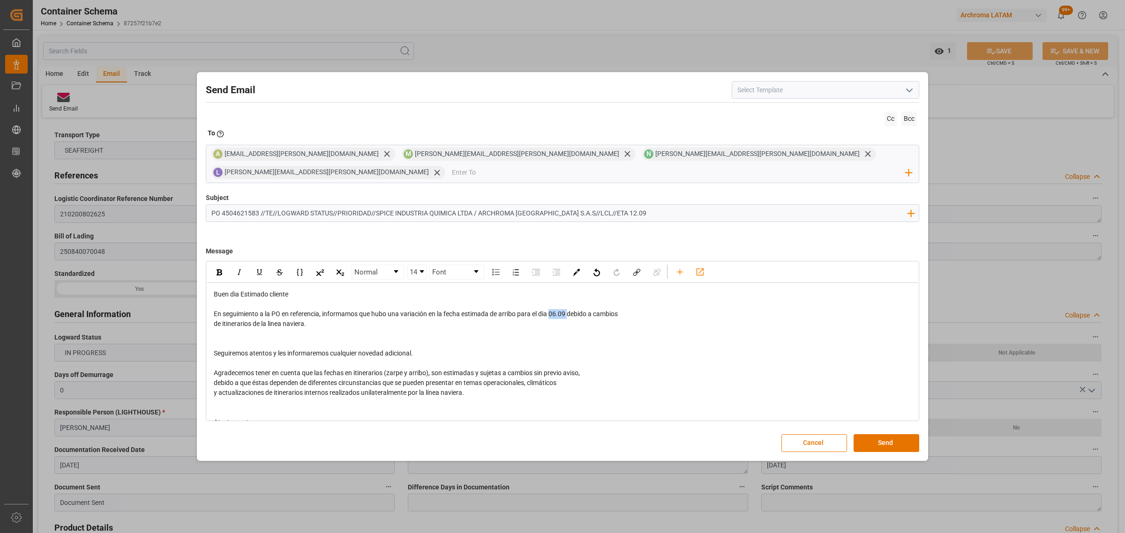
drag, startPoint x: 570, startPoint y: 307, endPoint x: 552, endPoint y: 307, distance: 17.8
click at [552, 310] on span "En seguimiento a la PO en referencia, informamos que hubo una variación en la f…" at bounding box center [416, 313] width 404 height 7
click at [217, 270] on img "rdw-inline-control" at bounding box center [220, 273] width 6 height 6
click at [274, 329] on div "rdw-editor" at bounding box center [563, 334] width 698 height 10
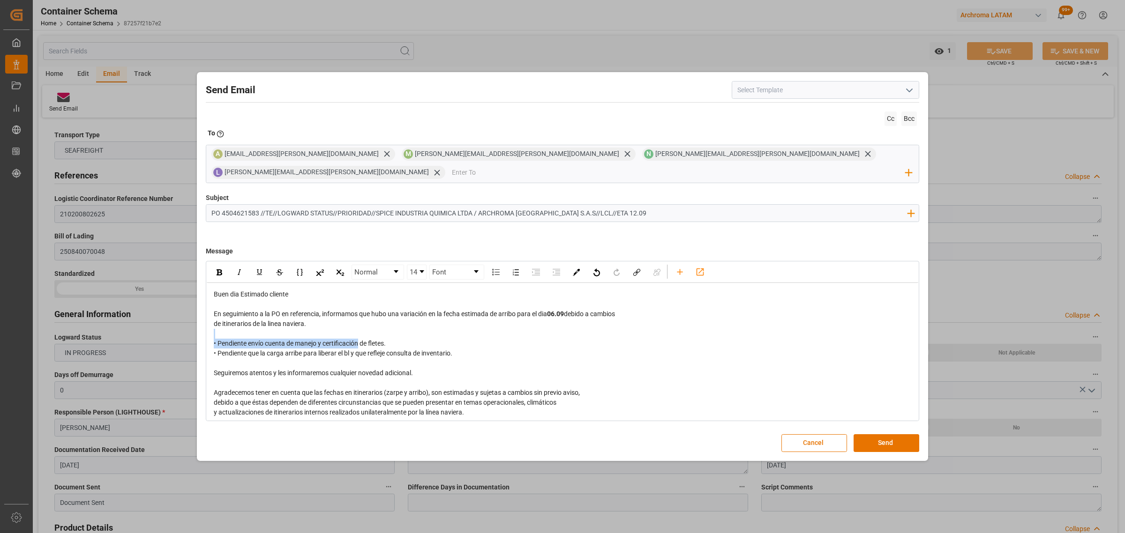
drag, startPoint x: 379, startPoint y: 333, endPoint x: 367, endPoint y: 336, distance: 12.4
click at [361, 336] on div "Buen dia Estimado cliente En seguimiento a la PO en referencia, informamos que …" at bounding box center [563, 378] width 698 height 177
click at [405, 339] on div "• Pendiente envío cuenta de manejo y certificación de fletes. • Pendiente que l…" at bounding box center [563, 349] width 698 height 20
drag, startPoint x: 401, startPoint y: 338, endPoint x: 320, endPoint y: 338, distance: 81.6
click at [320, 339] on div "• Pendiente envío cuenta de manejo y certificación de fletes. • Pendiente que l…" at bounding box center [563, 349] width 698 height 20
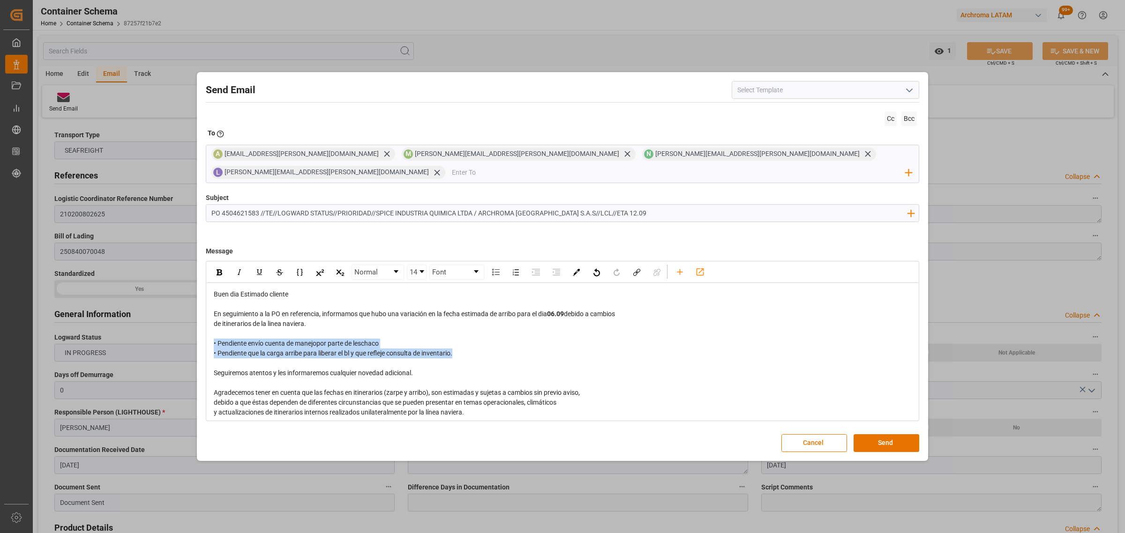
drag, startPoint x: 458, startPoint y: 348, endPoint x: 206, endPoint y: 336, distance: 252.0
click at [207, 336] on div "Buen dia Estimado cliente En seguimiento a la PO en referencia, informamos que …" at bounding box center [562, 378] width 711 height 190
click at [208, 265] on div "Normal 14 Font" at bounding box center [562, 272] width 711 height 21
click at [214, 265] on div "rdw-inline-control" at bounding box center [219, 272] width 16 height 14
click at [566, 359] on div "rdw-editor" at bounding box center [563, 364] width 698 height 10
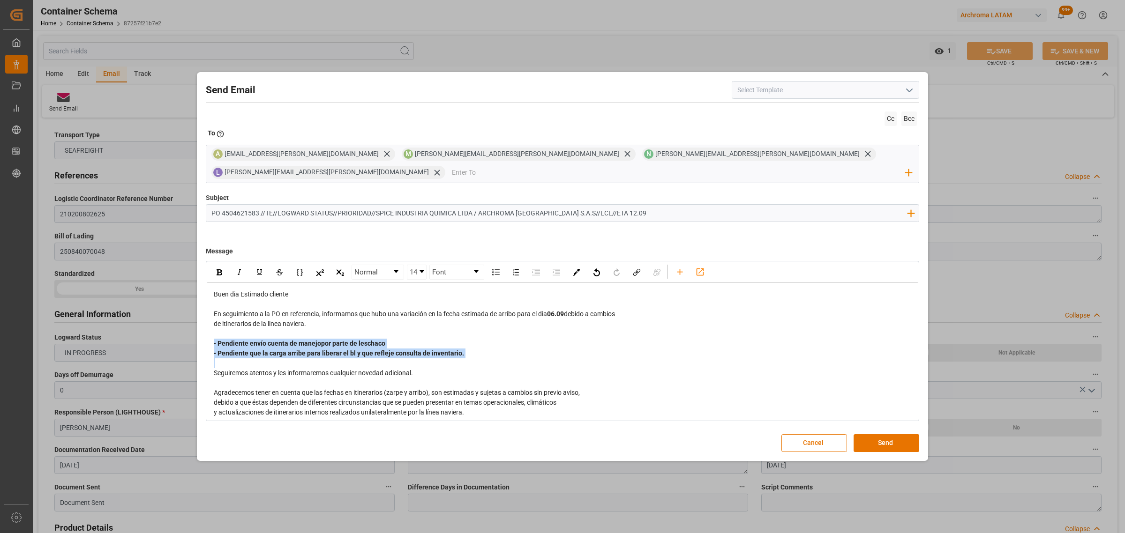
click at [349, 340] on span "• Pendiente envío cuenta de manejopor parte de leschaco • Pendiente que la carg…" at bounding box center [339, 348] width 250 height 17
click at [322, 340] on span "• Pendiente envío cuenta de manejopor parte de leschaco • Pendiente que la carg…" at bounding box center [339, 348] width 250 height 17
click at [319, 340] on span "• Pendiente envío cuenta de manejopor parte de leschaco • Pendiente que la carg…" at bounding box center [339, 348] width 250 height 17
drag, startPoint x: 331, startPoint y: 205, endPoint x: 278, endPoint y: 204, distance: 53.4
click at [278, 205] on input "PO 4504621583 //TE//LOGWARD STATUS//PRIORIDAD//SPICE INDUSTRIA QUIMICA LTDA / A…" at bounding box center [558, 213] width 705 height 16
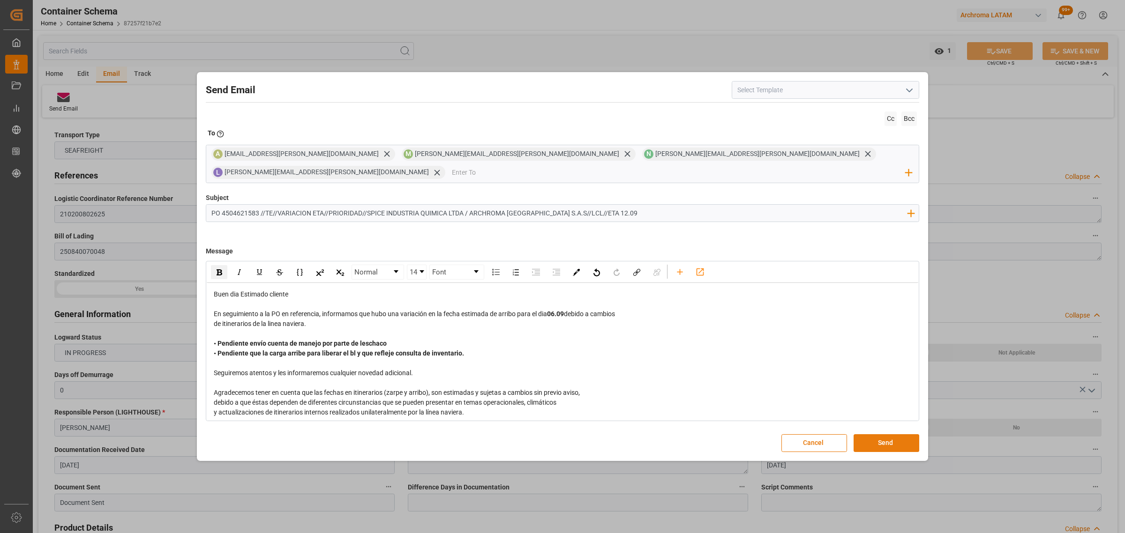
type input "PO 4504621583 //TE//VARIACION ETA//PRIORIDAD//SPICE INDUSTRIA QUIMICA LTDA / AR…"
click at [894, 436] on button "Send" at bounding box center [887, 443] width 66 height 18
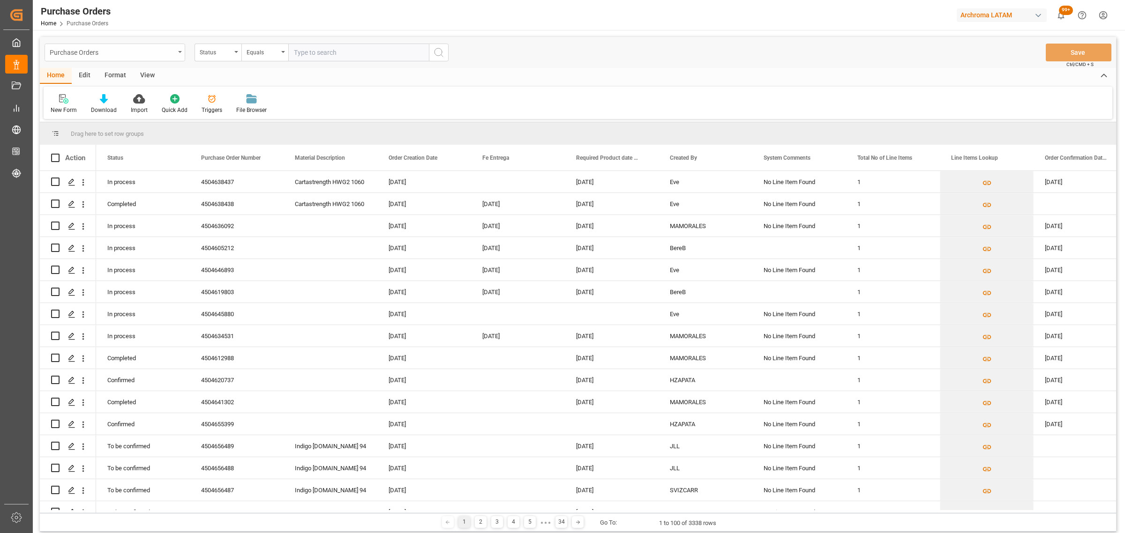
click at [157, 55] on div "Purchase Orders" at bounding box center [112, 52] width 125 height 12
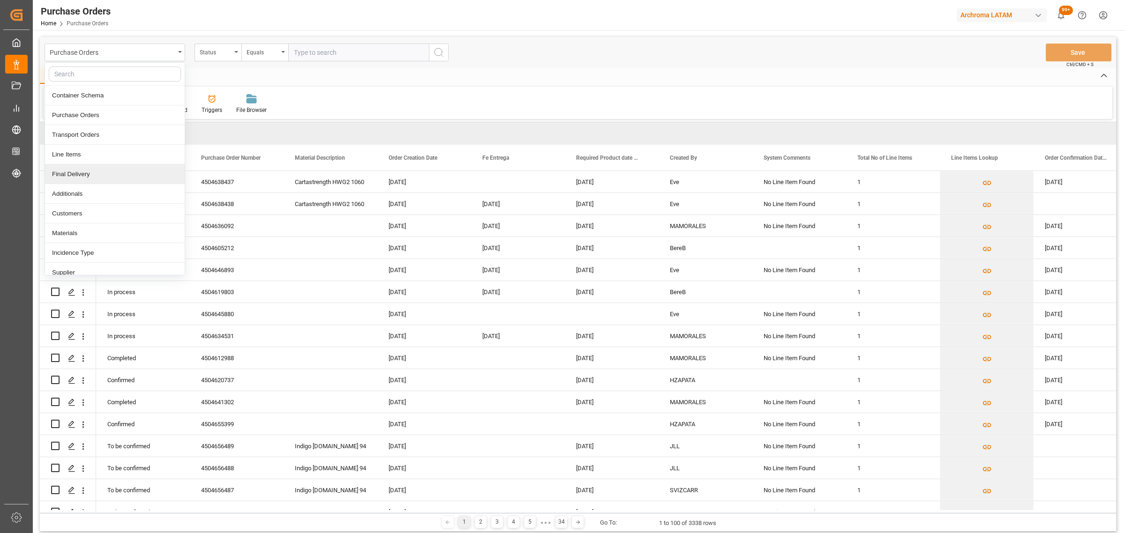
click at [80, 175] on div "Final Delivery" at bounding box center [115, 175] width 140 height 20
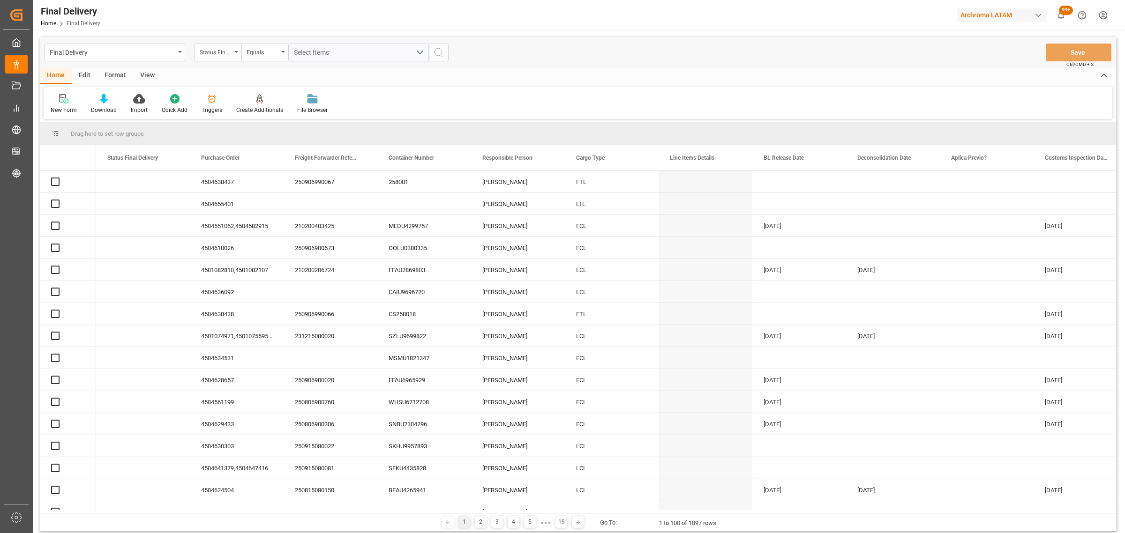
click at [221, 52] on div "Status Final Delivery" at bounding box center [216, 51] width 32 height 11
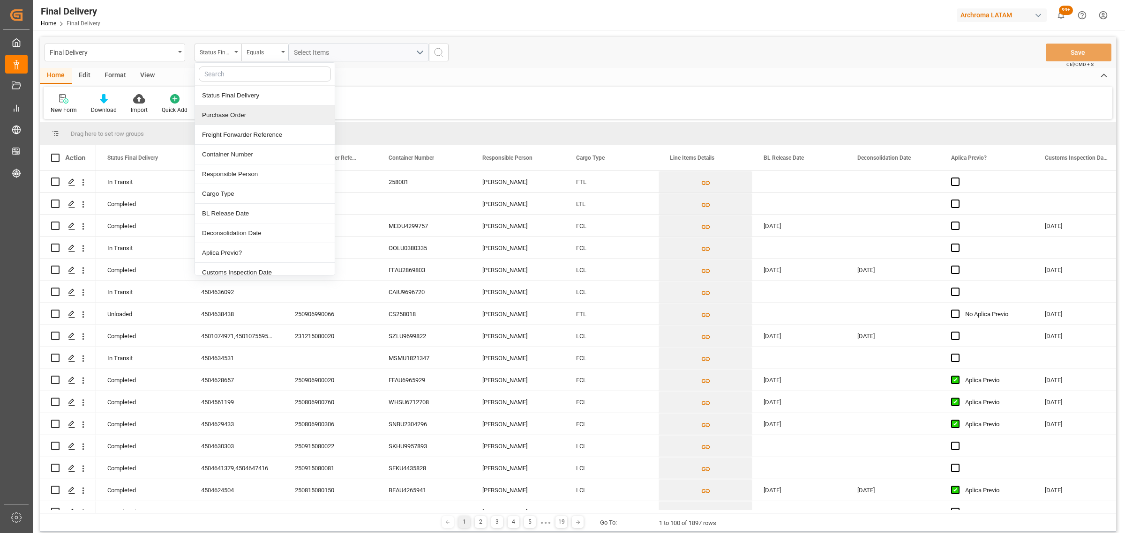
click at [240, 113] on div "Purchase Order" at bounding box center [265, 115] width 140 height 20
click at [255, 56] on div "Equals" at bounding box center [263, 51] width 32 height 11
click at [265, 115] on div "Fuzzy search" at bounding box center [312, 115] width 140 height 20
click at [302, 52] on input "text" at bounding box center [358, 53] width 141 height 18
click at [70, 270] on icon "Press SPACE to select this row." at bounding box center [71, 270] width 7 height 7
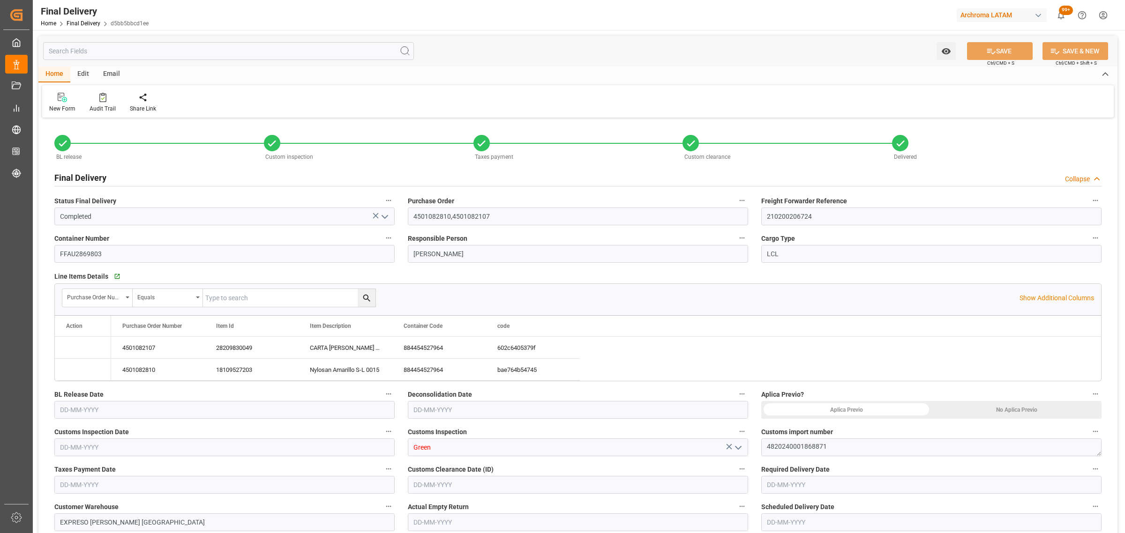
type input "15"
type input "09-04-2024"
type input "08-04-2024"
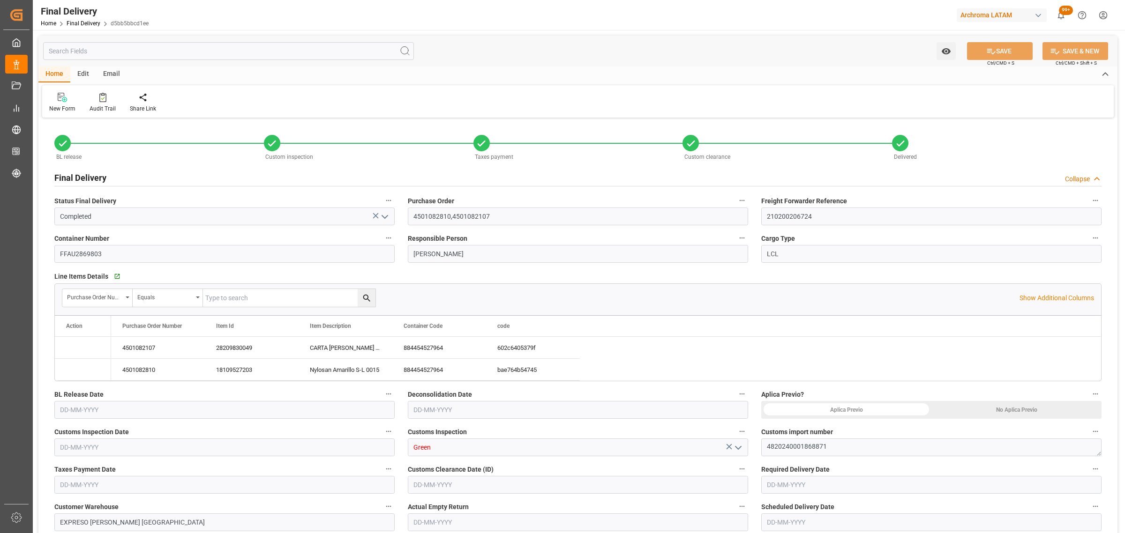
type input "10-04-2024"
type input "19-04-2024"
type input "17-04-2024"
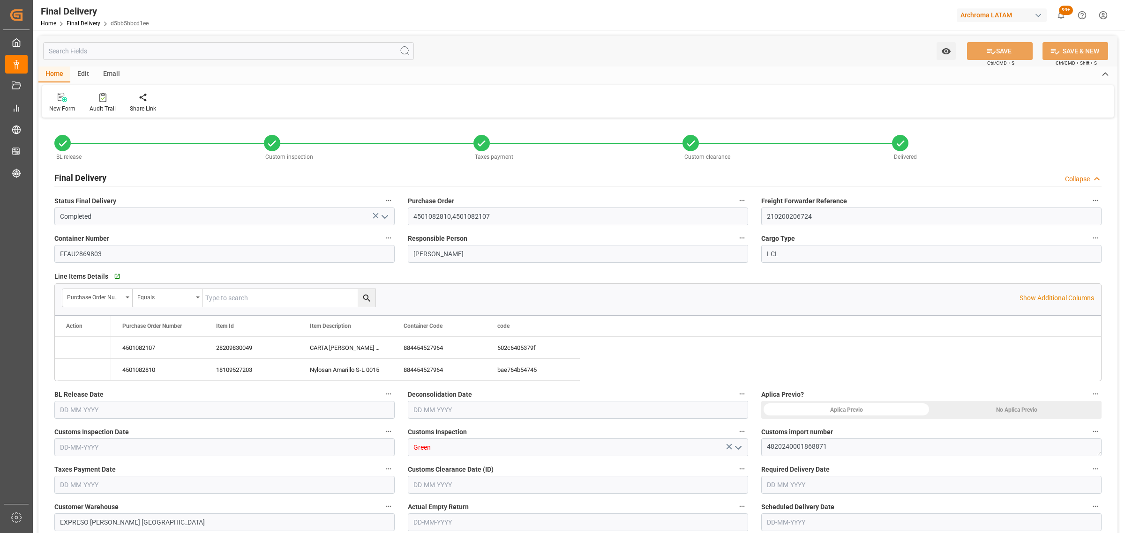
type input "17-04-2024 00:00"
type input "25-03-2024"
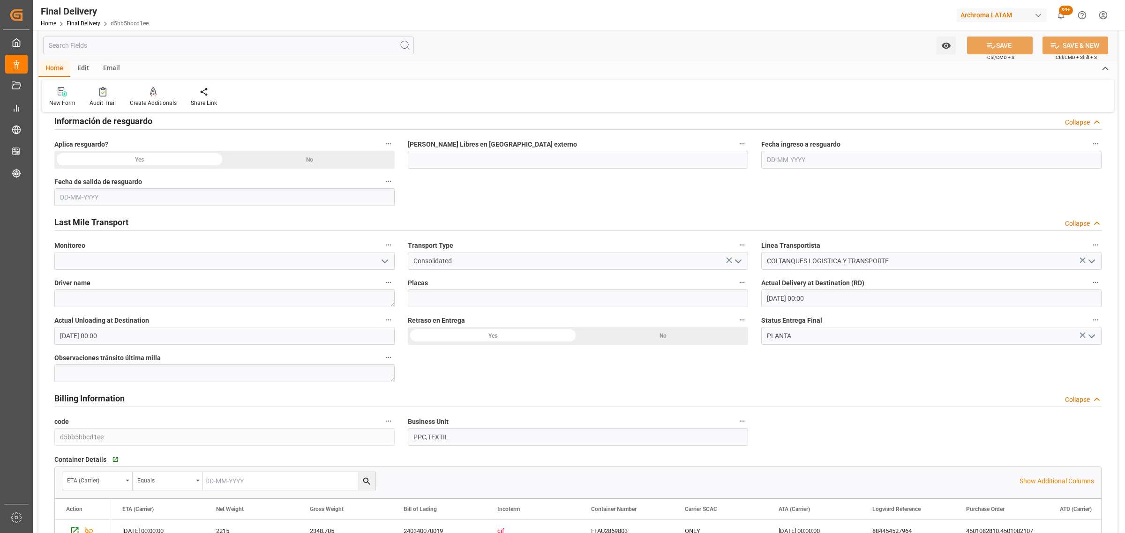
scroll to position [469, 0]
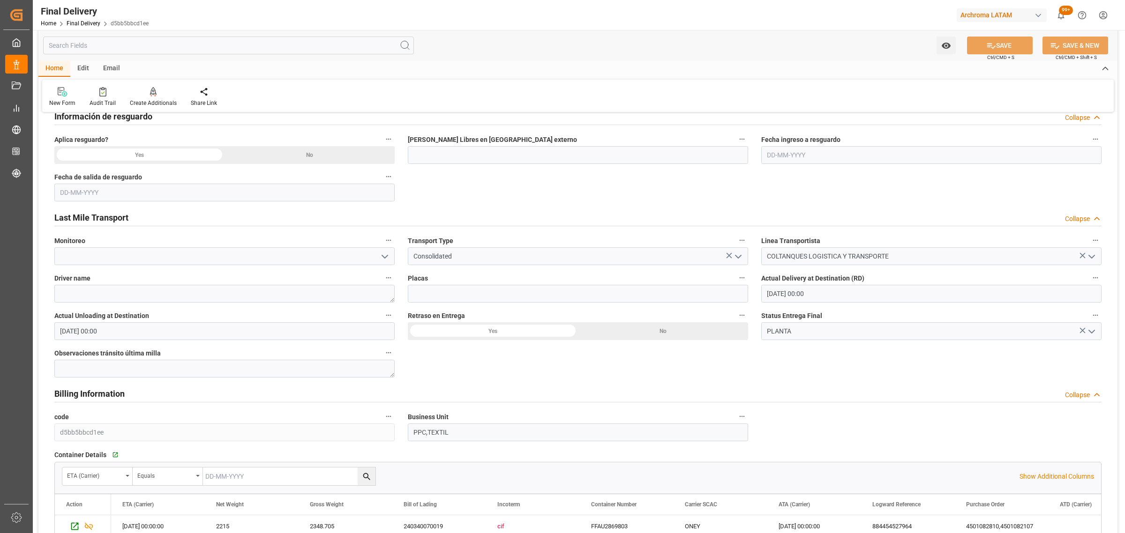
click at [656, 338] on div "No" at bounding box center [663, 331] width 170 height 18
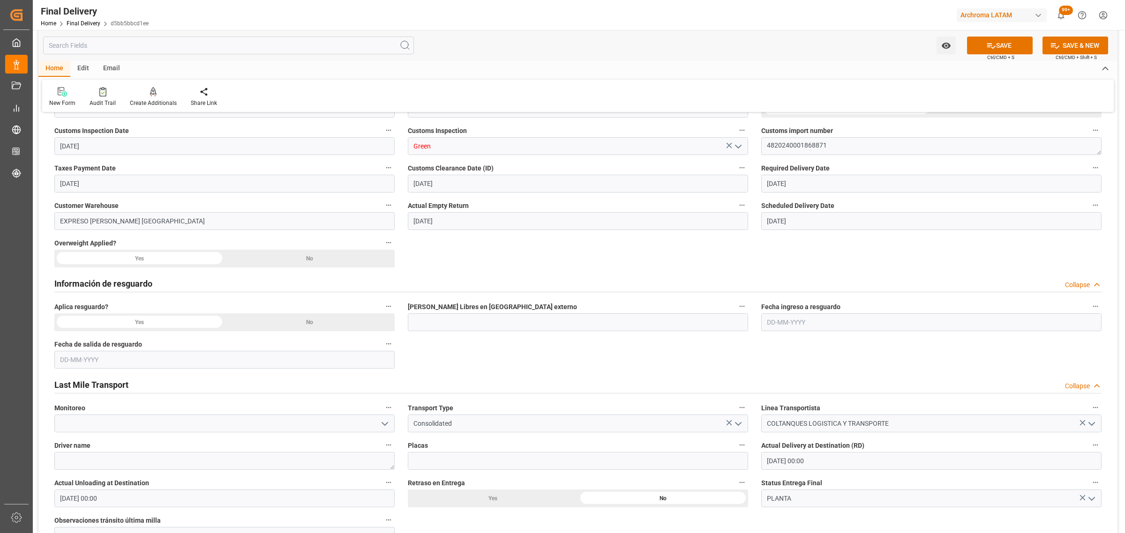
scroll to position [234, 0]
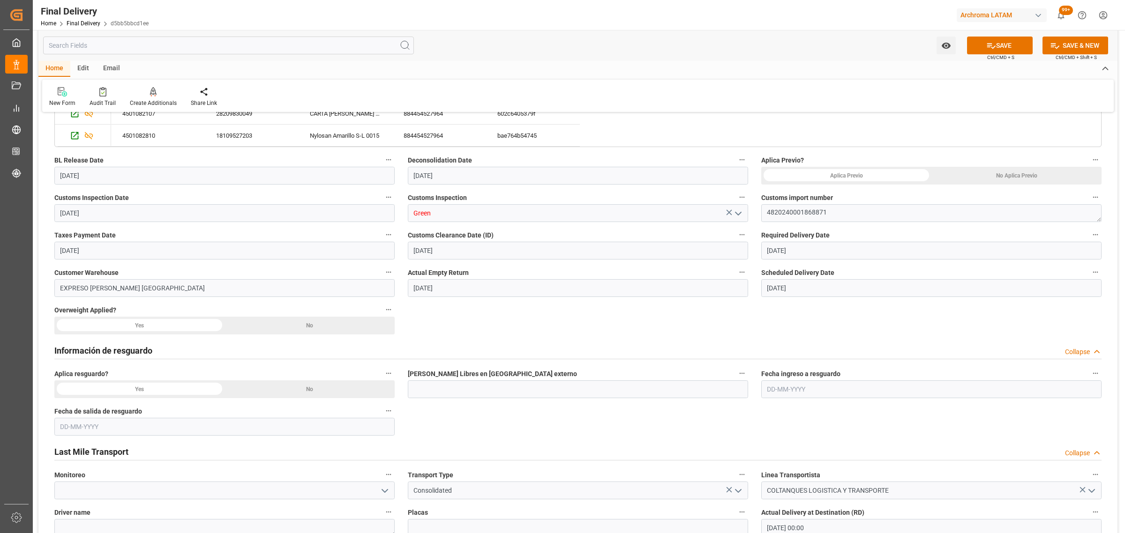
click at [351, 328] on div "No" at bounding box center [310, 326] width 170 height 18
drag, startPoint x: 320, startPoint y: 391, endPoint x: 464, endPoint y: 369, distance: 146.1
click at [321, 391] on div "No" at bounding box center [310, 390] width 170 height 18
click at [1004, 176] on div "No Aplica Previo" at bounding box center [1016, 176] width 170 height 18
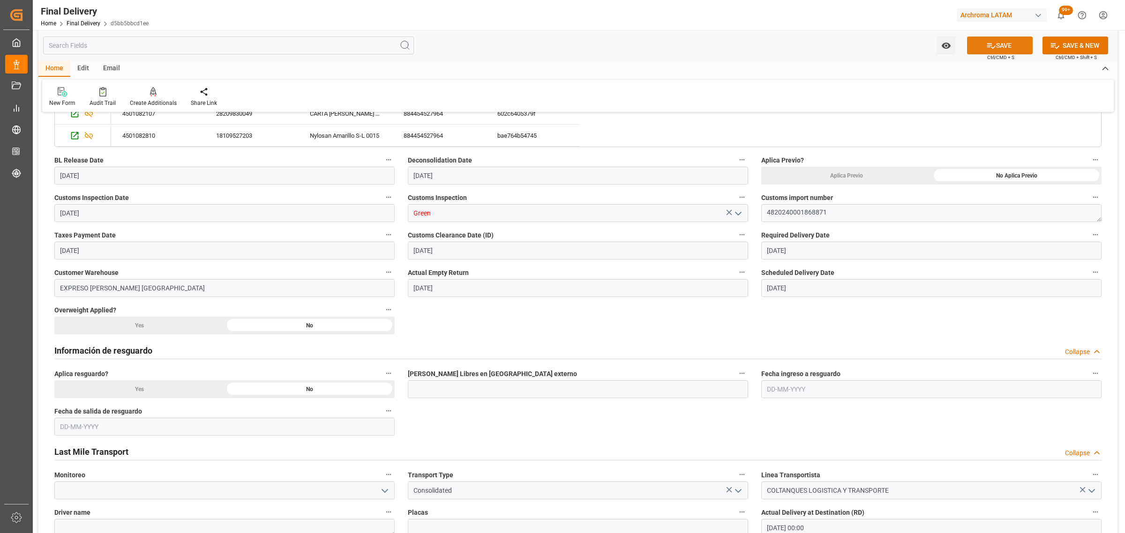
drag, startPoint x: 992, startPoint y: 47, endPoint x: 984, endPoint y: 58, distance: 13.1
click at [992, 46] on icon at bounding box center [991, 46] width 8 height 6
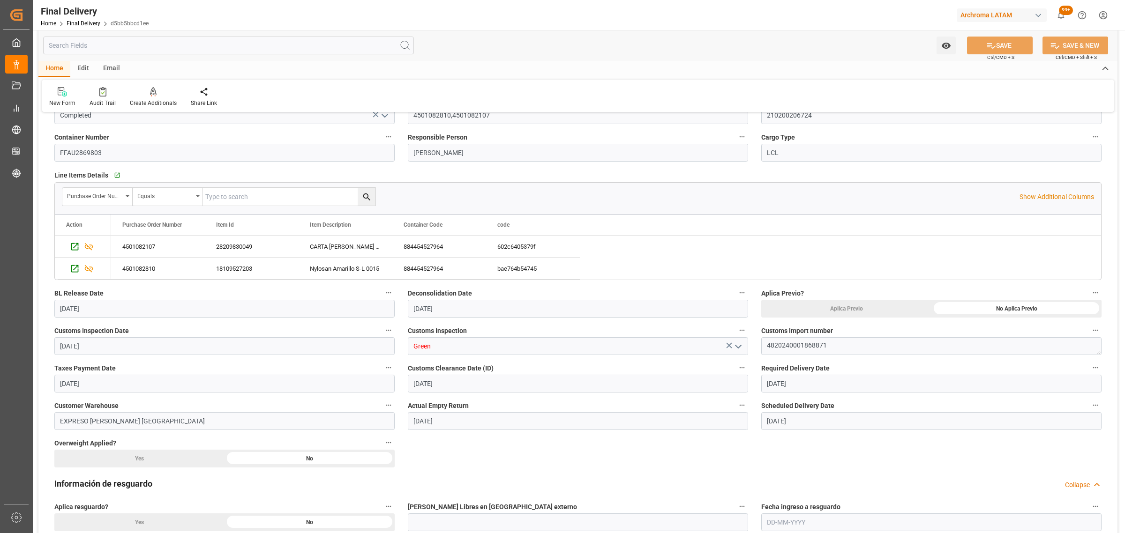
scroll to position [0, 0]
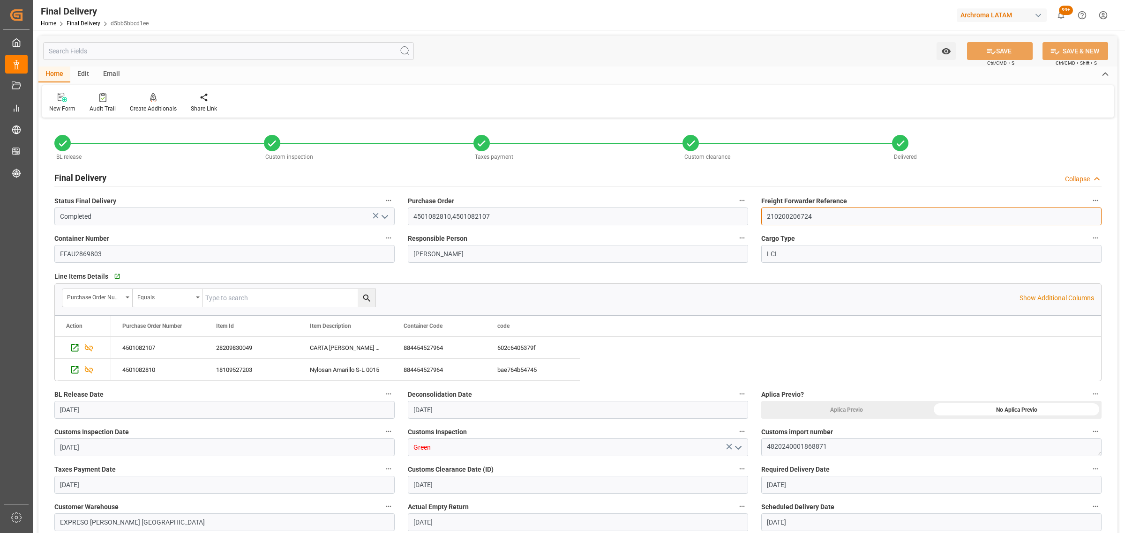
click at [800, 213] on input "210200206724" at bounding box center [931, 217] width 340 height 18
